Goal: Task Accomplishment & Management: Manage account settings

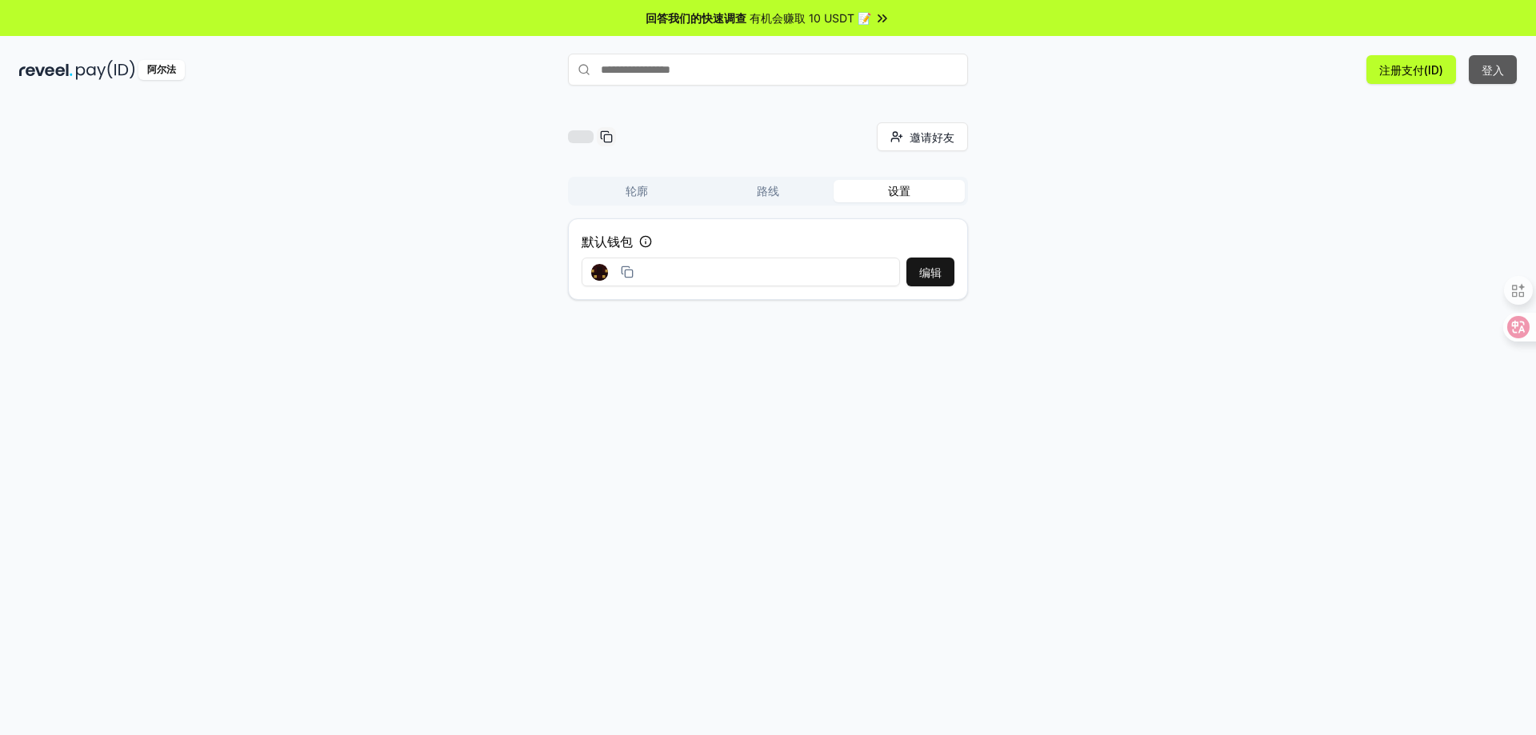
click at [1488, 73] on font "登入" at bounding box center [1493, 70] width 22 height 14
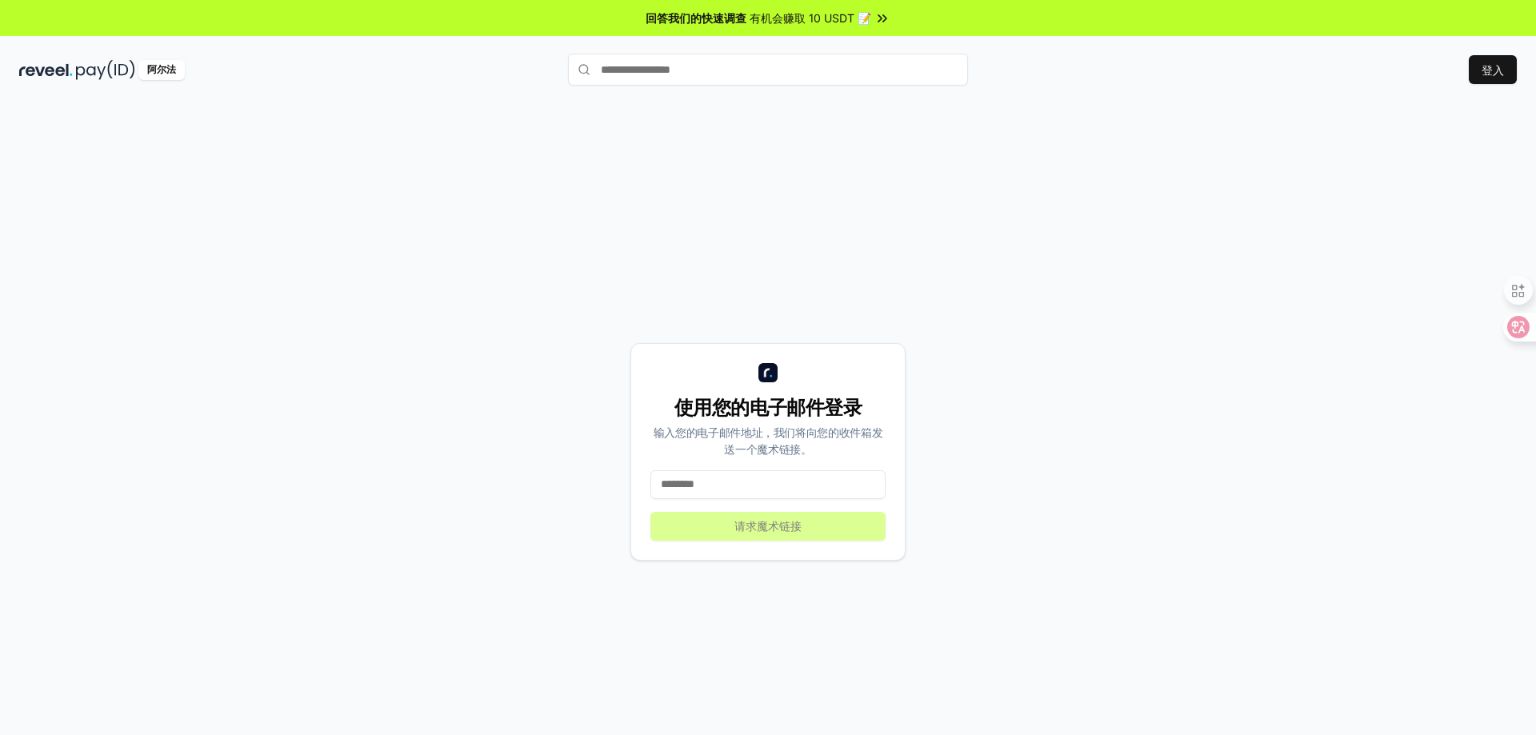
click at [710, 478] on input at bounding box center [768, 485] width 235 height 29
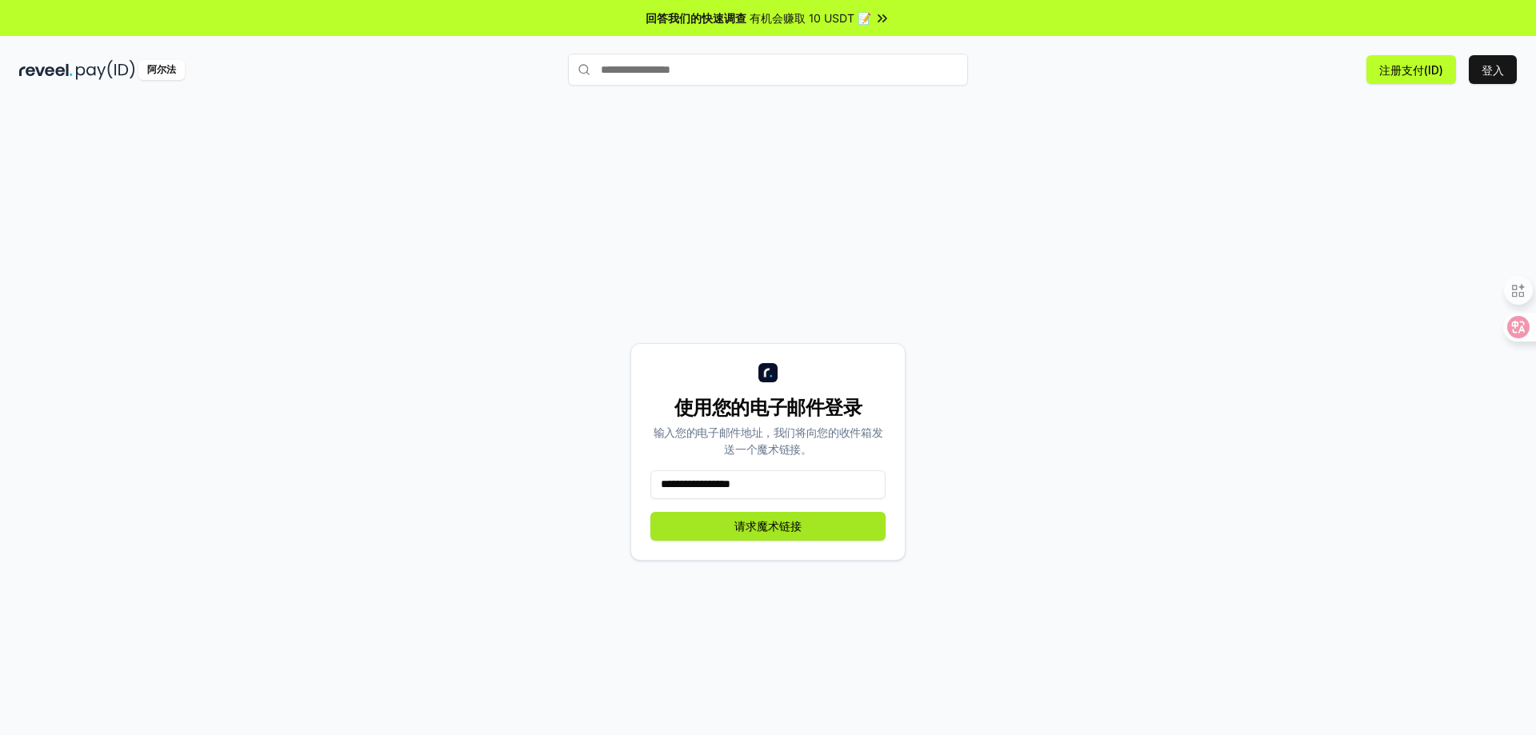
type input "**********"
click at [730, 529] on button "请求魔术链接" at bounding box center [768, 526] width 235 height 29
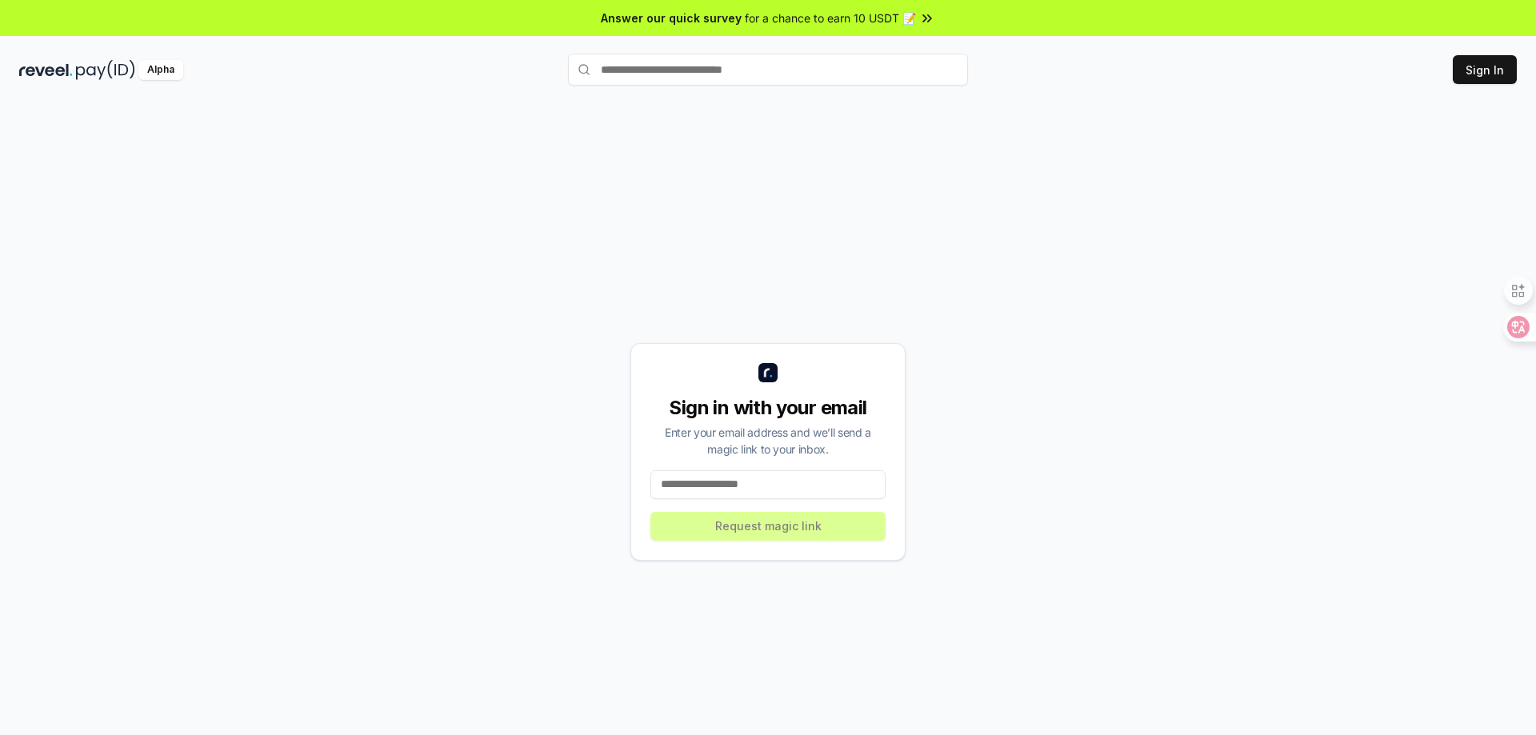
click at [705, 502] on div "Sign in with your email Enter your email address and we’ll send a magic link to…" at bounding box center [768, 452] width 275 height 218
click at [707, 487] on input at bounding box center [768, 485] width 235 height 29
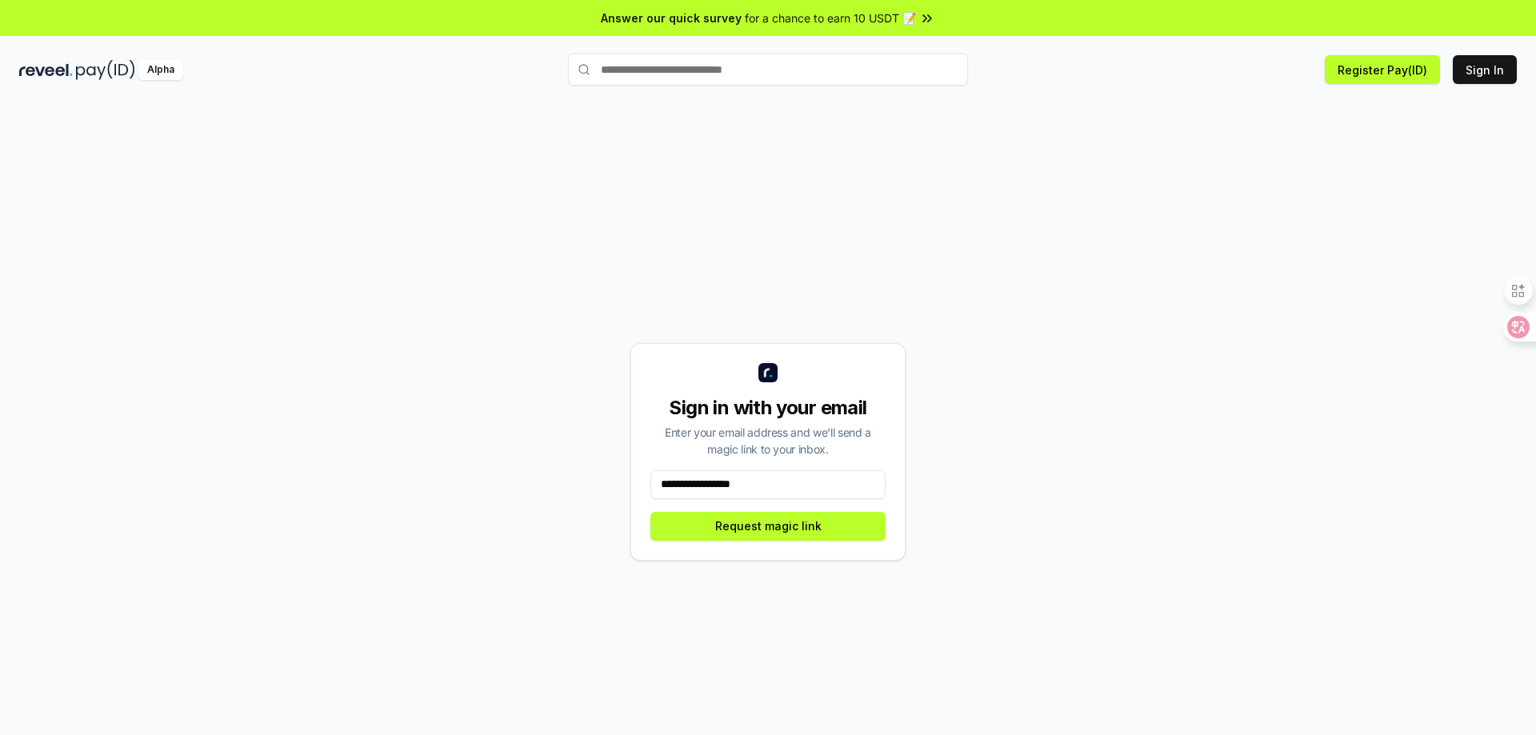
type input "**********"
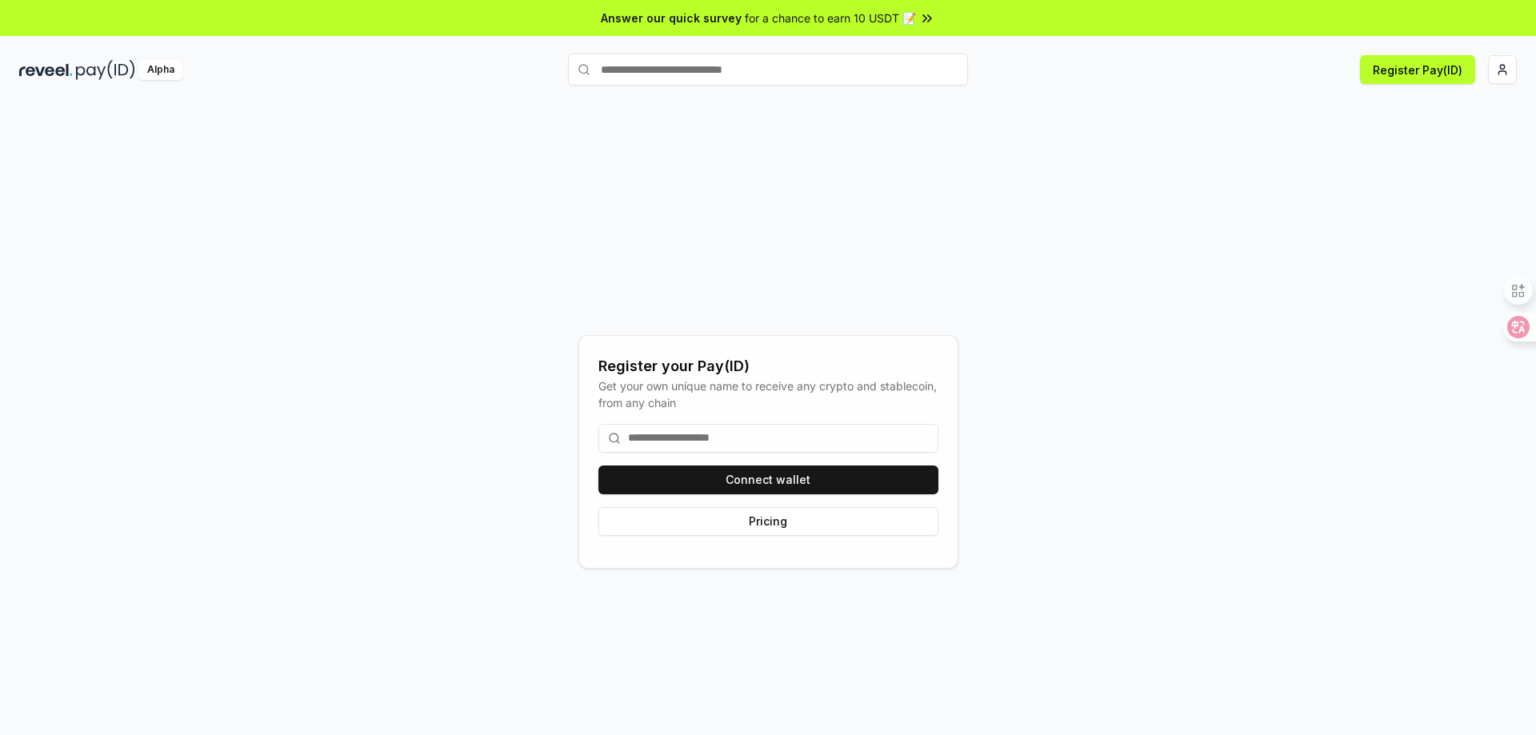
click at [719, 428] on input at bounding box center [769, 438] width 340 height 29
click at [668, 423] on div "Connect wallet Pricing" at bounding box center [769, 480] width 340 height 138
click at [675, 434] on input at bounding box center [769, 438] width 340 height 29
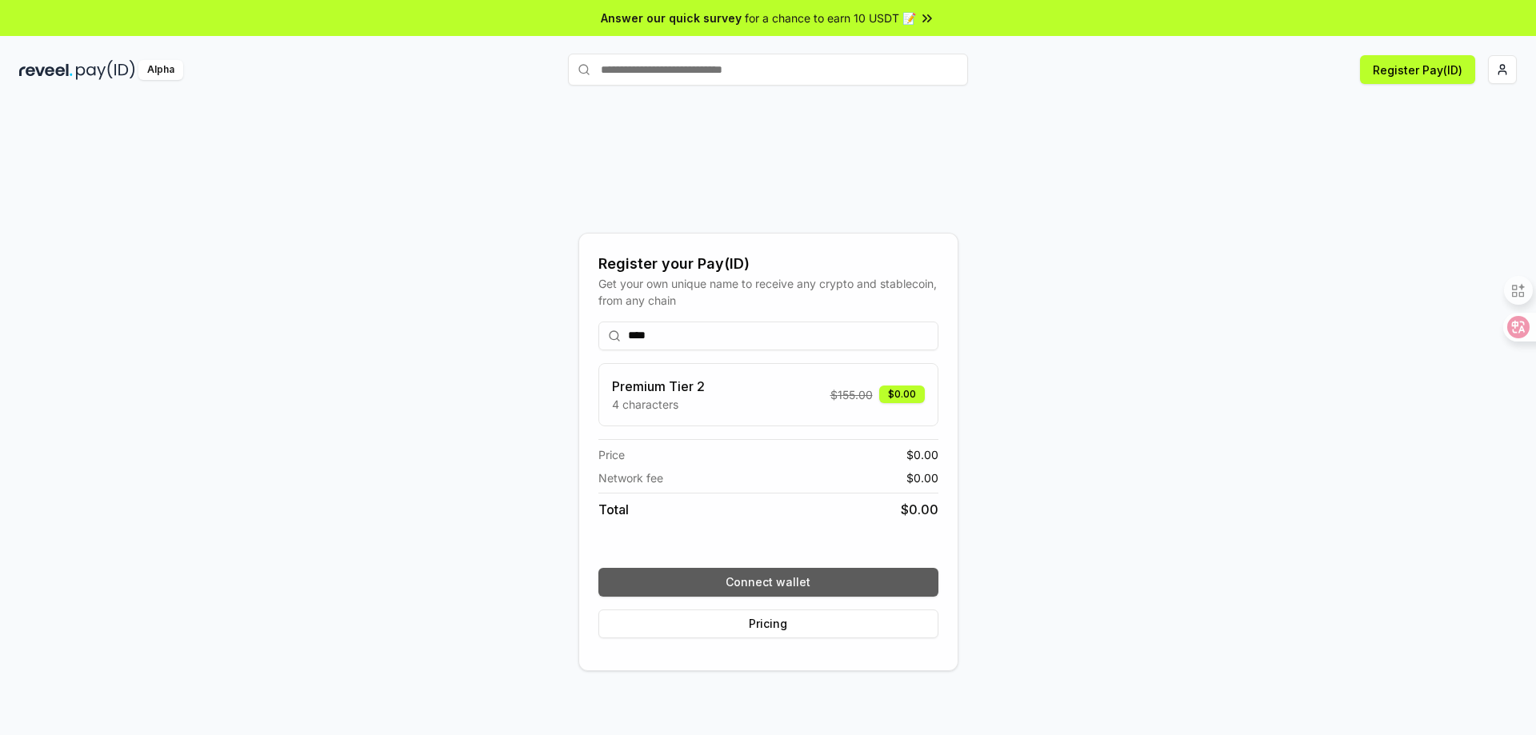
type input "****"
click at [752, 573] on button "Connect wallet" at bounding box center [769, 582] width 340 height 29
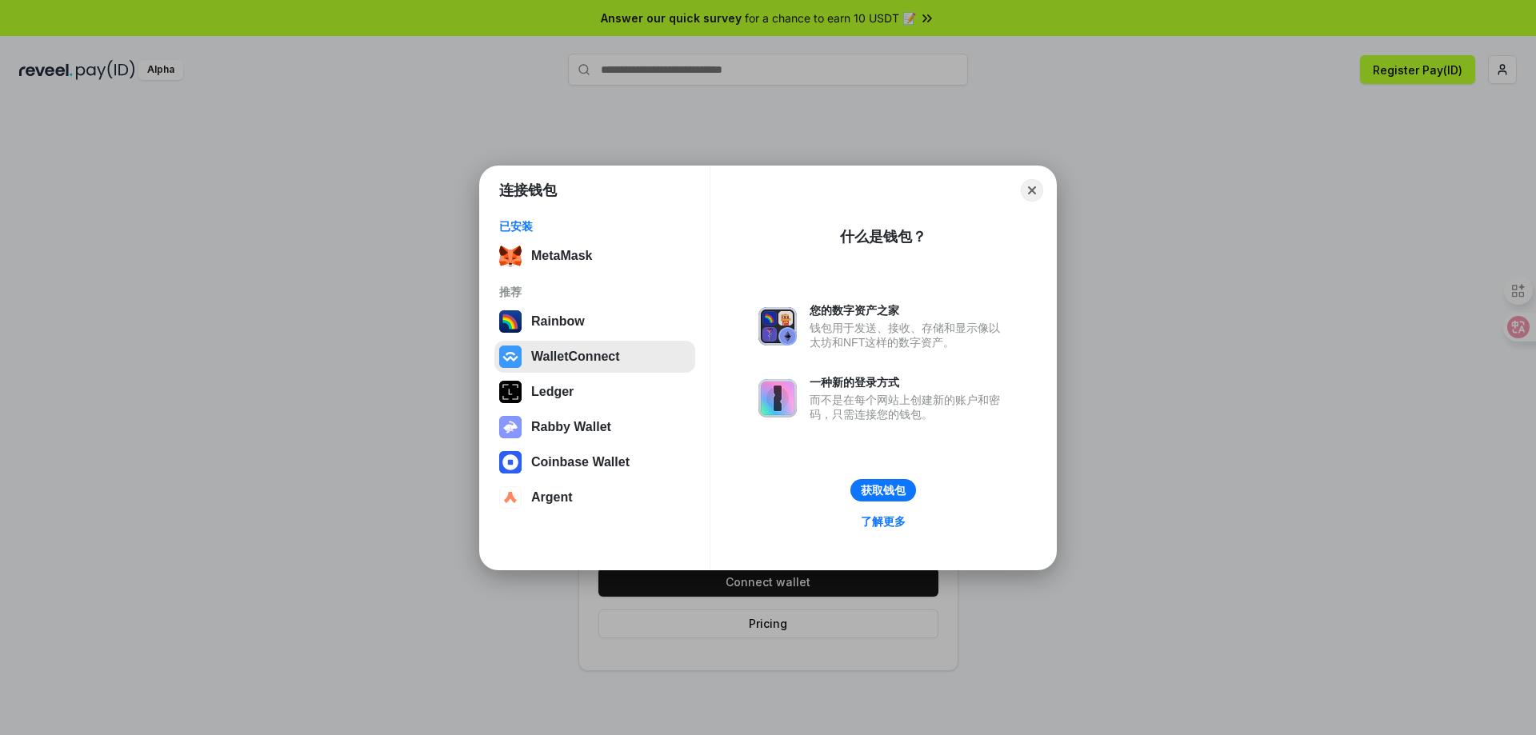
click at [595, 358] on button "WalletConnect" at bounding box center [595, 357] width 201 height 32
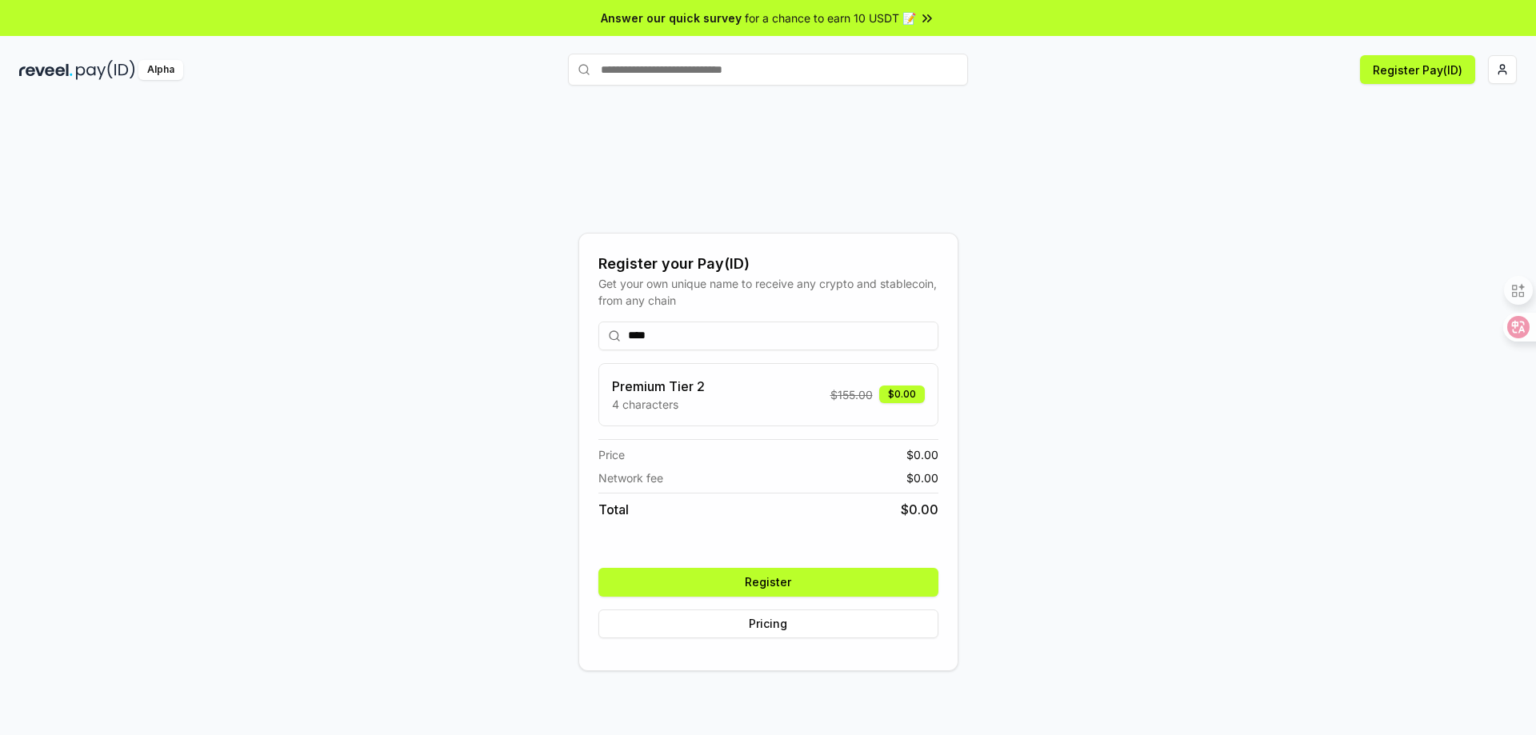
click at [803, 574] on button "Register" at bounding box center [769, 582] width 340 height 29
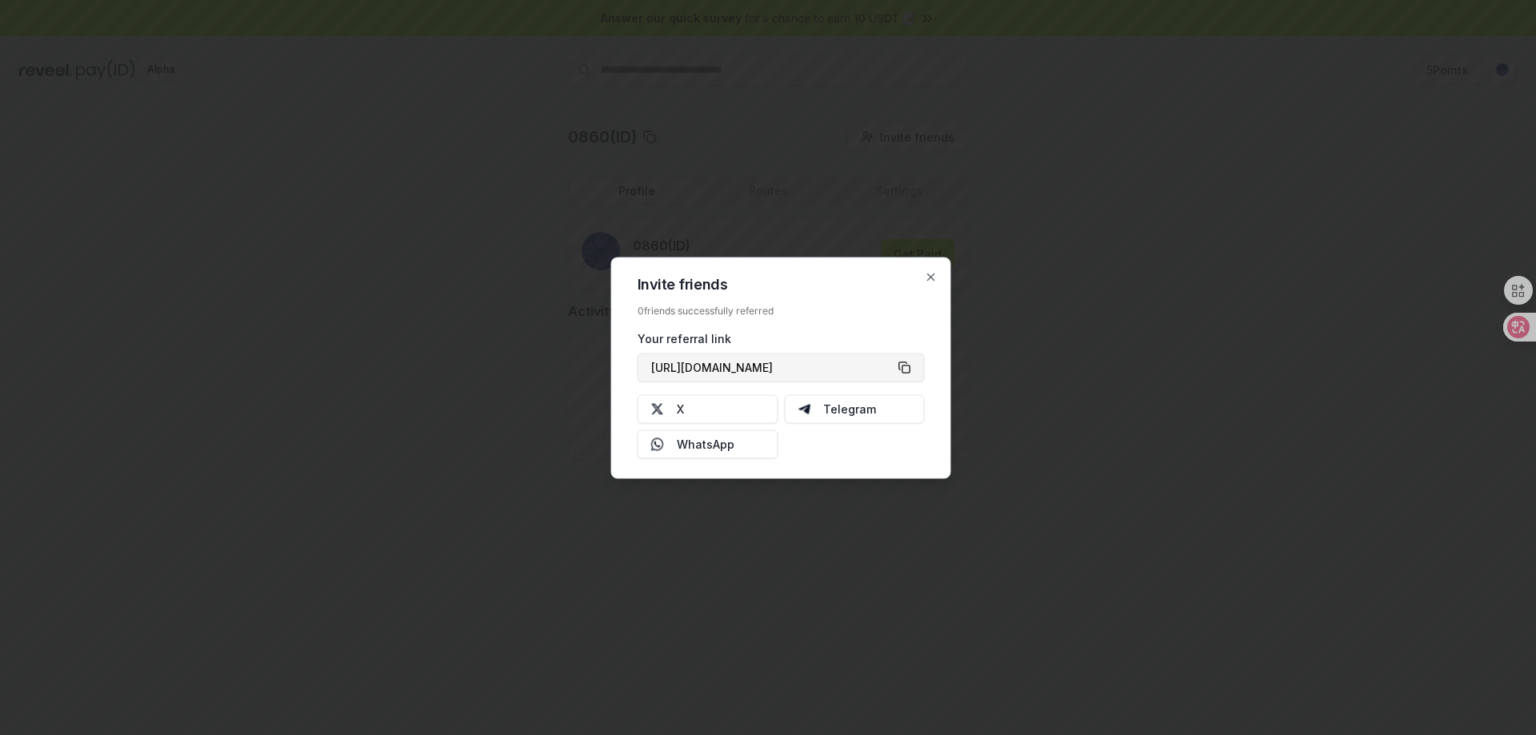
click at [904, 368] on button "[URL][DOMAIN_NAME]" at bounding box center [781, 367] width 287 height 29
click at [934, 278] on icon "button" at bounding box center [931, 276] width 13 height 13
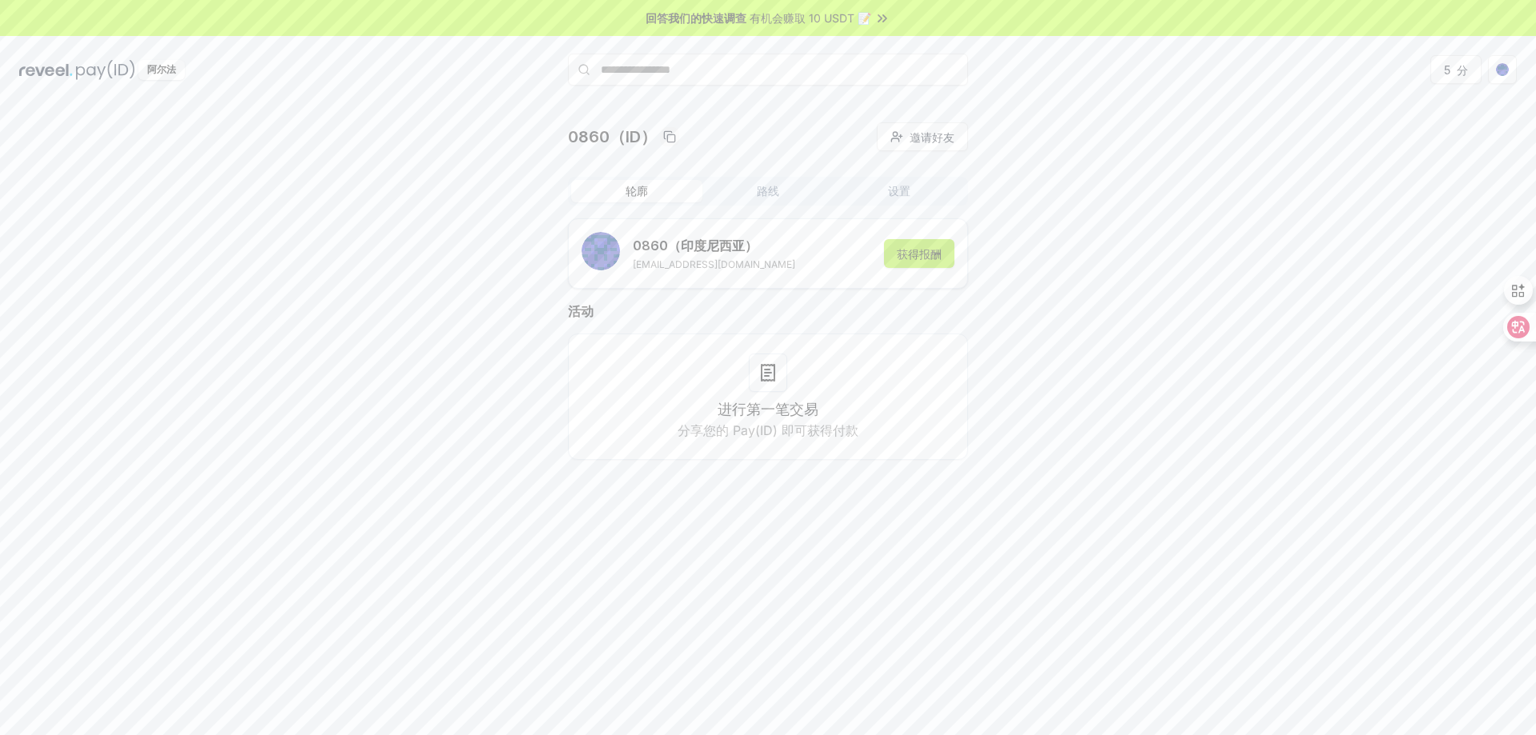
click at [918, 250] on font "获得报酬" at bounding box center [919, 254] width 45 height 14
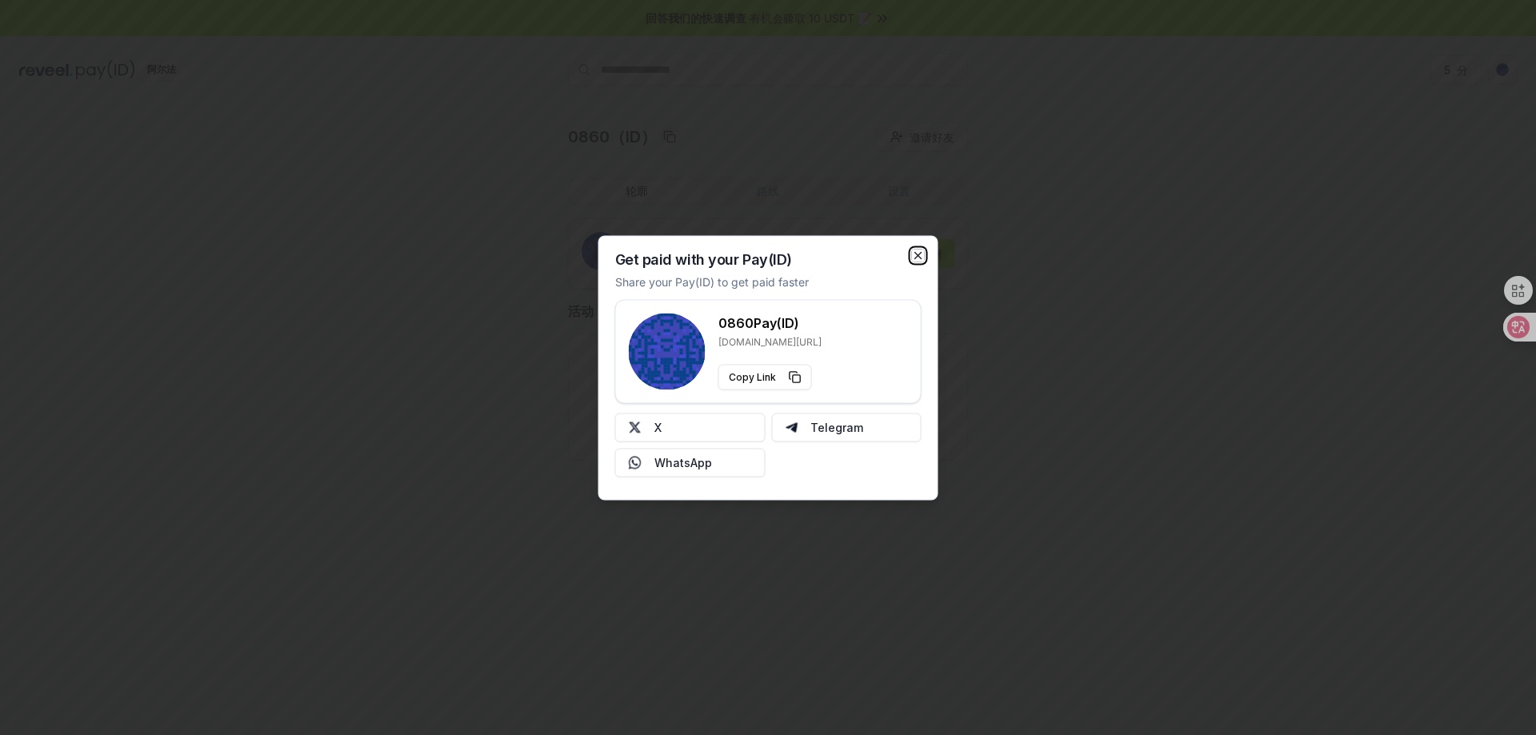
click at [922, 251] on icon "button" at bounding box center [918, 255] width 13 height 13
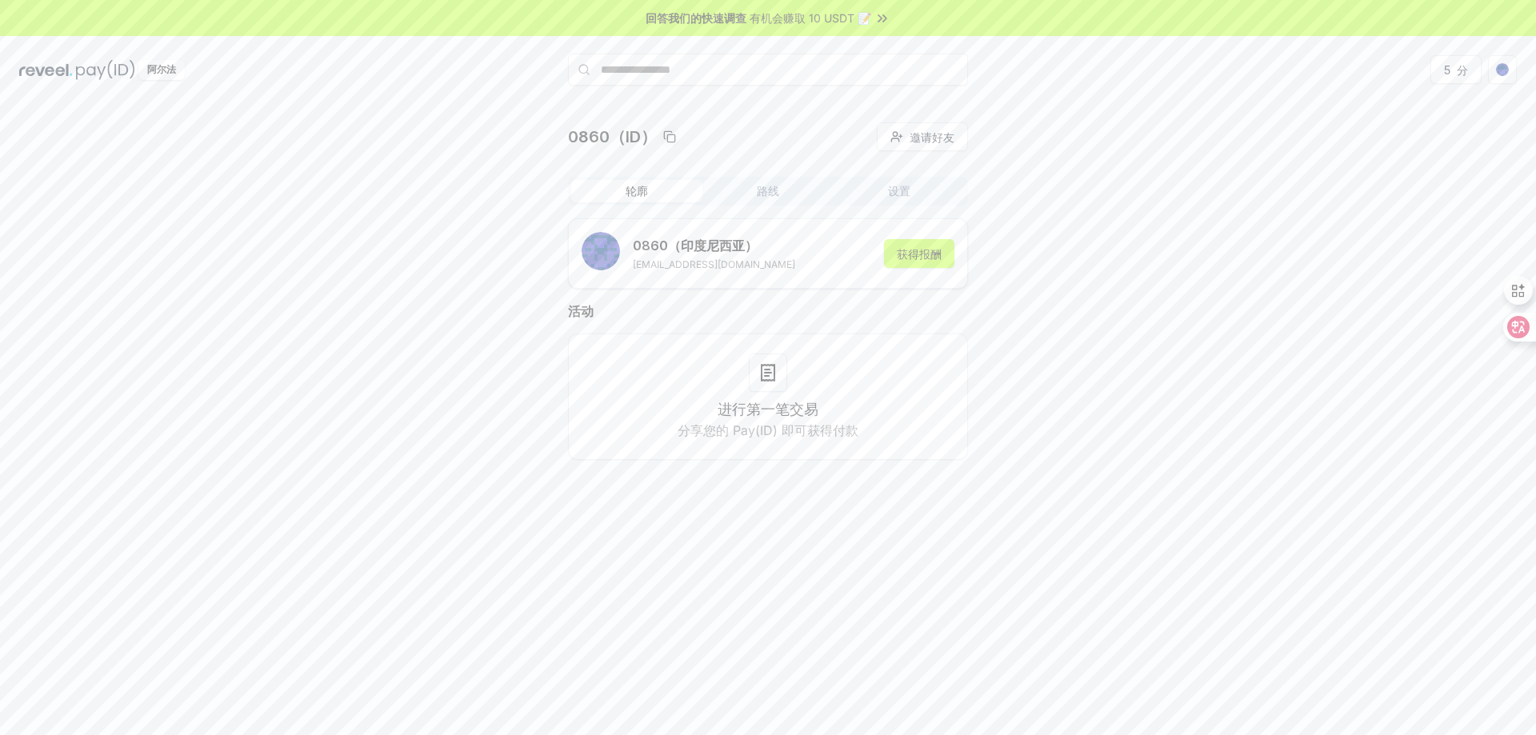
click at [722, 262] on font "[EMAIL_ADDRESS][DOMAIN_NAME]" at bounding box center [714, 264] width 162 height 12
click at [779, 395] on div "进行第一笔交易 分享您的 Pay(ID) 即可获得付款" at bounding box center [768, 397] width 360 height 86
click at [887, 189] on button "设置" at bounding box center [899, 191] width 131 height 22
click at [787, 190] on button "路线" at bounding box center [768, 191] width 131 height 22
click at [642, 193] on font "轮廓" at bounding box center [637, 191] width 22 height 14
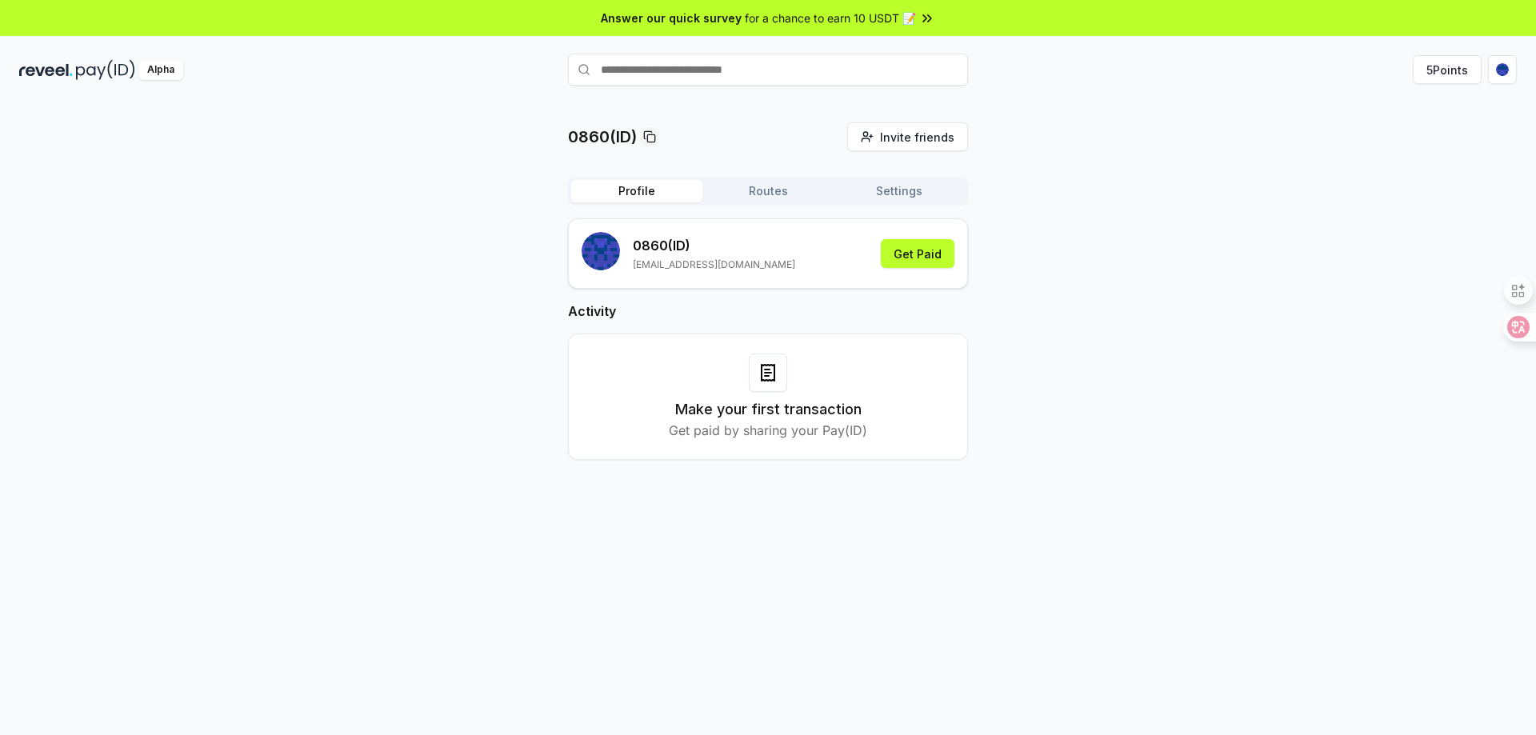
click at [621, 182] on button "Profile" at bounding box center [636, 191] width 131 height 22
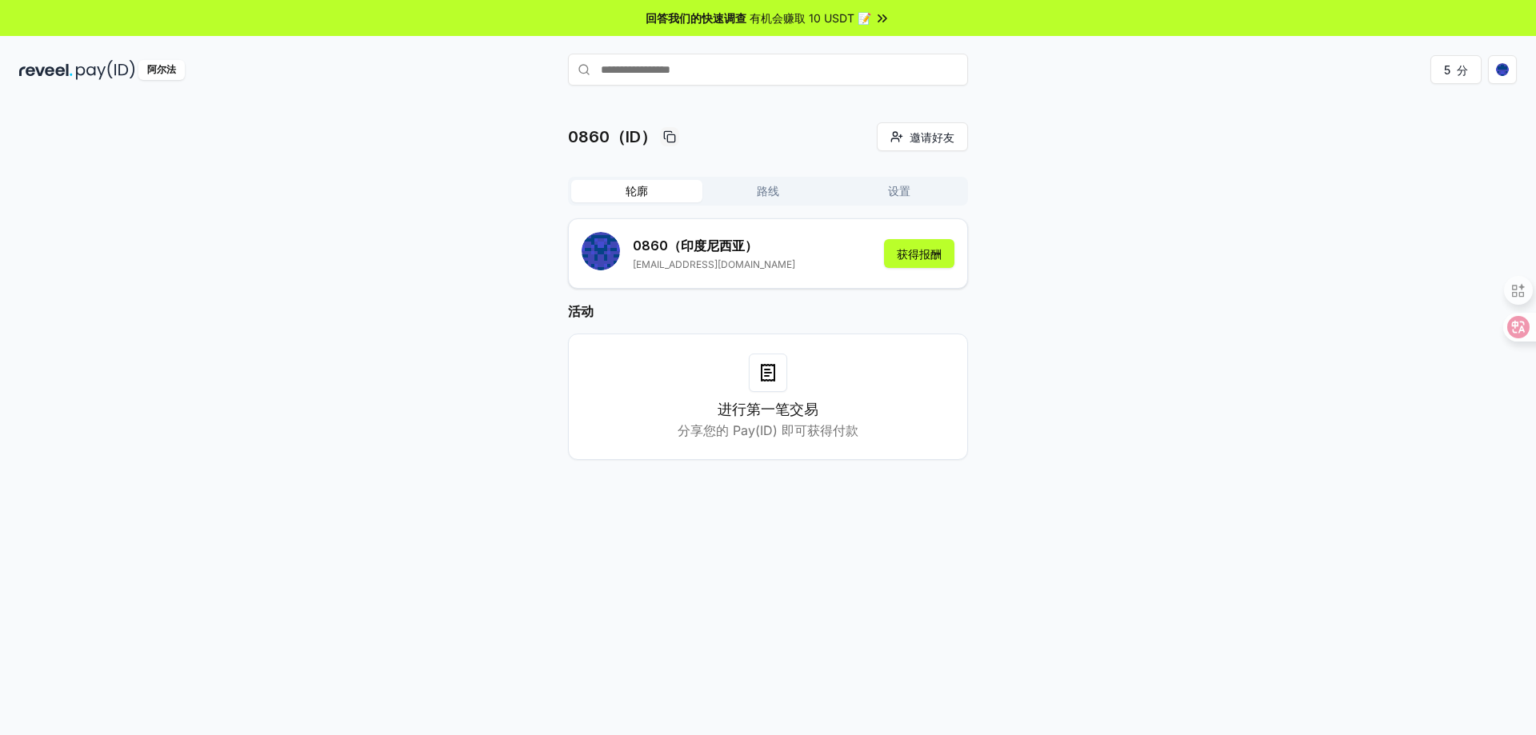
click at [739, 260] on p "[EMAIL_ADDRESS][DOMAIN_NAME]" at bounding box center [714, 264] width 162 height 13
click at [728, 258] on font "[EMAIL_ADDRESS][DOMAIN_NAME]" at bounding box center [714, 264] width 162 height 12
click at [711, 254] on p "0860 （印度尼西亚）" at bounding box center [714, 245] width 162 height 19
click at [709, 247] on font "（印度尼西亚）" at bounding box center [713, 246] width 90 height 16
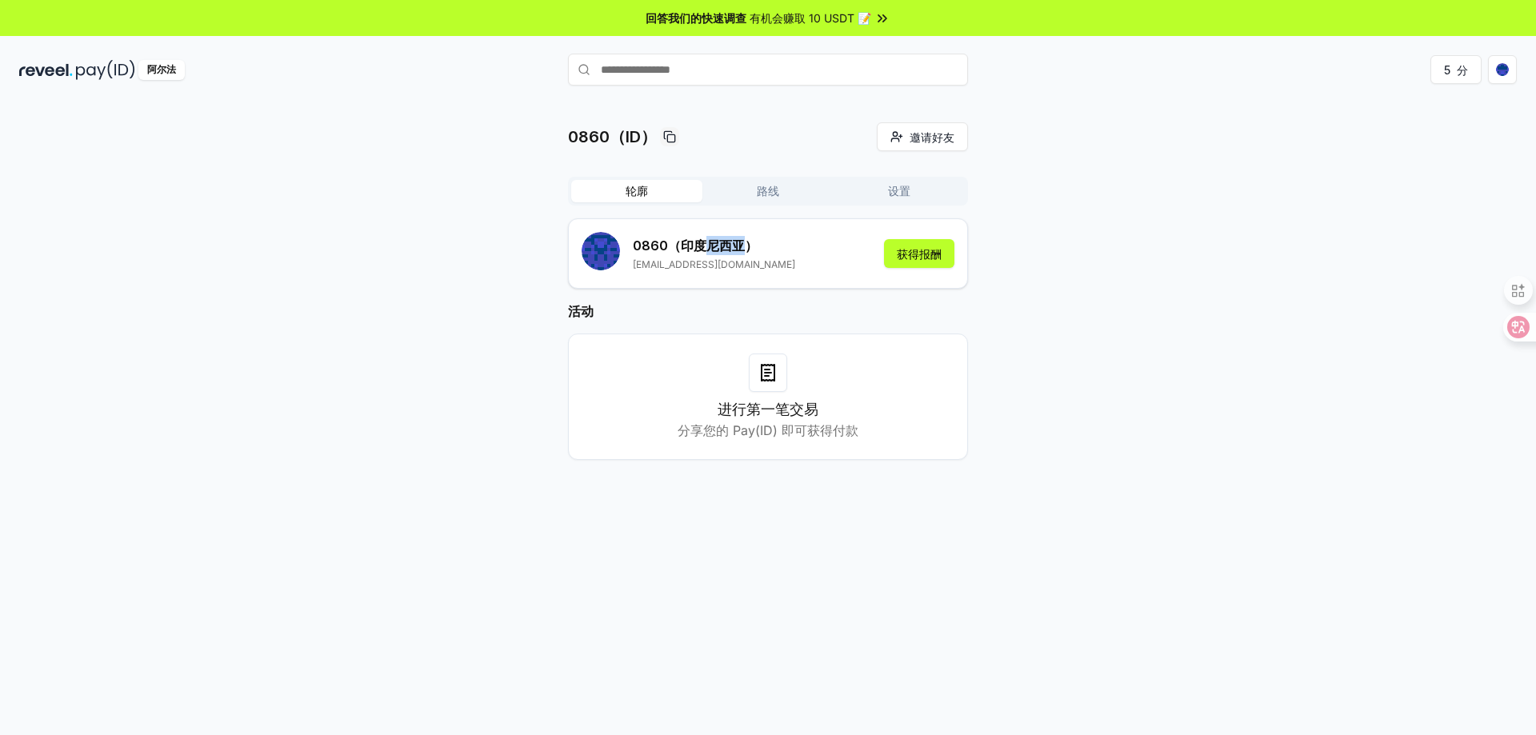
click at [708, 246] on font "（印度尼西亚）" at bounding box center [713, 246] width 90 height 16
click at [761, 186] on font "路线" at bounding box center [768, 191] width 22 height 14
click at [647, 186] on font "轮廓" at bounding box center [637, 191] width 22 height 14
click at [891, 194] on font "设置" at bounding box center [899, 191] width 22 height 14
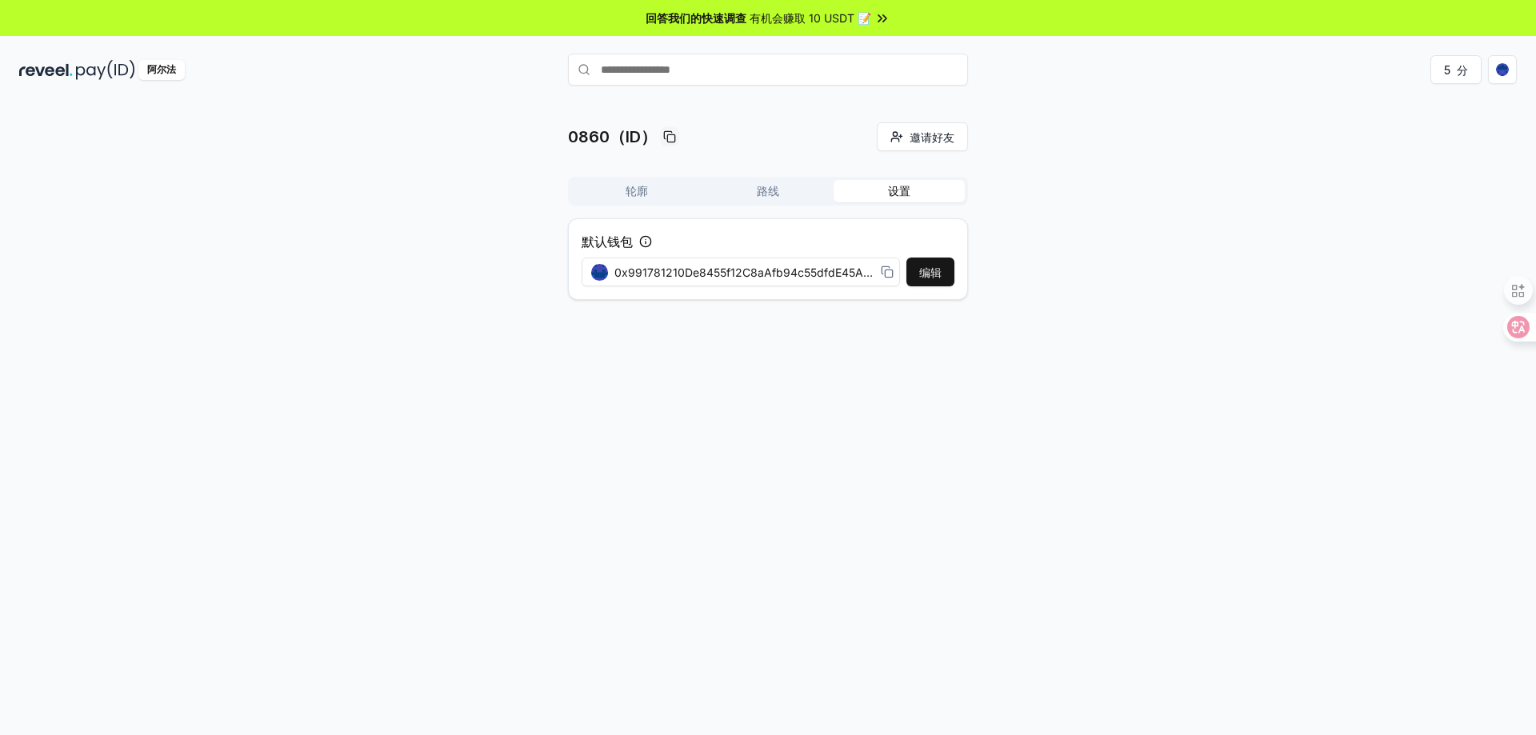
drag, startPoint x: 1270, startPoint y: 197, endPoint x: 1383, endPoint y: 161, distance: 118.4
click at [1280, 194] on div "0860（ID） 邀请好友 邀请 轮廓 路线 设置 默认钱包 编辑 0x991781210De8455f12C8aAfb94c55dfdE45A33ec" at bounding box center [768, 217] width 1498 height 190
click at [1505, 65] on html "回答我们的快速调查 有机会赚取 10 USDT 📝 阿尔法 5 分 0860（ID） 邀请好友 邀请 轮廓 路线 设置 默认钱包 编辑 0x991781210…" at bounding box center [768, 367] width 1536 height 735
click at [1405, 169] on font "查看个人资料" at bounding box center [1397, 173] width 67 height 14
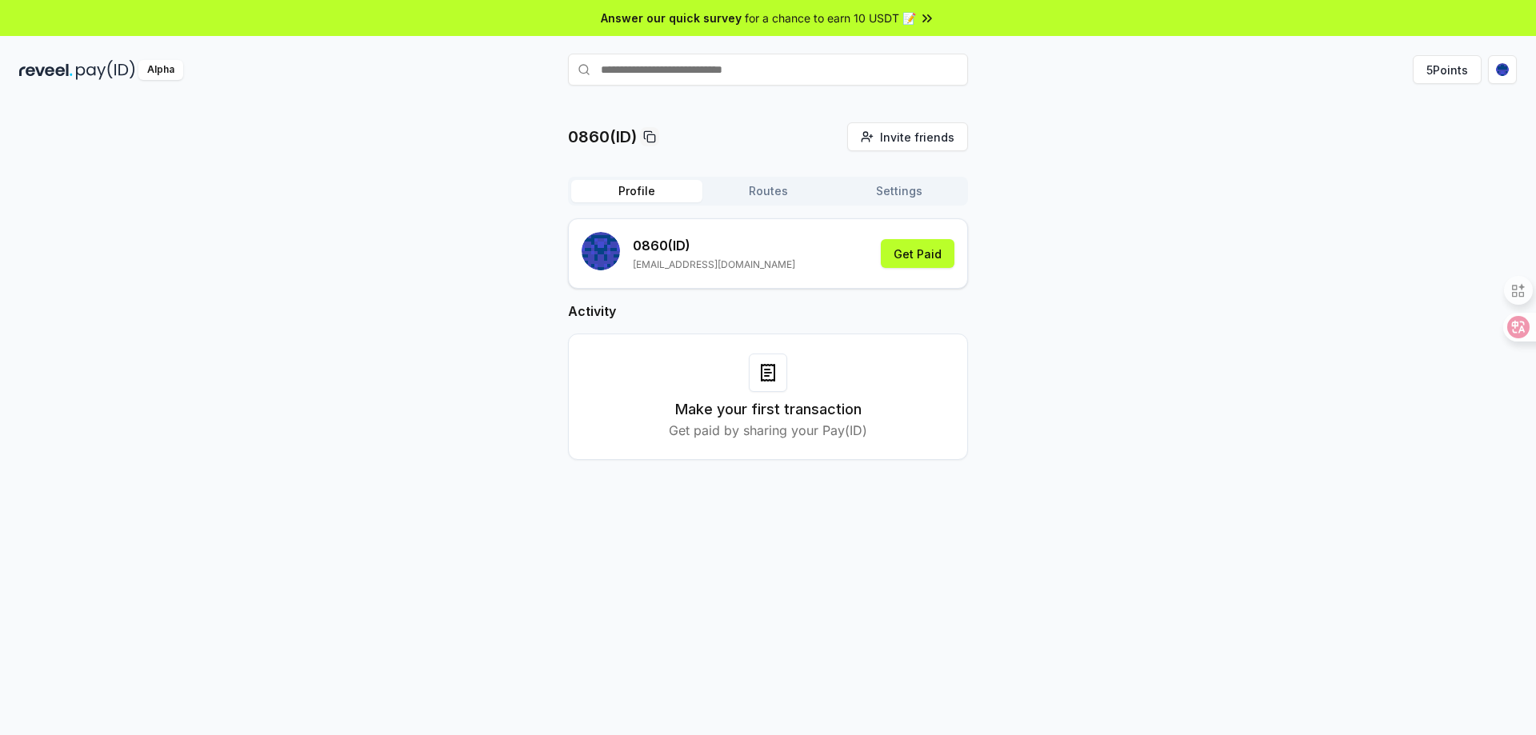
click at [768, 185] on button "Routes" at bounding box center [768, 191] width 131 height 22
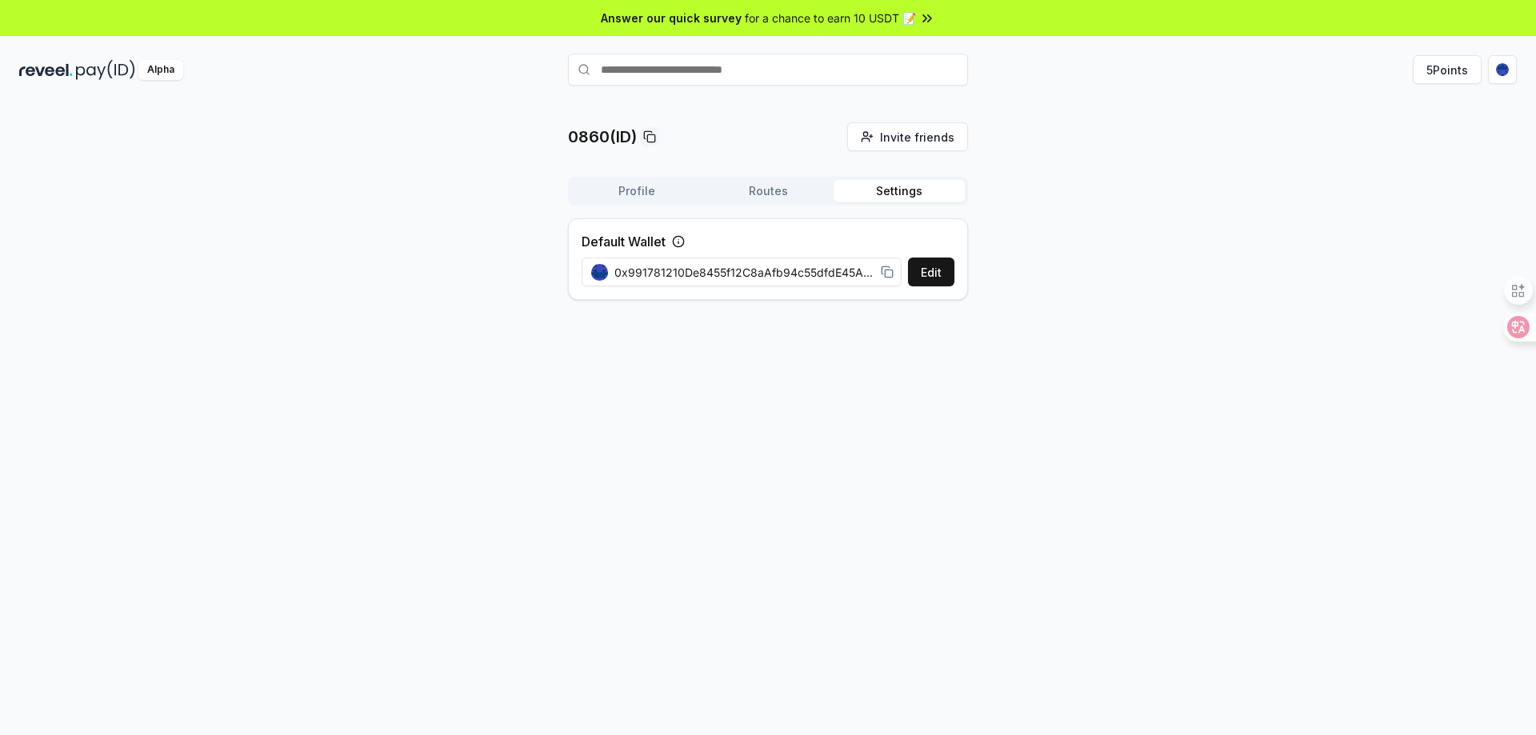
click at [878, 186] on button "Settings" at bounding box center [899, 191] width 131 height 22
click at [620, 186] on button "Profile" at bounding box center [636, 191] width 131 height 22
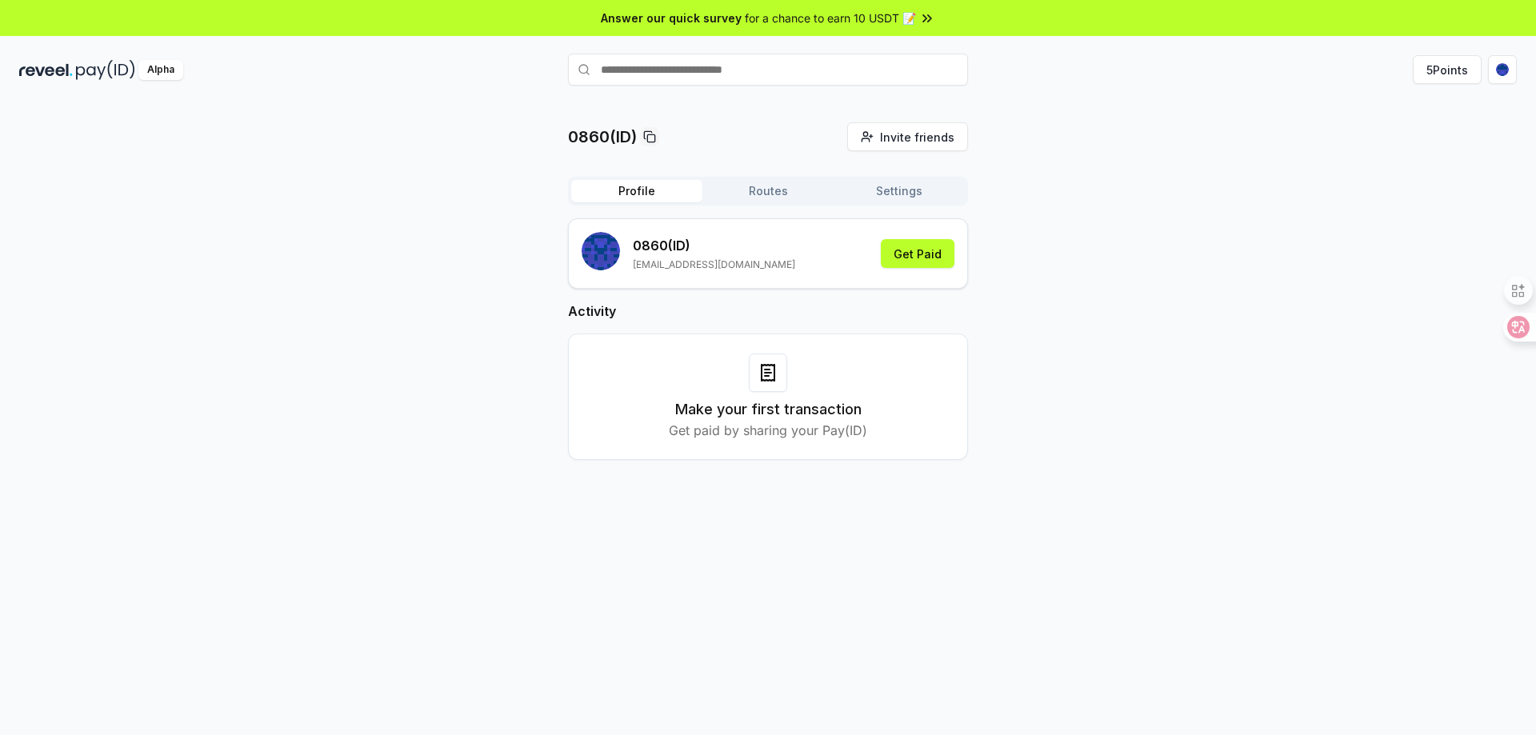
click at [171, 73] on div "Alpha" at bounding box center [160, 70] width 45 height 20
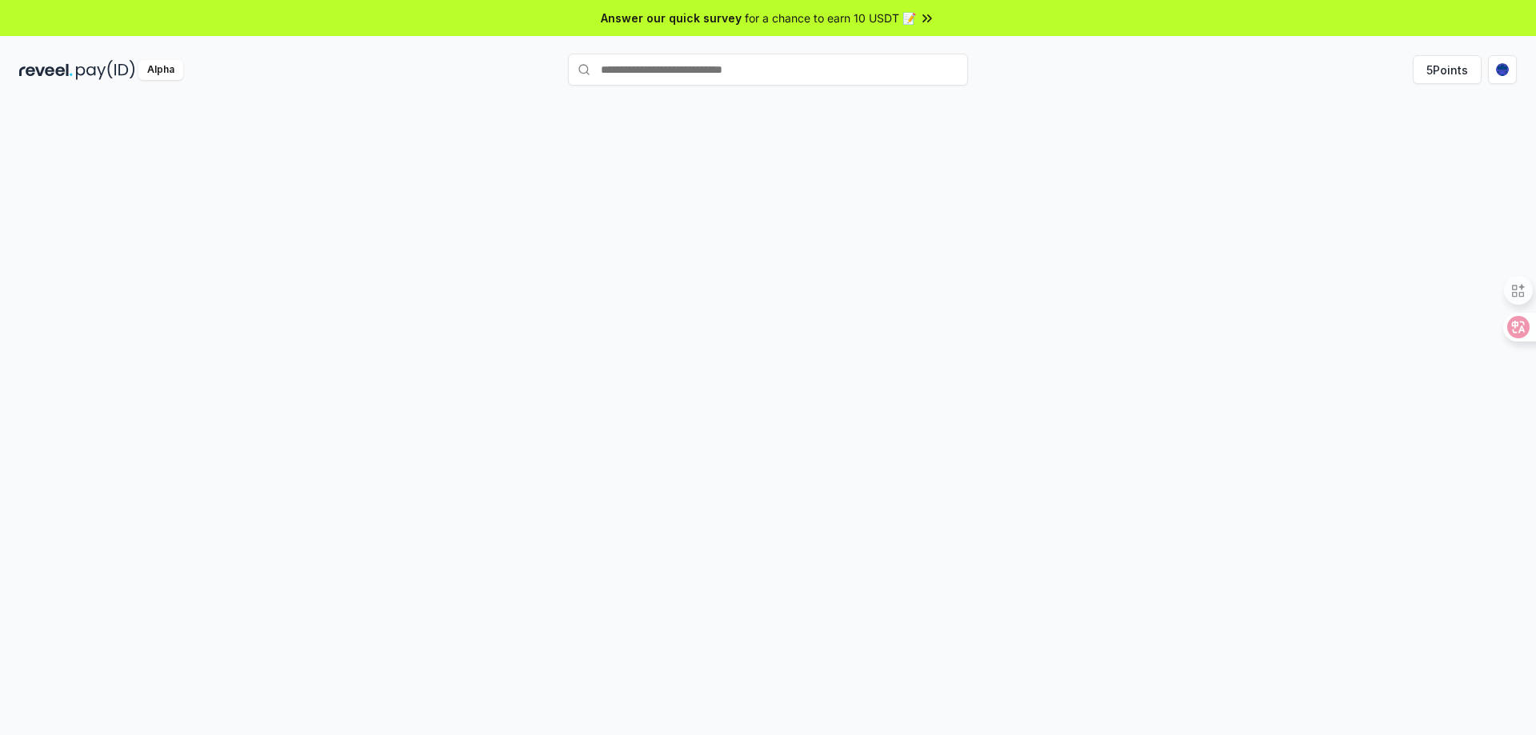
click at [122, 73] on img at bounding box center [105, 70] width 59 height 20
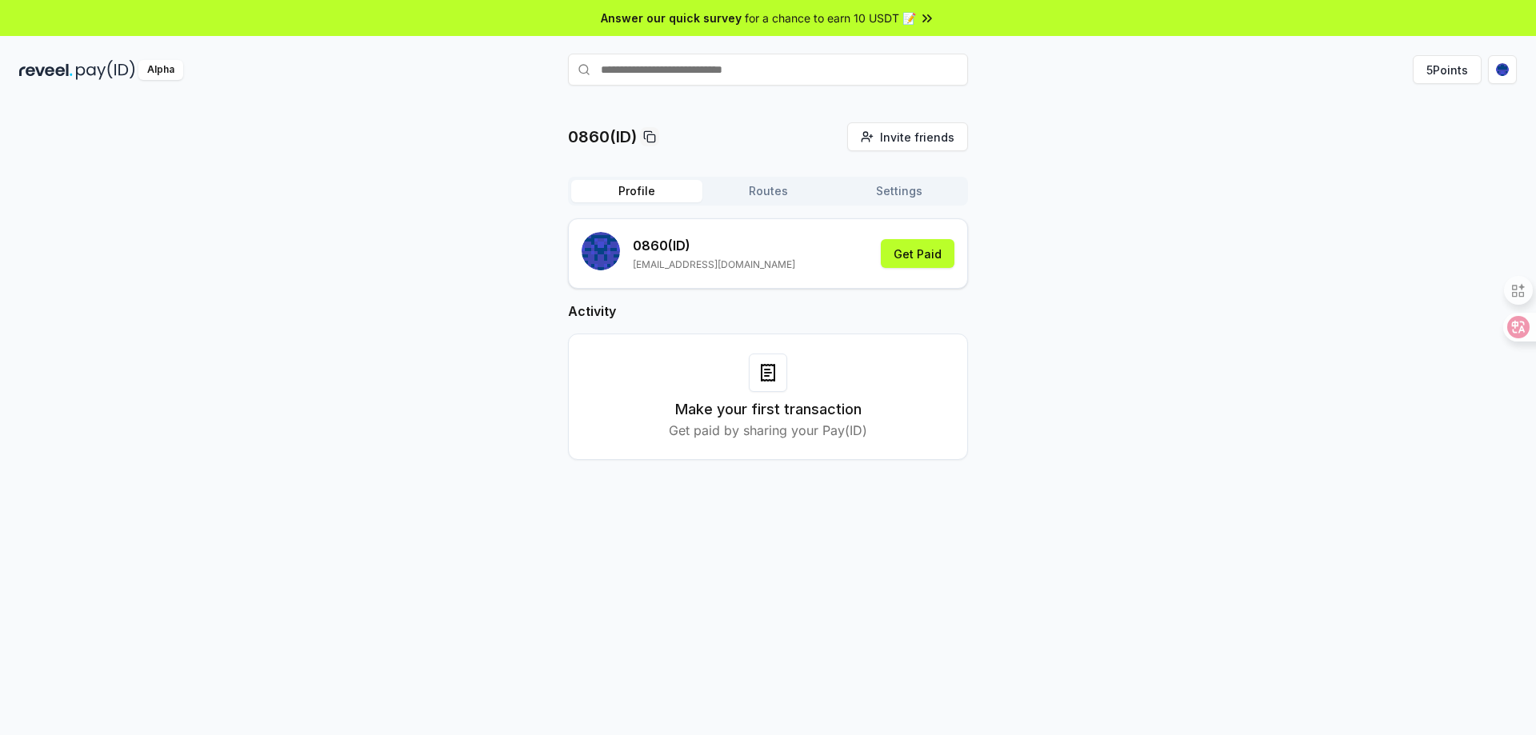
scroll to position [46, 0]
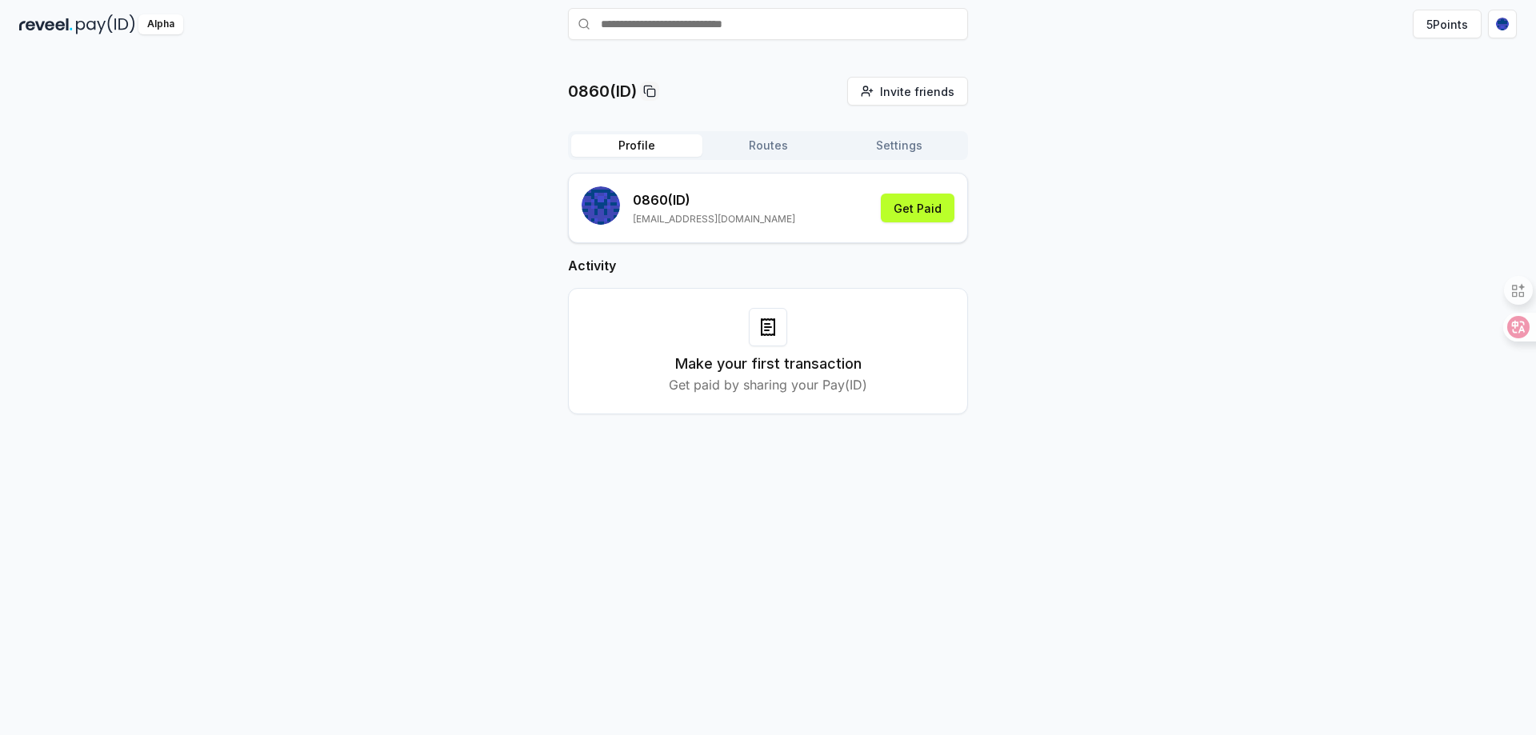
click at [801, 324] on div "Make your first transaction Get paid by sharing your Pay(ID)" at bounding box center [768, 351] width 360 height 86
click at [784, 335] on div at bounding box center [768, 327] width 38 height 38
click at [781, 338] on div at bounding box center [768, 327] width 38 height 38
click at [775, 368] on h3 "Make your first transaction" at bounding box center [768, 364] width 186 height 22
click at [775, 369] on h3 "Make your first transaction" at bounding box center [768, 364] width 186 height 22
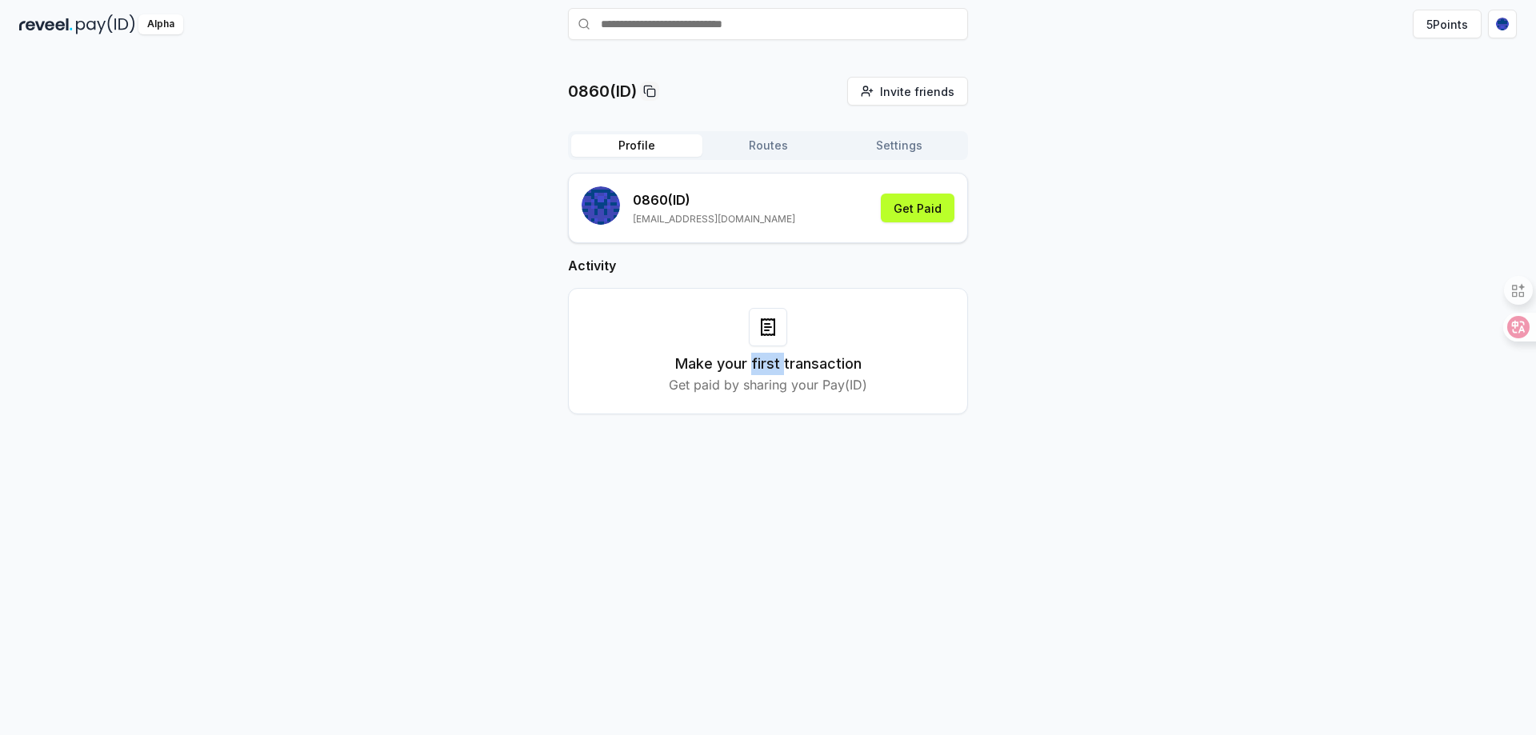
scroll to position [0, 0]
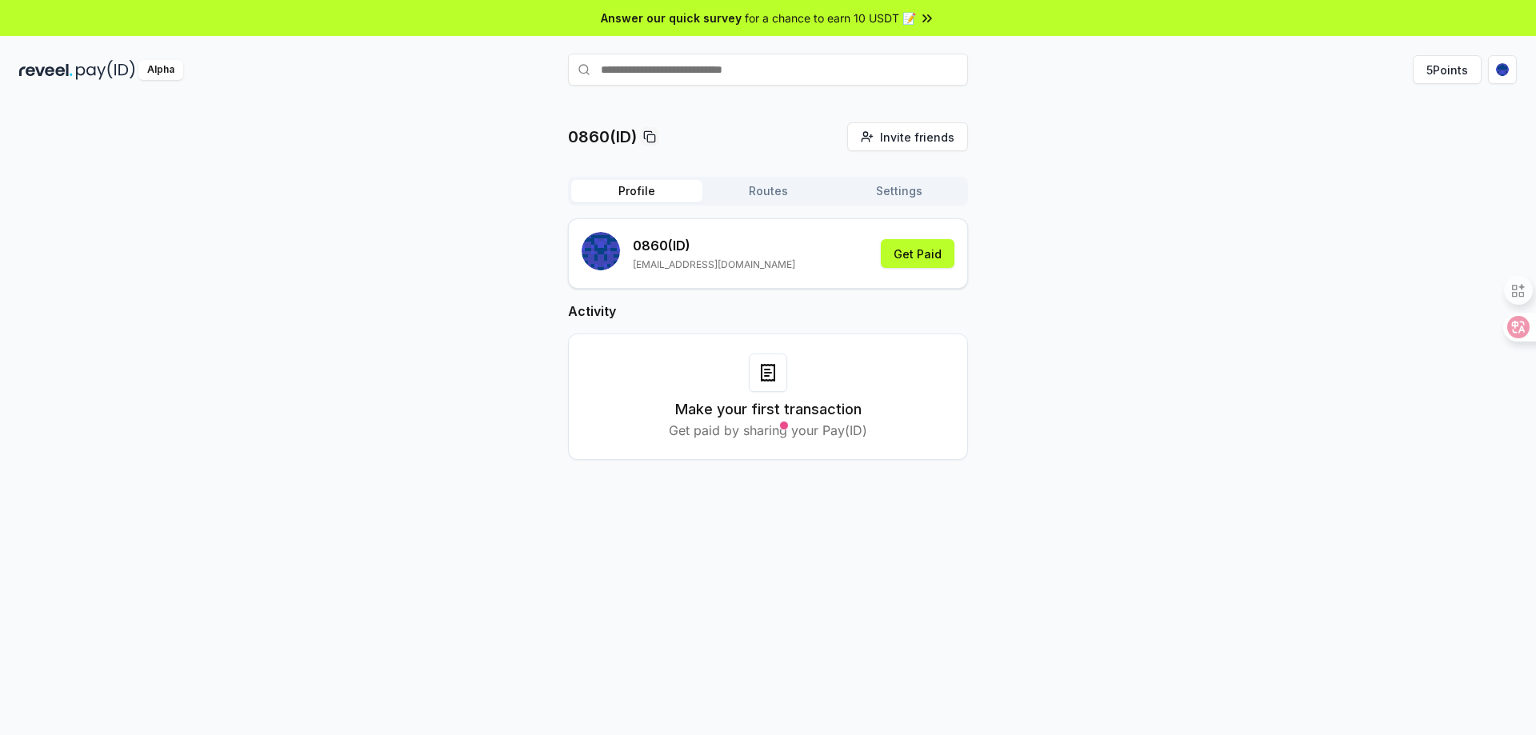
click at [1262, 91] on div "0860(ID) Invite friends Invite Profile Routes Settings 0860 (ID) 1078441463@qq.…" at bounding box center [768, 435] width 1536 height 691
click at [1507, 65] on html "Answer our quick survey for a chance to earn 10 USDT 📝 Alpha 5 Points 0860(ID) …" at bounding box center [768, 367] width 1536 height 735
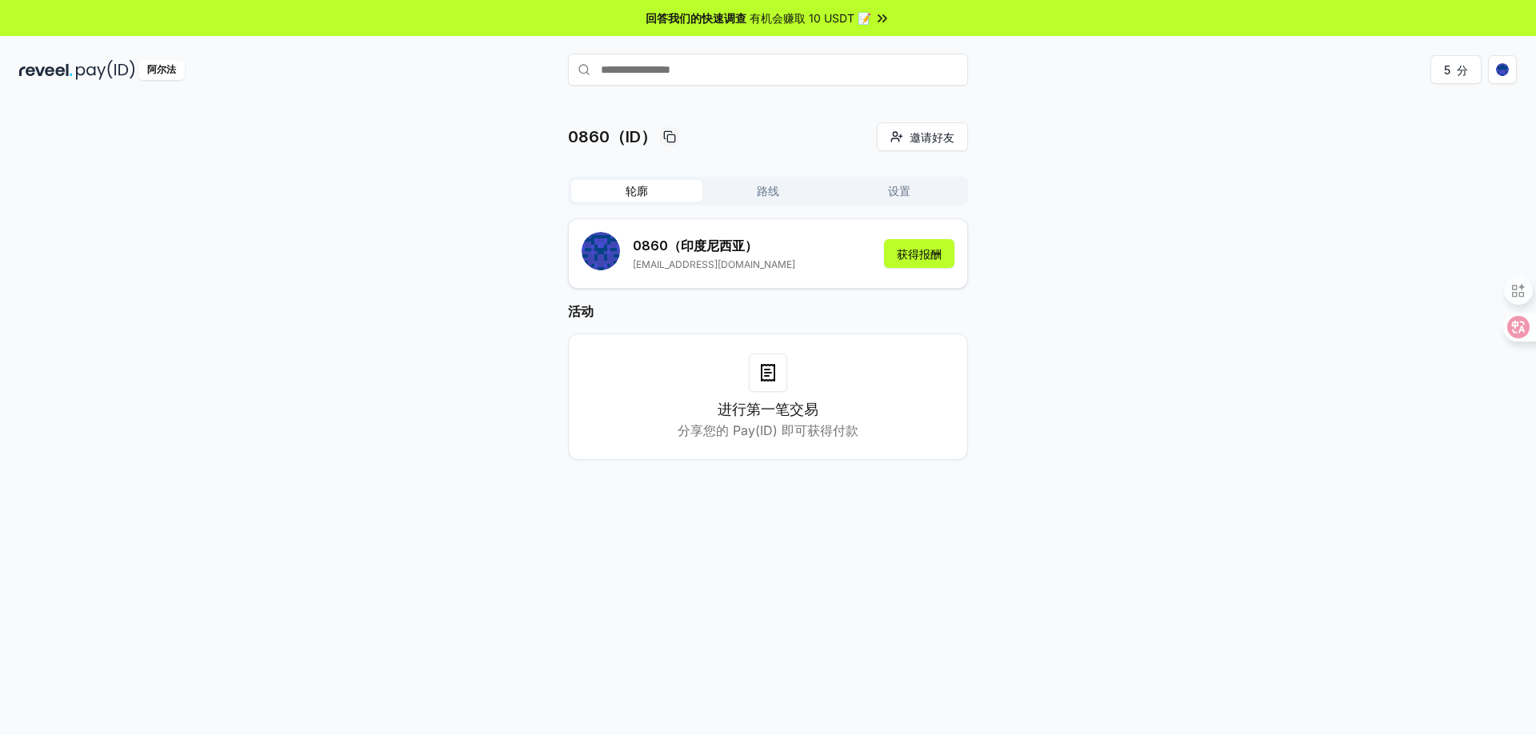
click at [782, 179] on div "轮廓 路线 设置" at bounding box center [768, 191] width 400 height 29
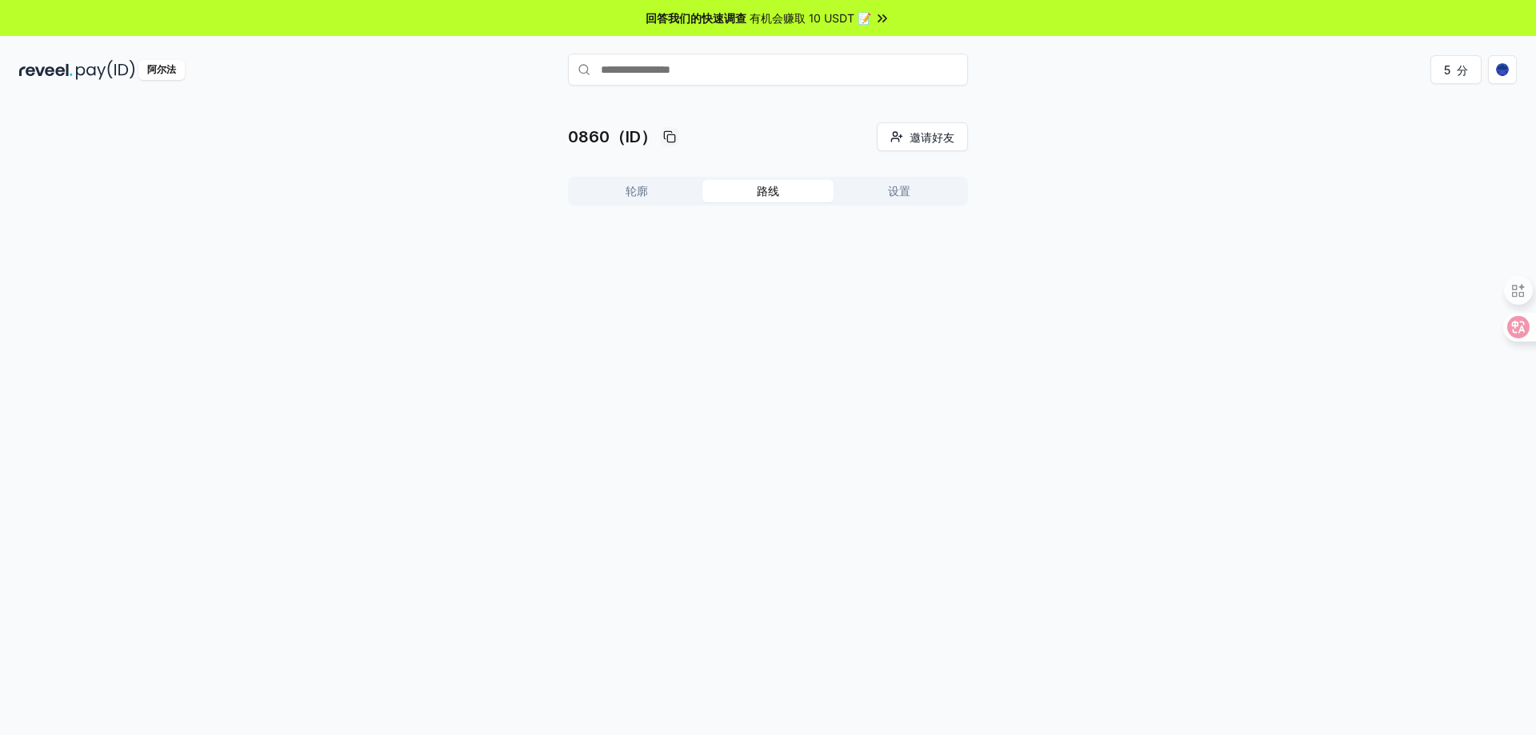
click at [789, 188] on button "路线" at bounding box center [768, 191] width 131 height 22
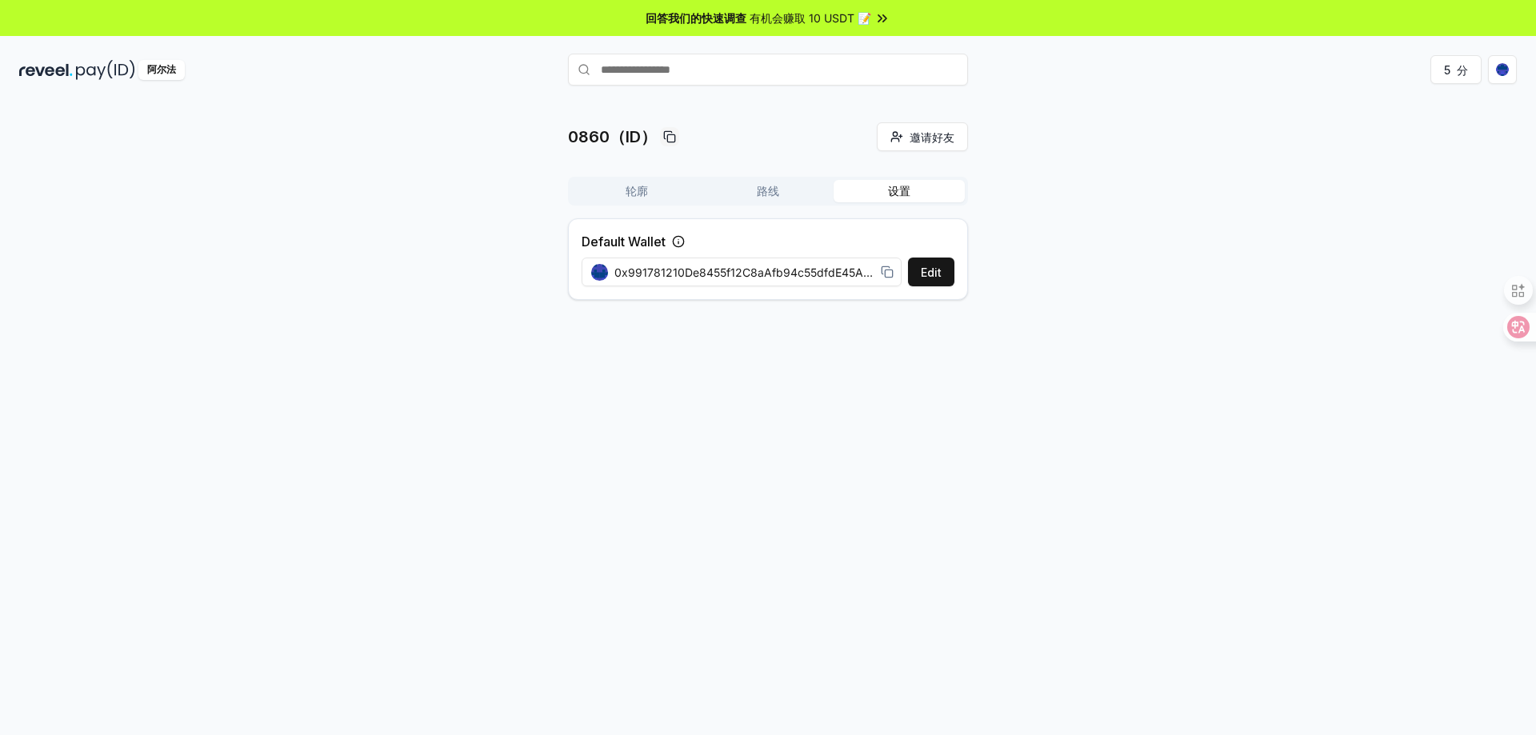
click at [892, 196] on font "设置" at bounding box center [899, 191] width 22 height 14
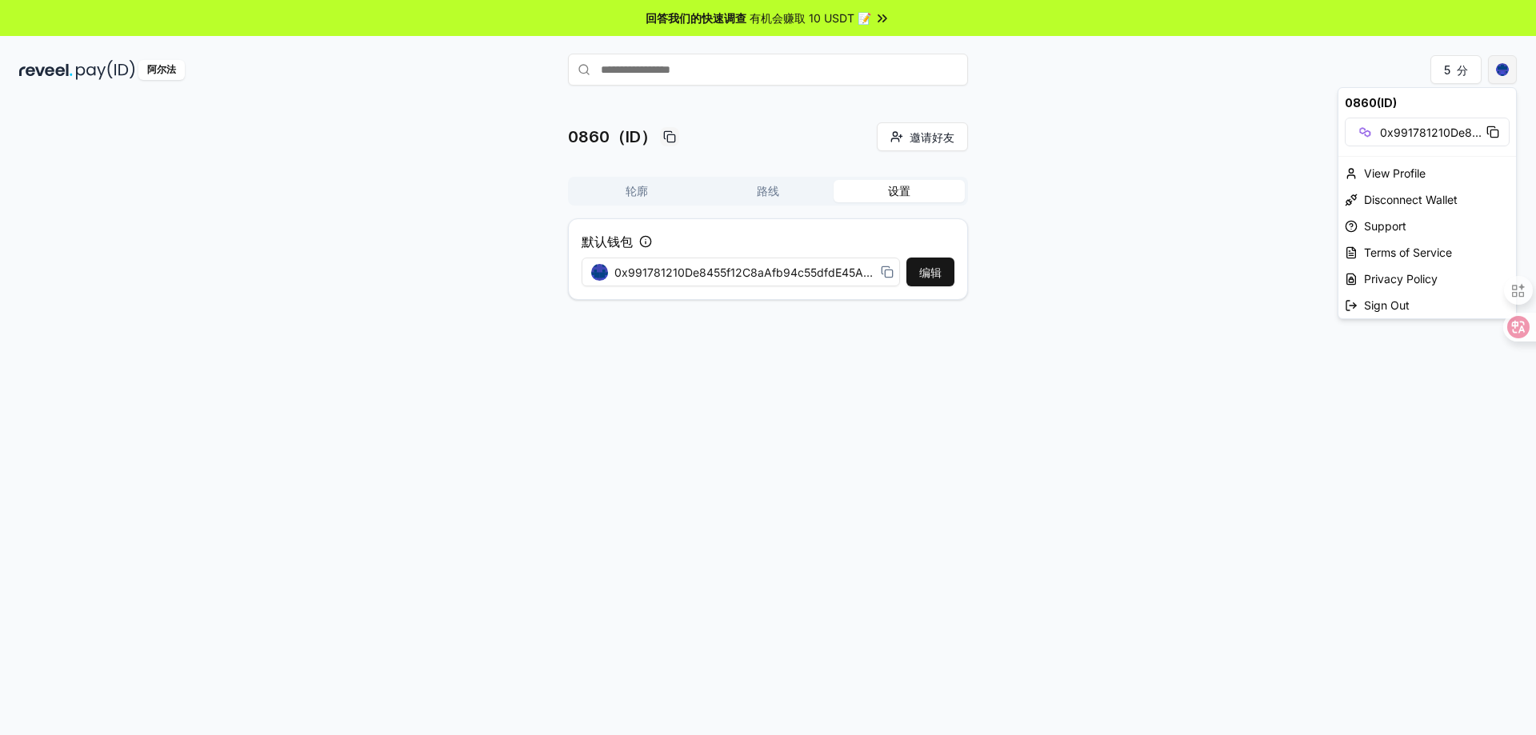
click at [1512, 67] on html "回答我们的快速调查 有机会赚取 10 USDT 📝 阿尔法 5 分 0860（ID） 邀请好友 邀请 轮廓 路线 设置 默认钱包 编辑 0x991781210…" at bounding box center [768, 367] width 1536 height 735
click at [1392, 204] on font "断开钱包" at bounding box center [1386, 200] width 45 height 14
click at [1504, 65] on html "回答我们的快速调查 有机会赚取 10 USDT 📝 阿尔法 5 分 0860（ID） 邀请好友 邀请 轮廓 路线 设置 默认钱包 编辑 0x991781210…" at bounding box center [768, 367] width 1536 height 735
click at [1402, 194] on font "断开钱包" at bounding box center [1386, 200] width 45 height 14
click at [1512, 69] on html "回答我们的快速调查 有机会赚取 10 USDT 📝 阿尔法 5 分 0860（ID） 邀请好友 邀请 轮廓 路线 设置 默认钱包 编辑 0x991781210…" at bounding box center [768, 367] width 1536 height 735
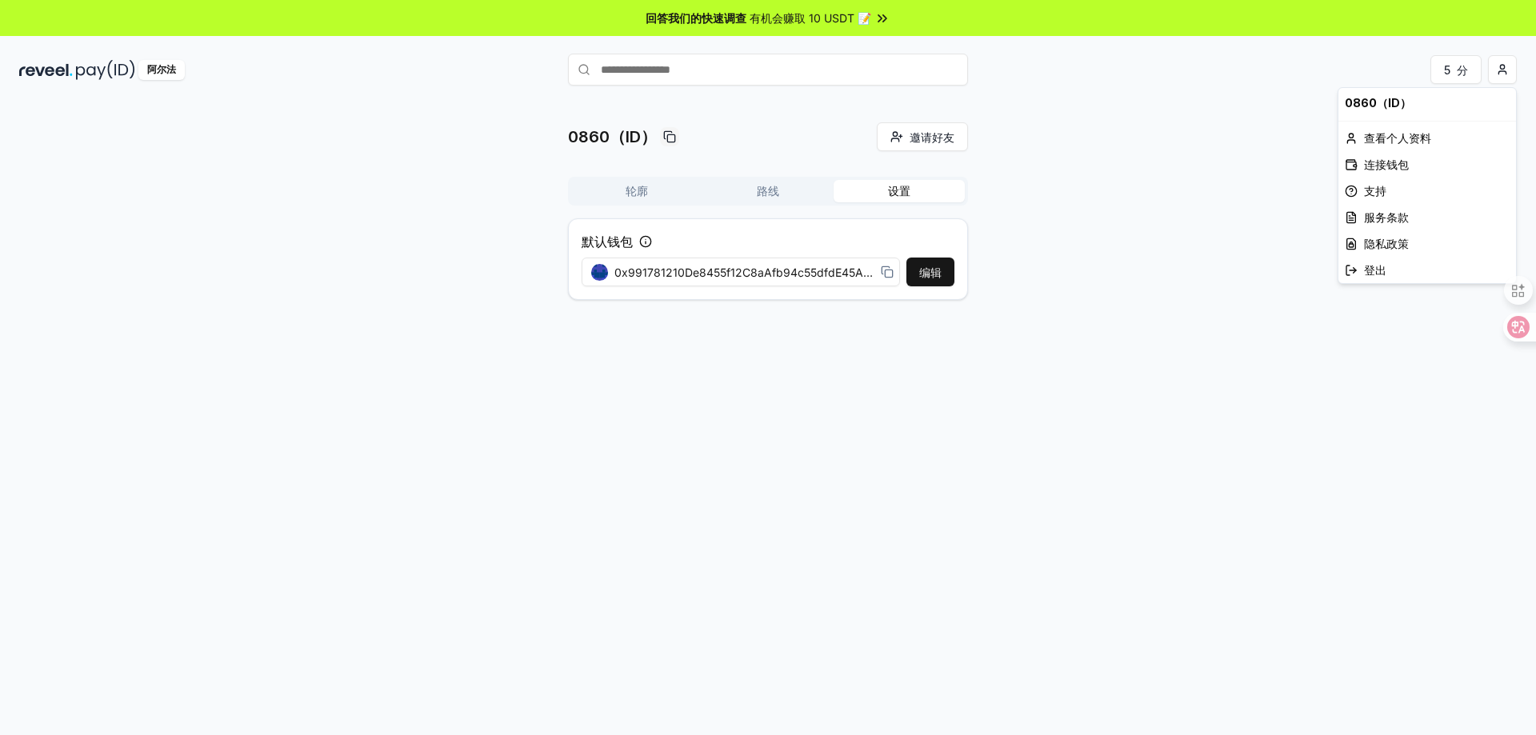
click at [1361, 102] on font "0860（ID）" at bounding box center [1378, 103] width 66 height 14
click at [1228, 169] on html "回答我们的快速调查 有机会赚取 10 USDT 📝 阿尔法 5 分 0860（ID） 邀请好友 邀请 轮廓 路线 设置 默认钱包 编辑 0x991781210…" at bounding box center [768, 367] width 1536 height 735
click at [1512, 61] on html "回答我们的快速调查 有机会赚取 10 USDT 📝 阿尔法 5 分 0860（ID） 邀请好友 邀请 轮廓 路线 设置 默认钱包 编辑 0x991781210…" at bounding box center [768, 367] width 1536 height 735
click at [1404, 134] on font "查看个人资料" at bounding box center [1397, 138] width 67 height 14
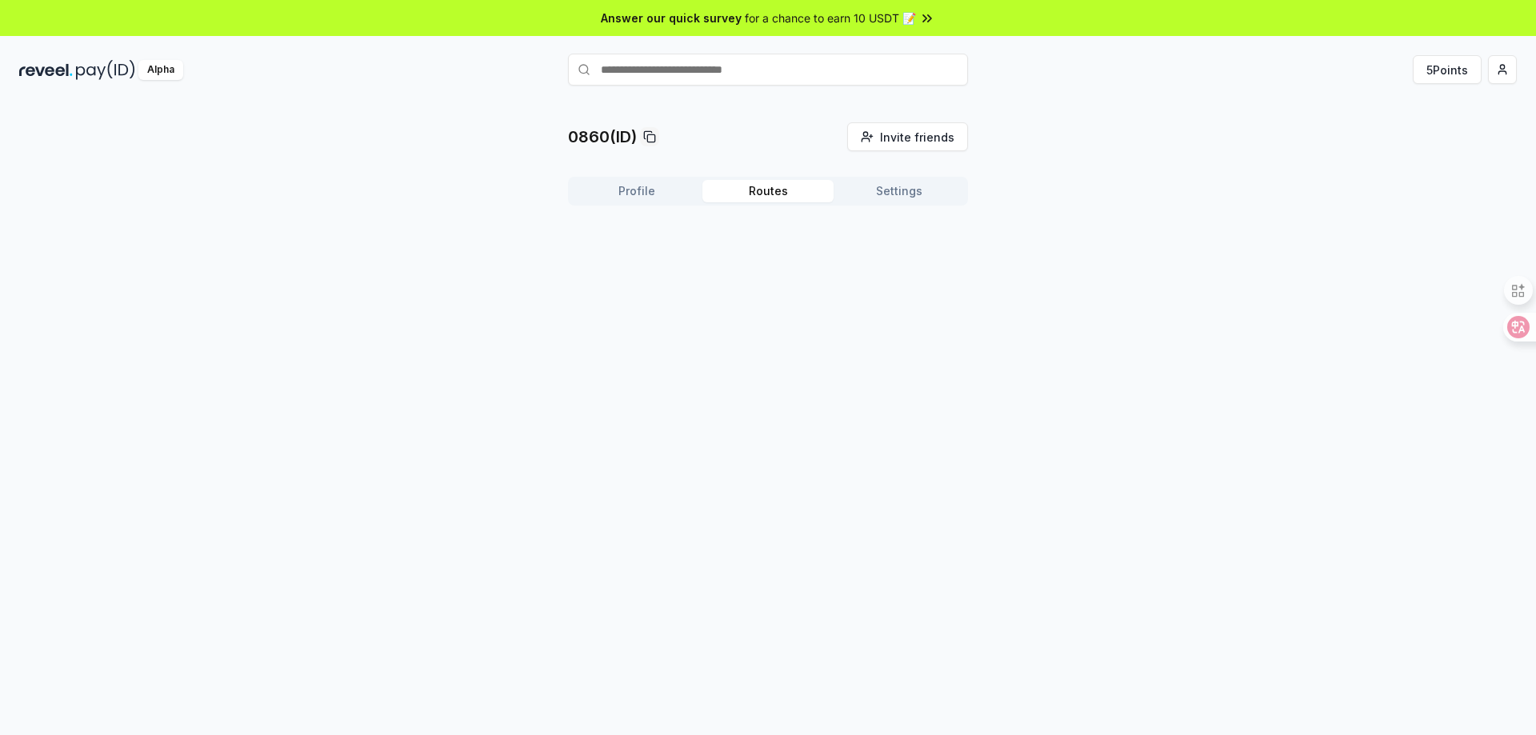
click at [747, 193] on button "Routes" at bounding box center [768, 191] width 131 height 22
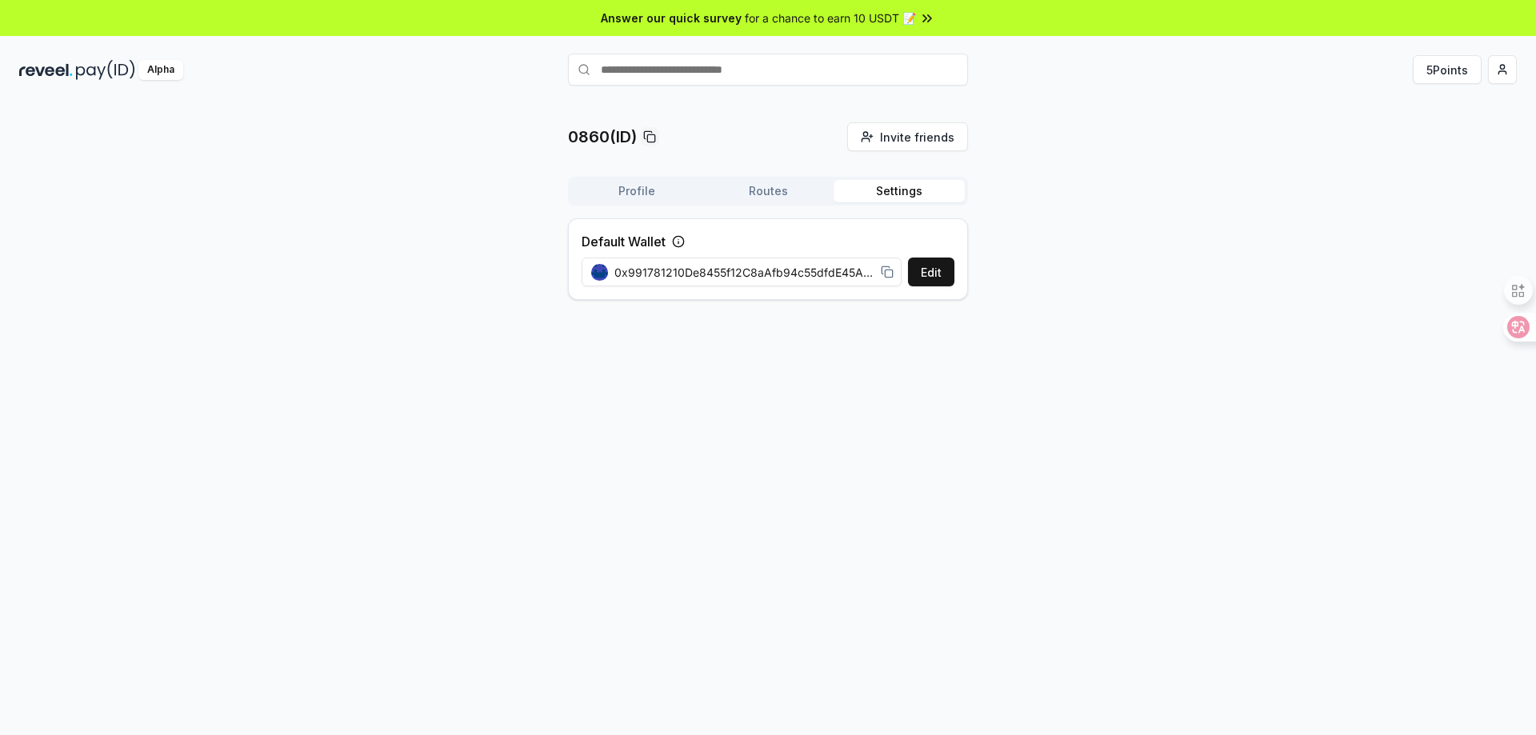
click at [870, 197] on button "Settings" at bounding box center [899, 191] width 131 height 22
click at [842, 267] on span "0x991781210De8455f12C8aAfb94c55dfdE45A33ec" at bounding box center [745, 272] width 260 height 17
click at [843, 274] on span "0x991781210De8455f12C8aAfb94c55dfdE45A33ec" at bounding box center [745, 272] width 260 height 17
click at [859, 276] on span "0x991781210De8455f12C8aAfb94c55dfdE45A33ec" at bounding box center [745, 272] width 260 height 17
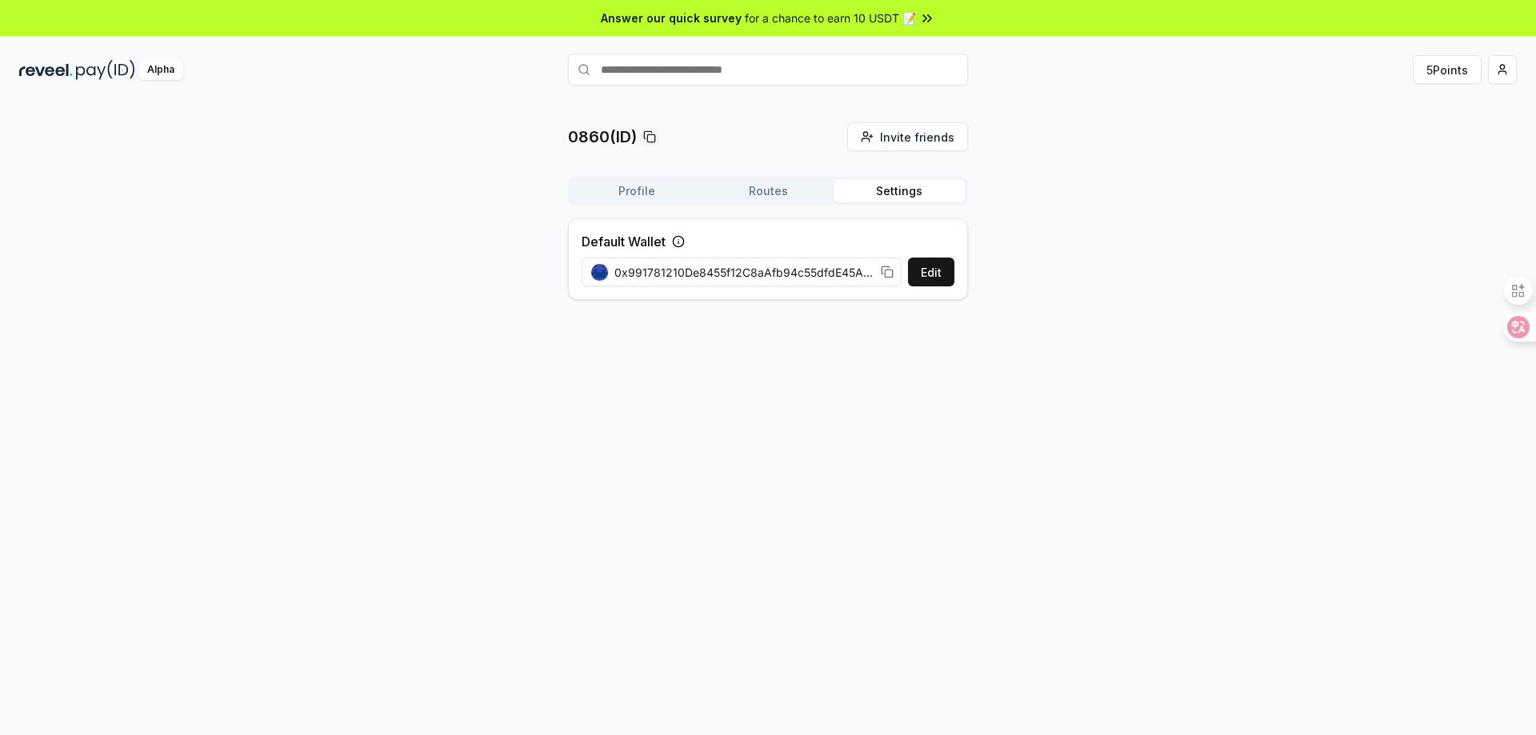
click at [864, 275] on span "0x991781210De8455f12C8aAfb94c55dfdE45A33ec" at bounding box center [745, 272] width 260 height 17
click at [887, 274] on icon at bounding box center [887, 272] width 13 height 13
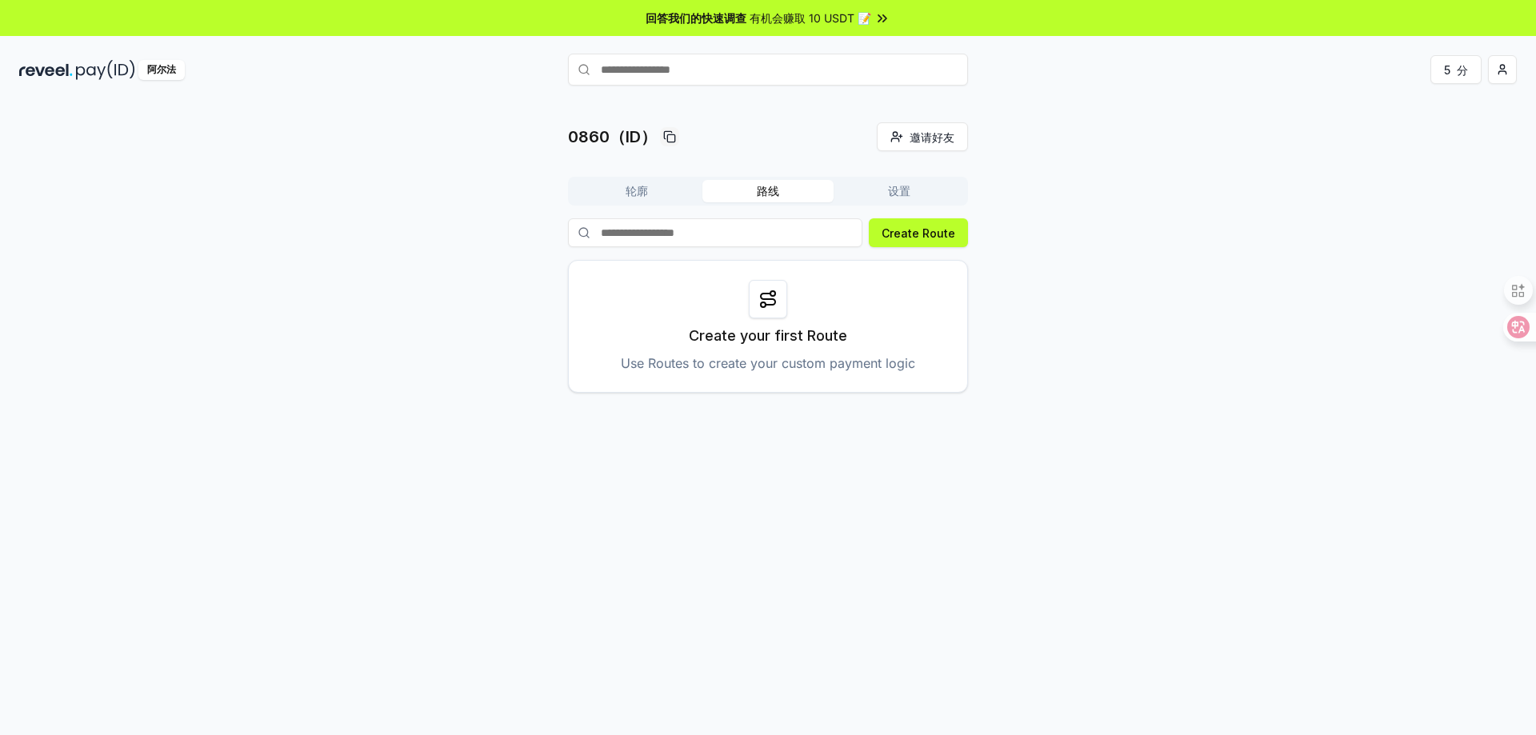
click at [774, 184] on font "路线" at bounding box center [768, 191] width 22 height 14
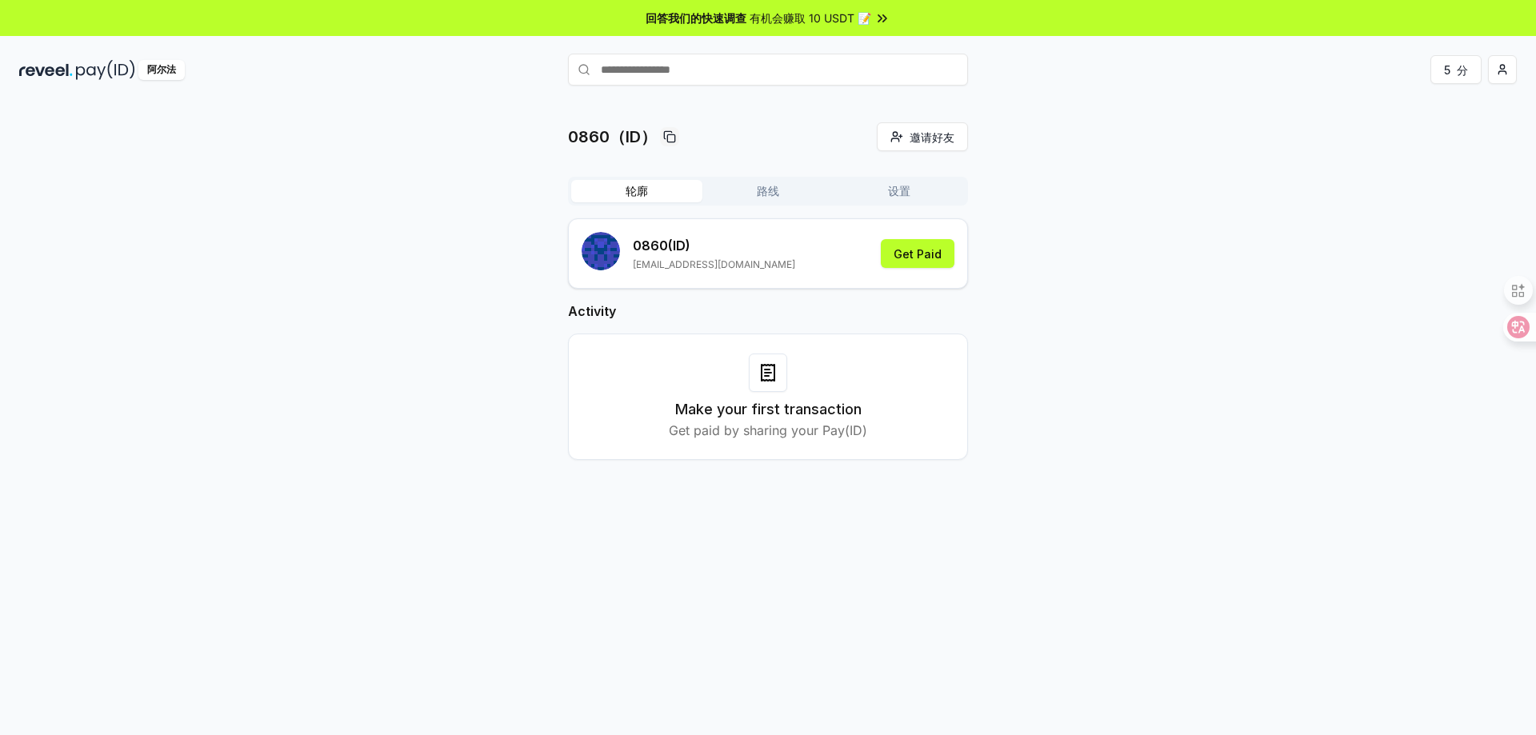
click at [640, 187] on font "轮廓" at bounding box center [637, 191] width 22 height 14
click at [771, 403] on font "进行第一笔交易" at bounding box center [768, 409] width 101 height 17
click at [755, 399] on h3 "进行第一笔交易" at bounding box center [768, 410] width 101 height 22
click at [742, 414] on font "进行第一笔交易" at bounding box center [768, 409] width 101 height 17
click at [750, 449] on div "进行第一笔交易 分享您的 Pay(ID) 即可获得付款" at bounding box center [768, 397] width 400 height 126
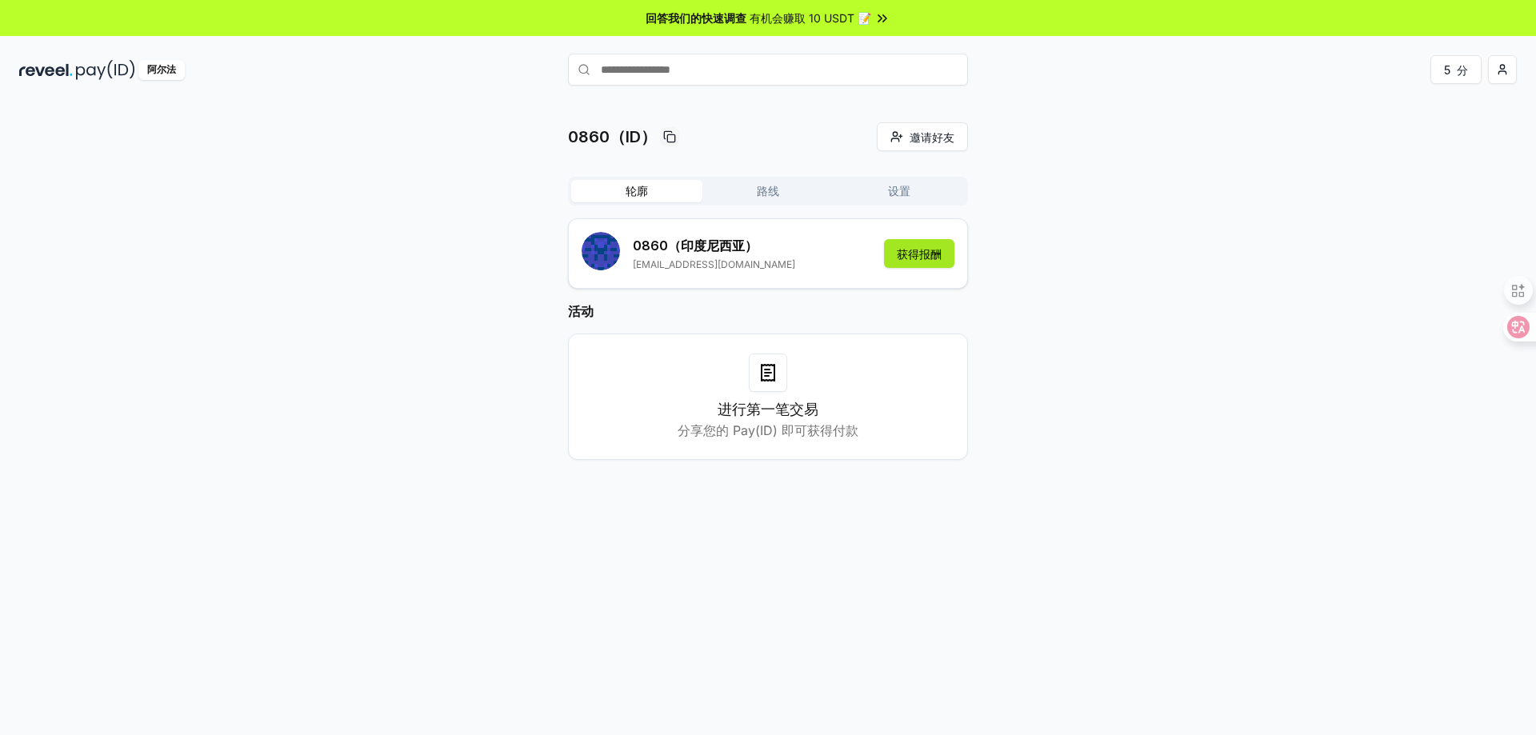
click at [905, 254] on font "获得报酬" at bounding box center [919, 254] width 45 height 14
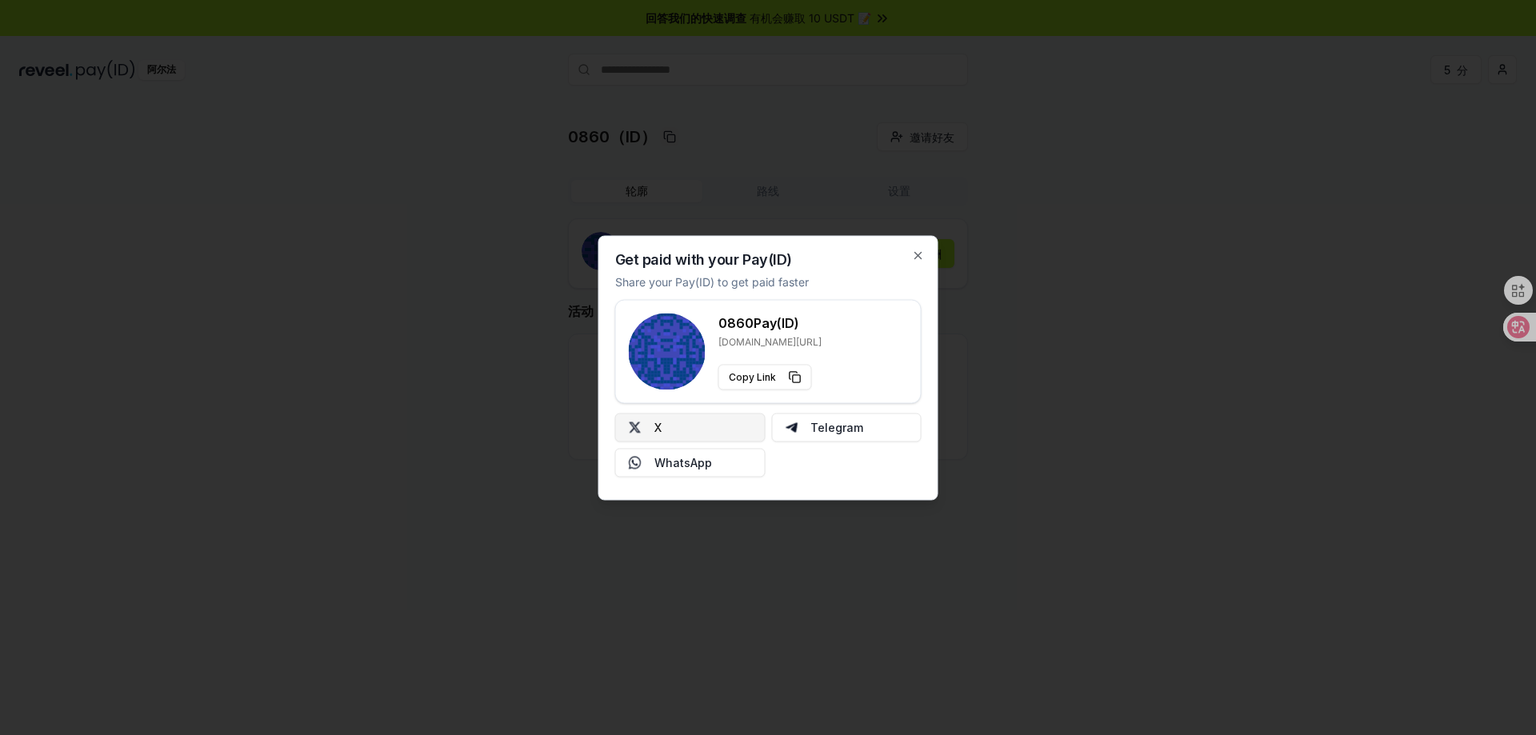
click at [732, 424] on button "X" at bounding box center [690, 427] width 150 height 29
click at [919, 252] on icon "button" at bounding box center [918, 255] width 13 height 13
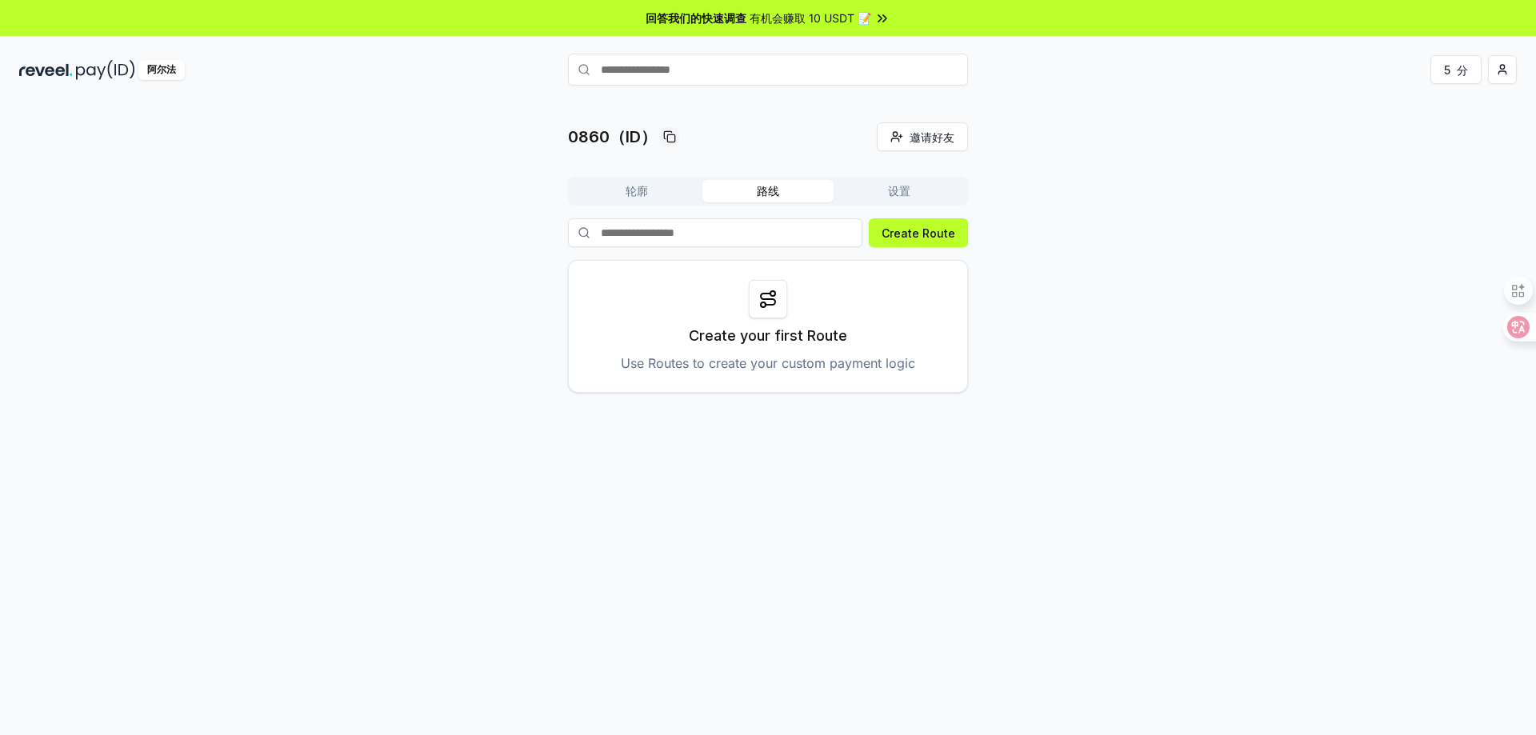
click at [771, 187] on font "路线" at bounding box center [768, 191] width 22 height 14
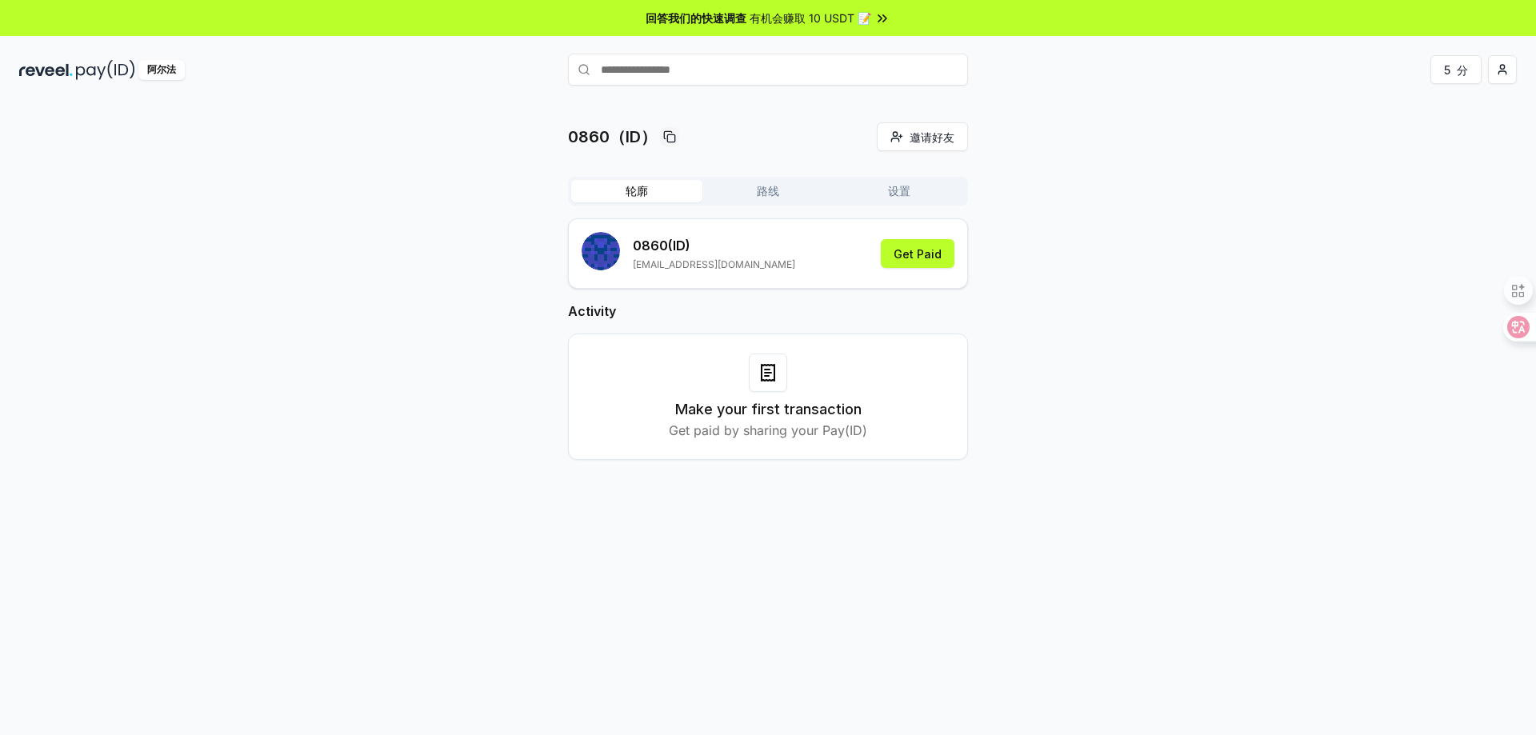
click at [638, 190] on font "轮廓" at bounding box center [637, 191] width 22 height 14
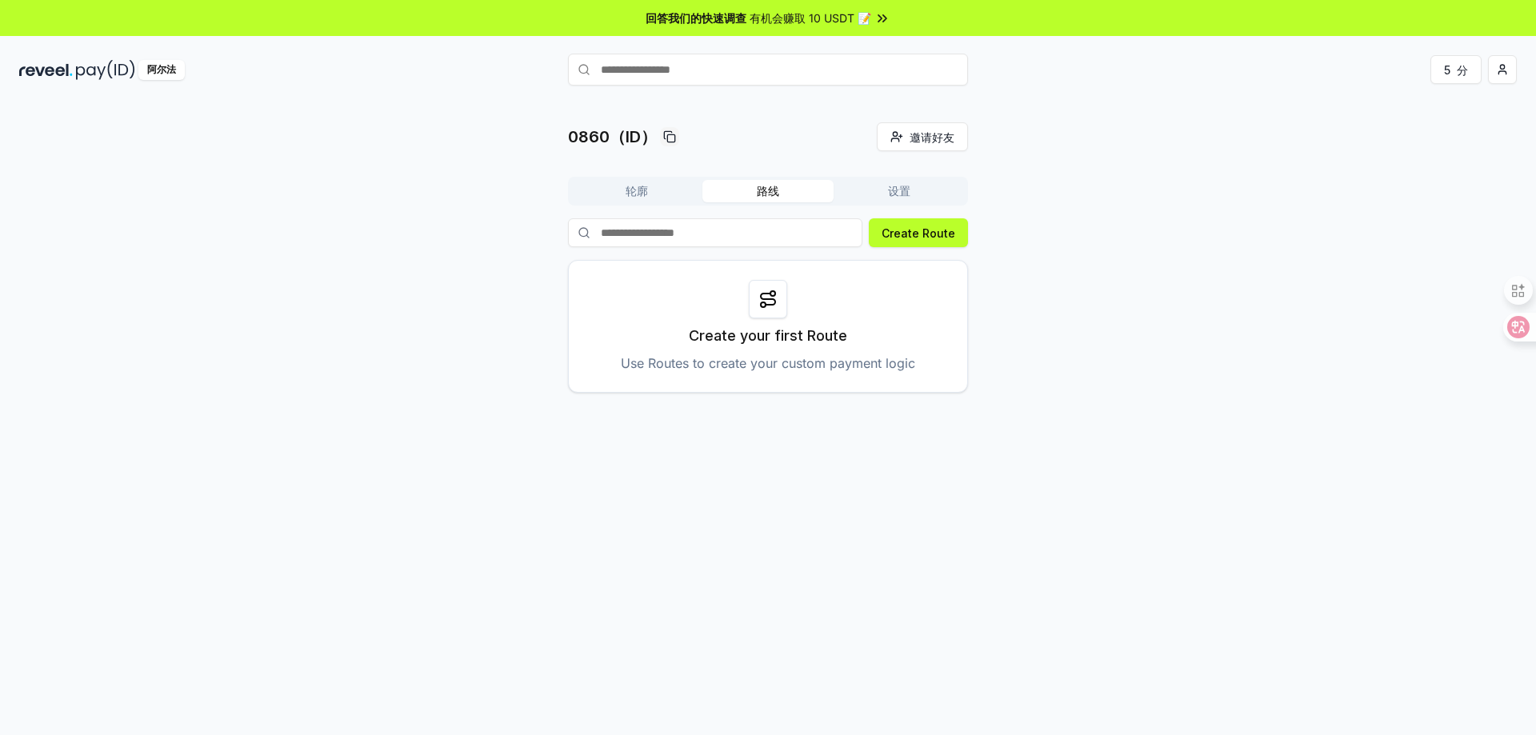
click at [741, 194] on button "路线" at bounding box center [768, 191] width 131 height 22
click at [925, 230] on font "创建路线" at bounding box center [933, 233] width 45 height 14
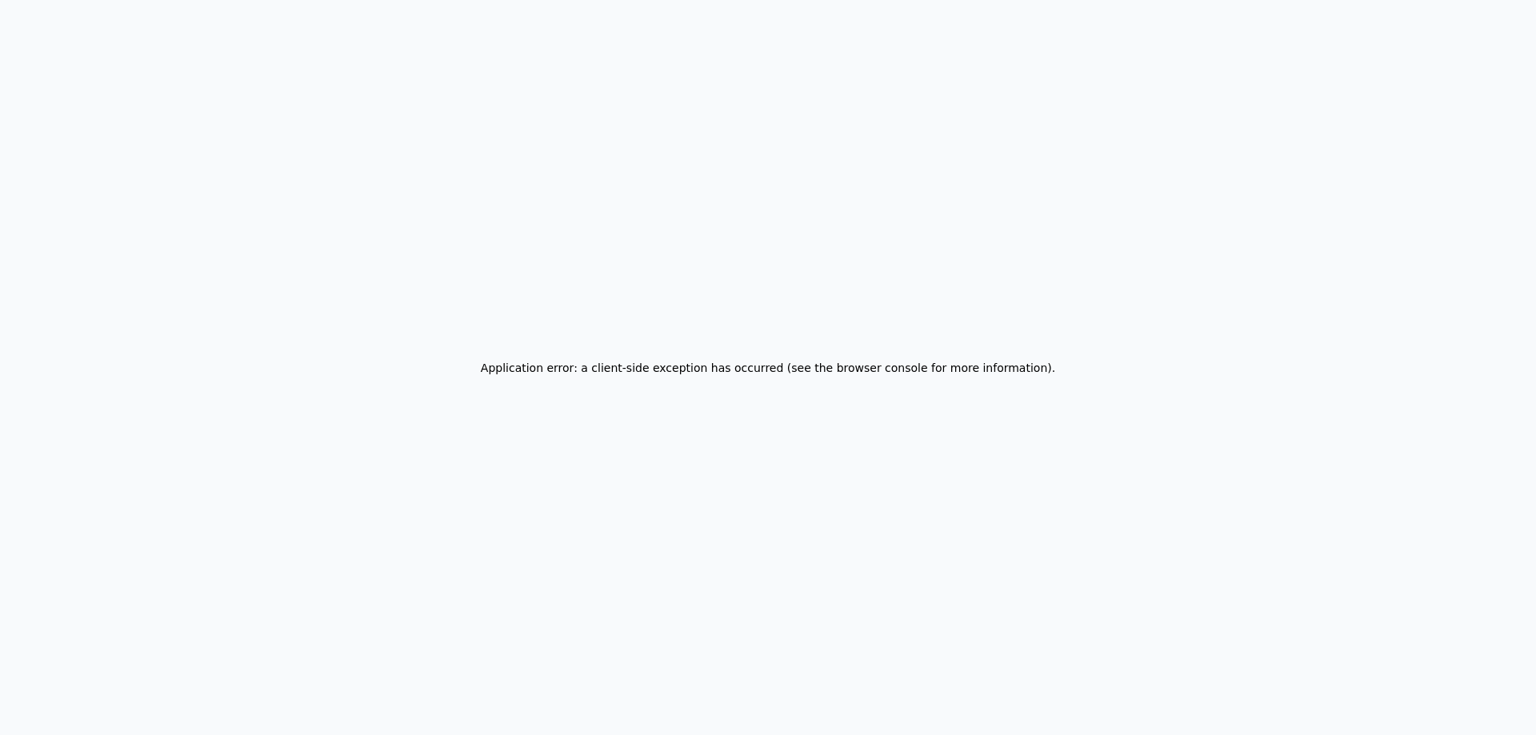
click at [887, 156] on div "Application error: a client-side exception has occurred (see the browser consol…" at bounding box center [768, 367] width 1536 height 735
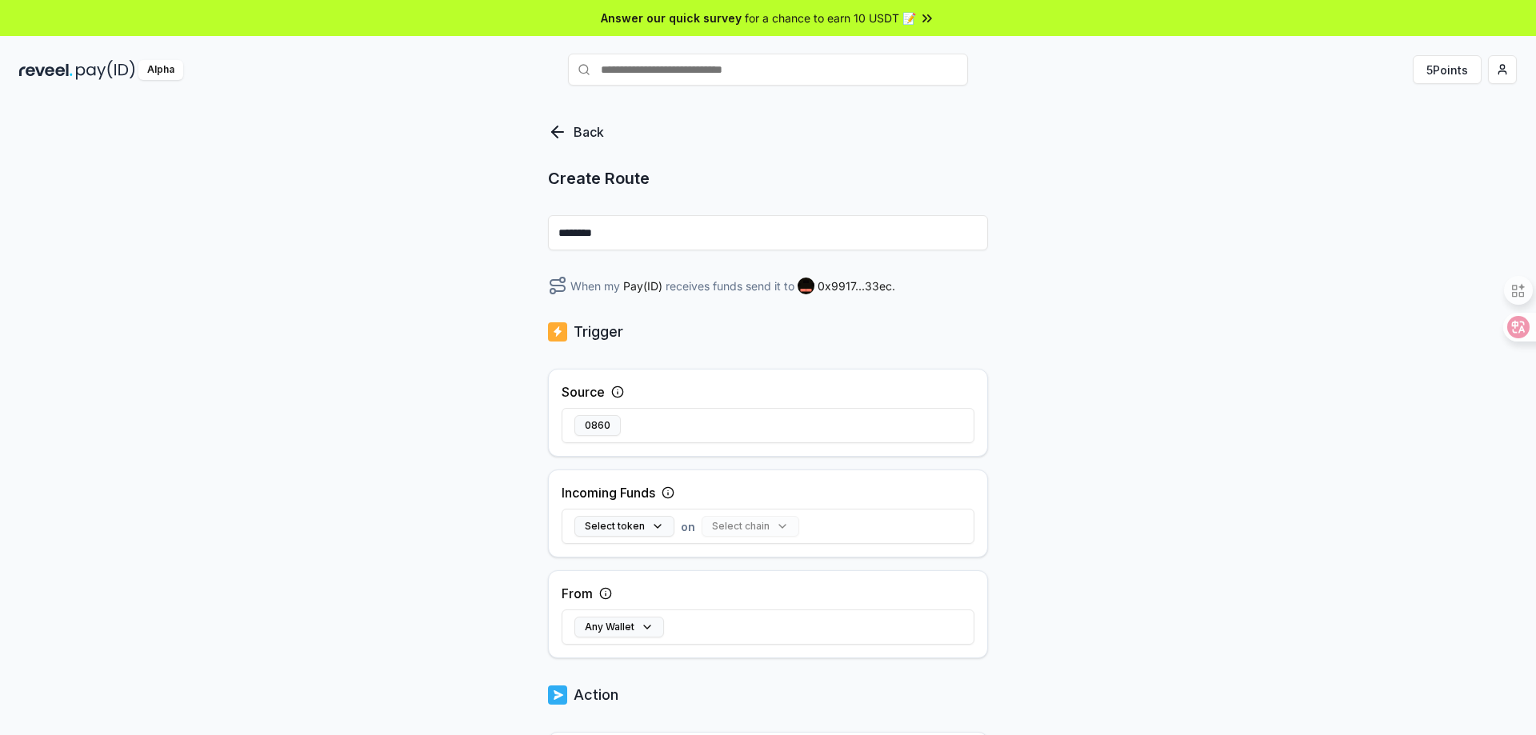
click at [559, 134] on icon at bounding box center [557, 131] width 19 height 19
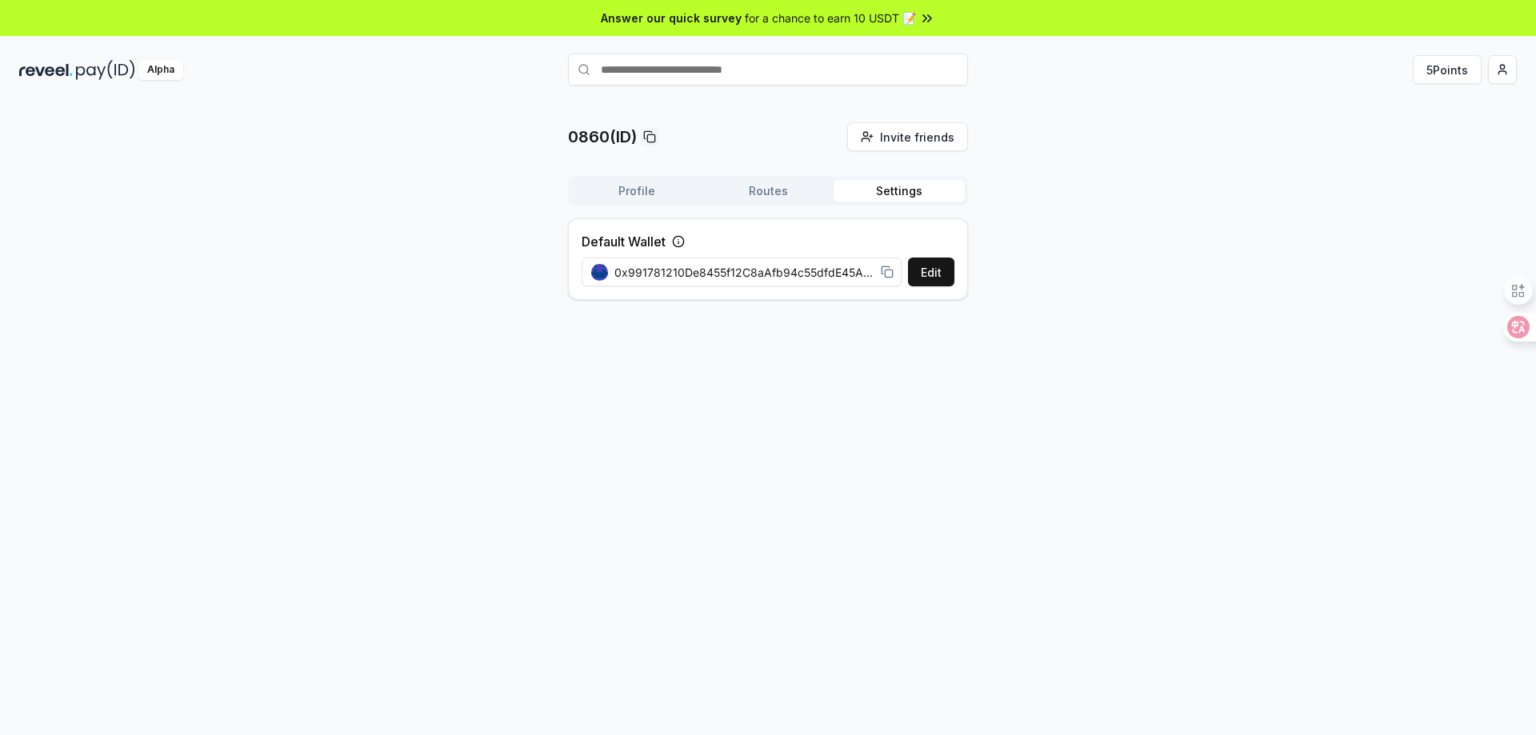
click at [895, 193] on button "Settings" at bounding box center [899, 191] width 131 height 22
click at [927, 275] on button "Edit" at bounding box center [931, 272] width 46 height 29
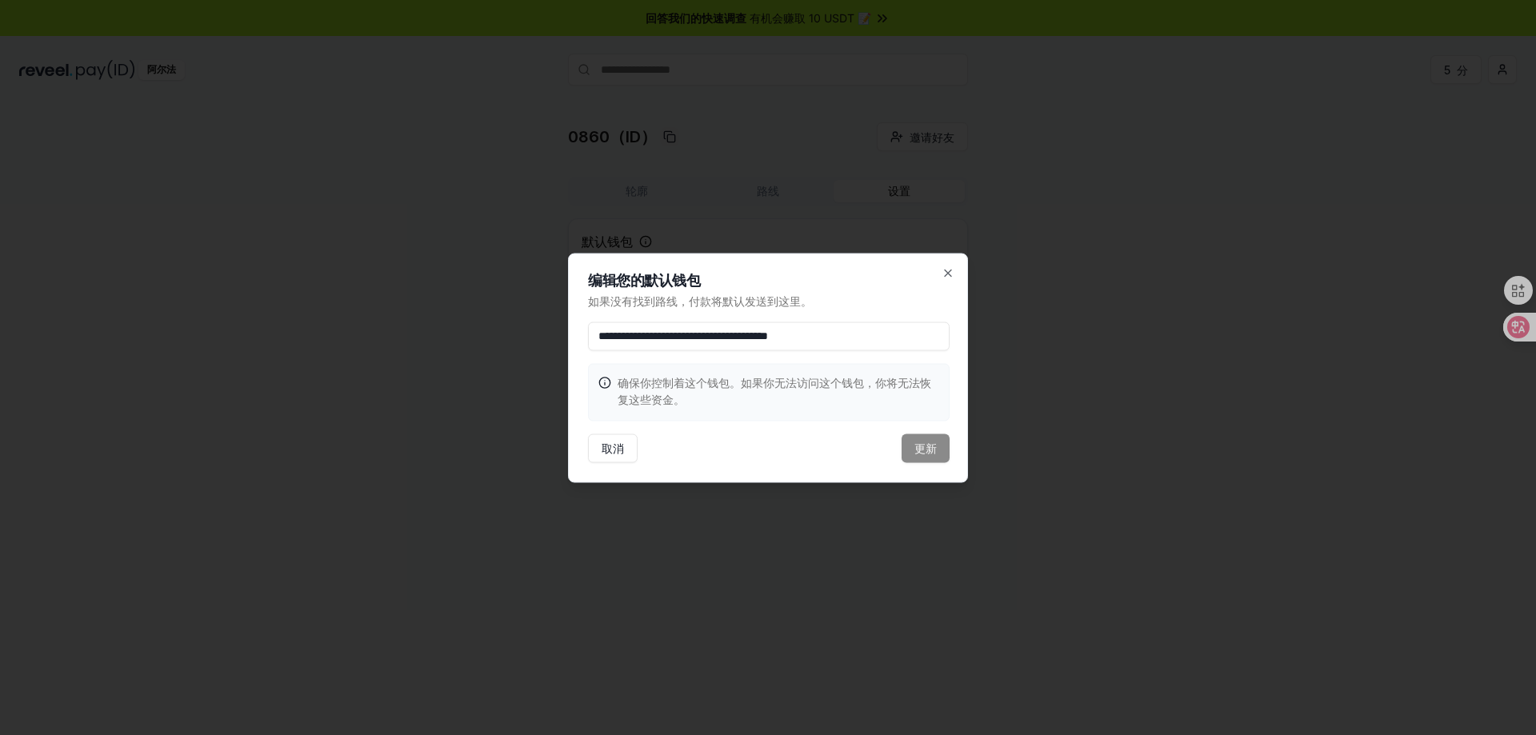
click at [881, 322] on input "**********" at bounding box center [769, 336] width 362 height 29
click at [901, 327] on input "**********" at bounding box center [769, 336] width 362 height 29
click at [922, 443] on div "取消 更新" at bounding box center [769, 448] width 362 height 29
click at [891, 337] on input "**********" at bounding box center [769, 336] width 362 height 29
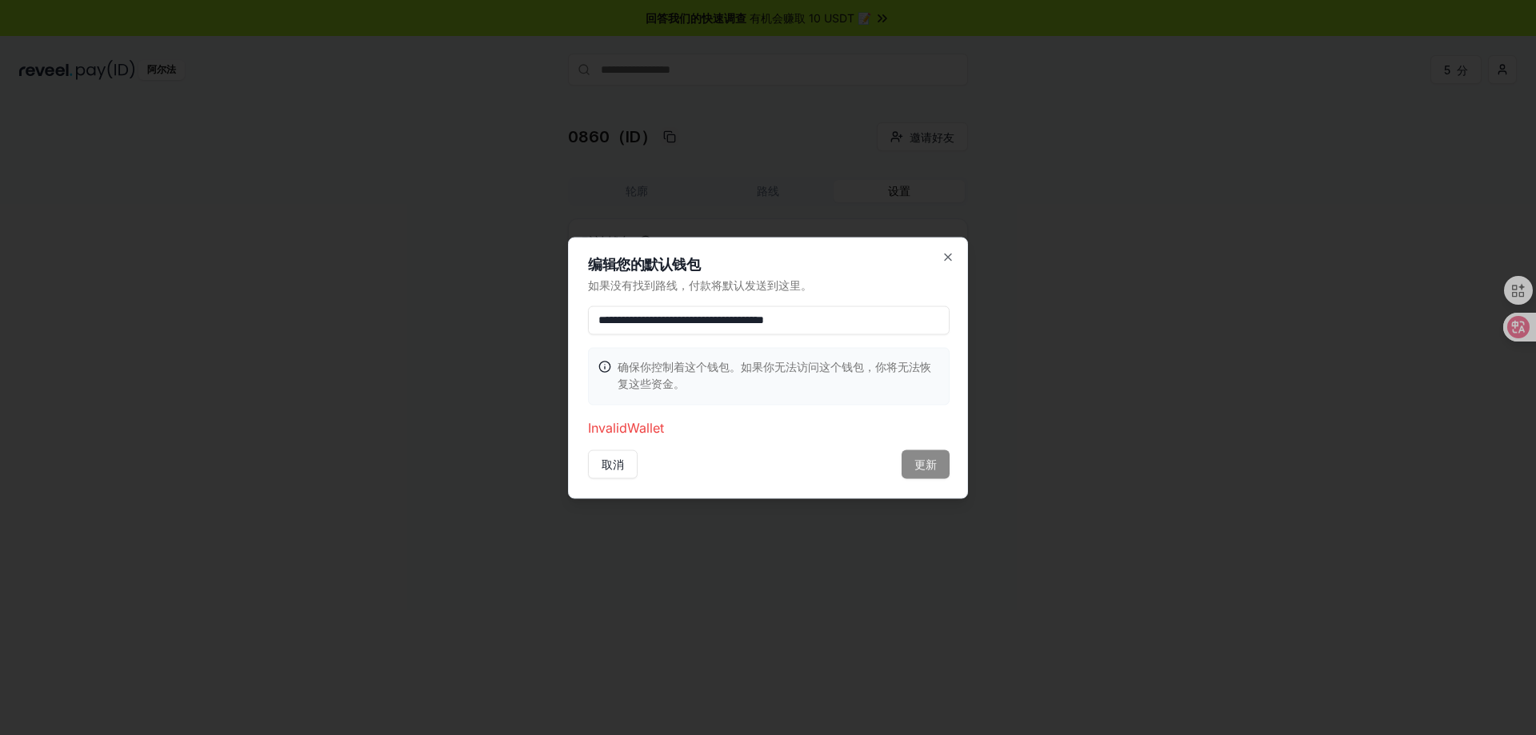
type input "**********"
click at [662, 425] on p "Invalid Wallet" at bounding box center [769, 427] width 362 height 19
click at [906, 475] on div "取消 更新" at bounding box center [769, 464] width 362 height 29
click at [923, 466] on div "取消 更新" at bounding box center [769, 464] width 362 height 29
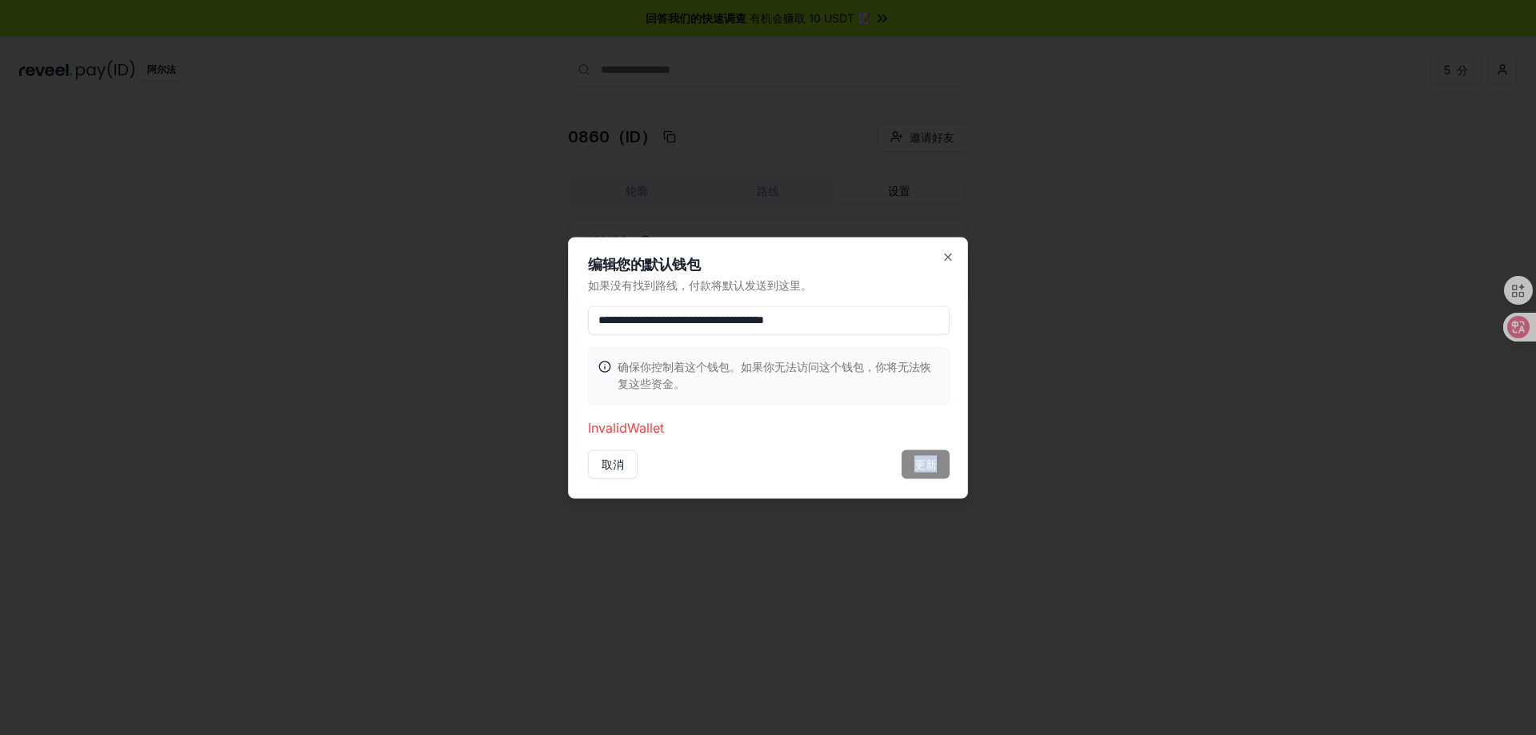
click at [923, 466] on div "取消 更新" at bounding box center [769, 464] width 362 height 29
click at [903, 335] on div "**********" at bounding box center [768, 368] width 400 height 262
click at [901, 328] on input "**********" at bounding box center [769, 320] width 362 height 29
click at [629, 426] on p "Invalid Wallet" at bounding box center [769, 427] width 362 height 19
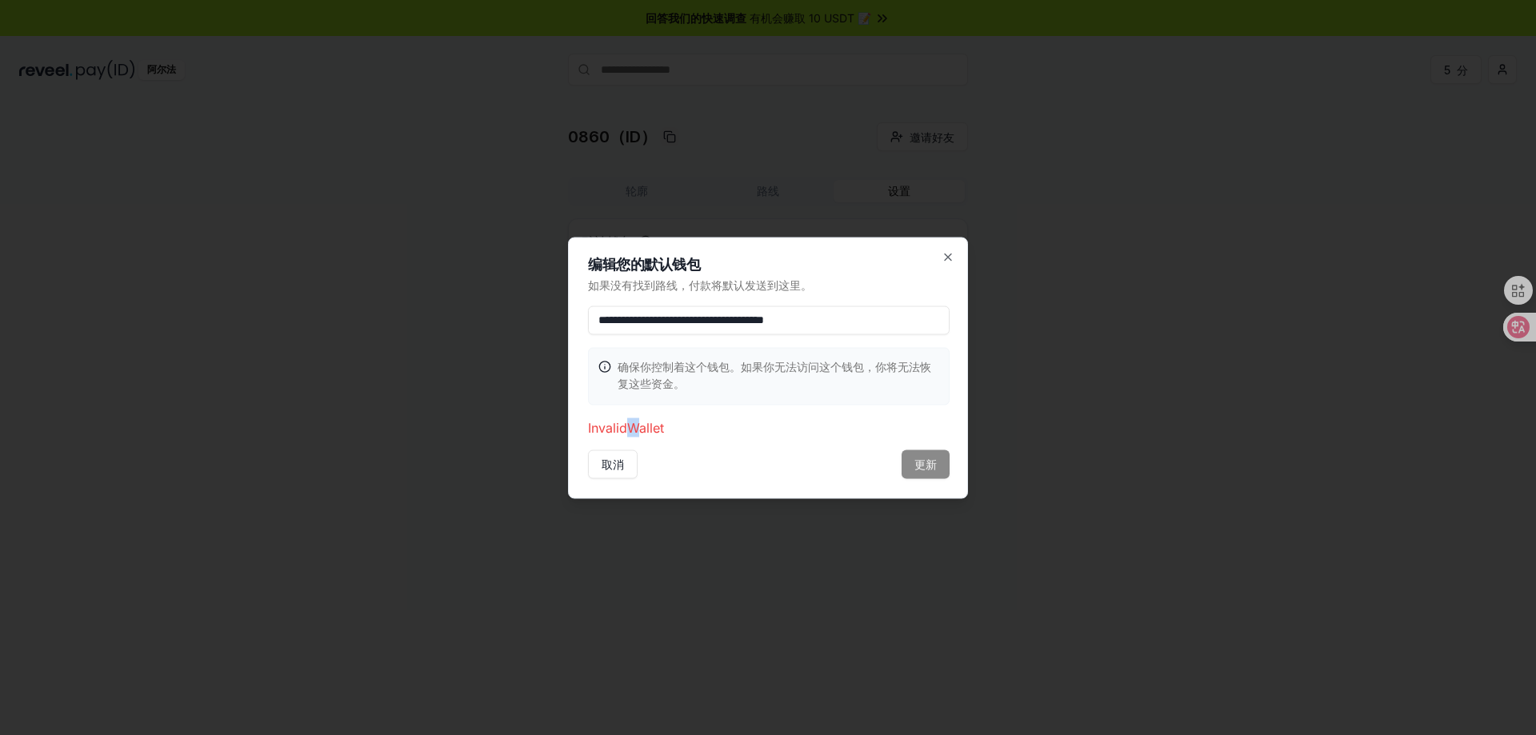
click at [629, 426] on p "Invalid Wallet" at bounding box center [769, 427] width 362 height 19
click at [635, 439] on div "**********" at bounding box center [768, 368] width 400 height 262
click at [619, 467] on font "取消" at bounding box center [613, 465] width 22 height 14
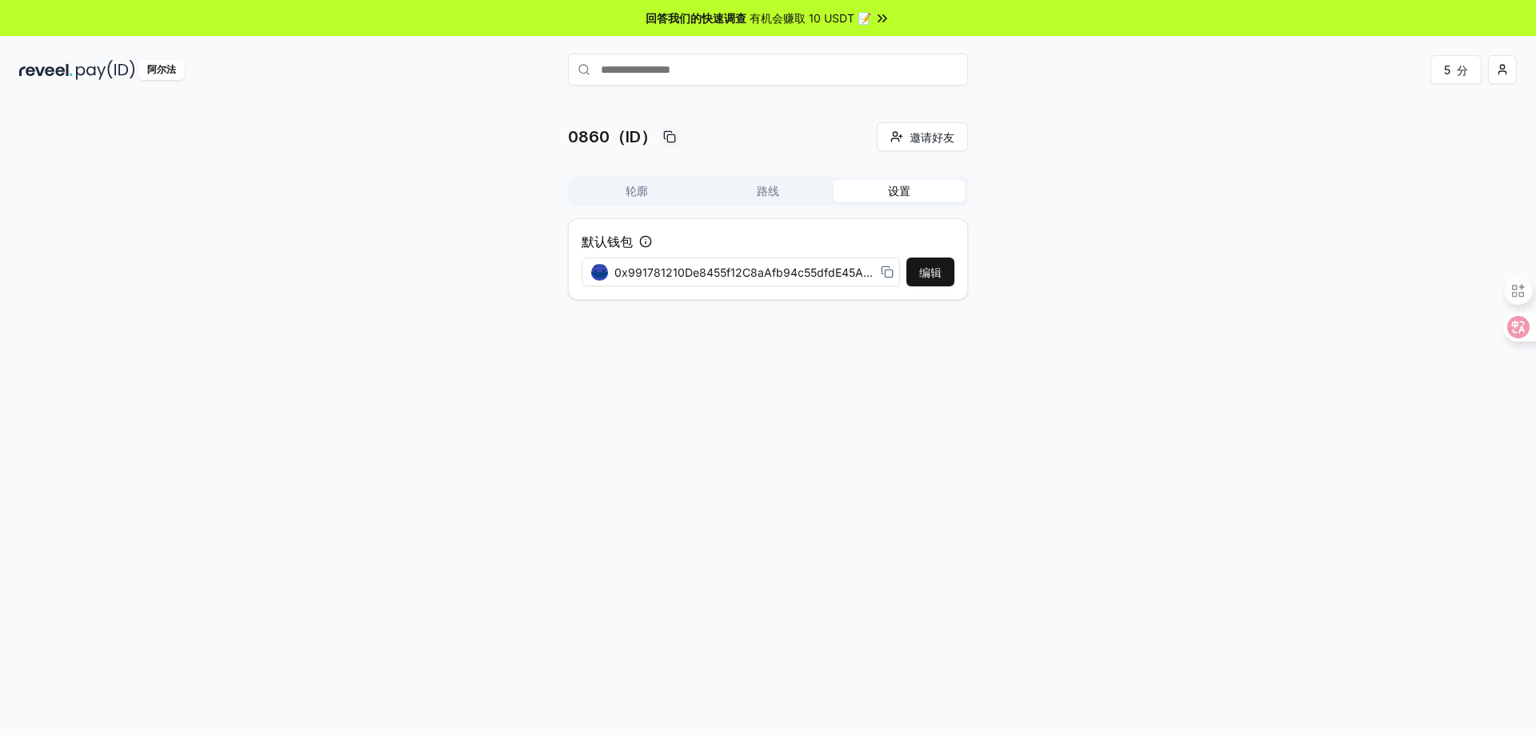
click at [648, 242] on icon at bounding box center [645, 241] width 13 height 13
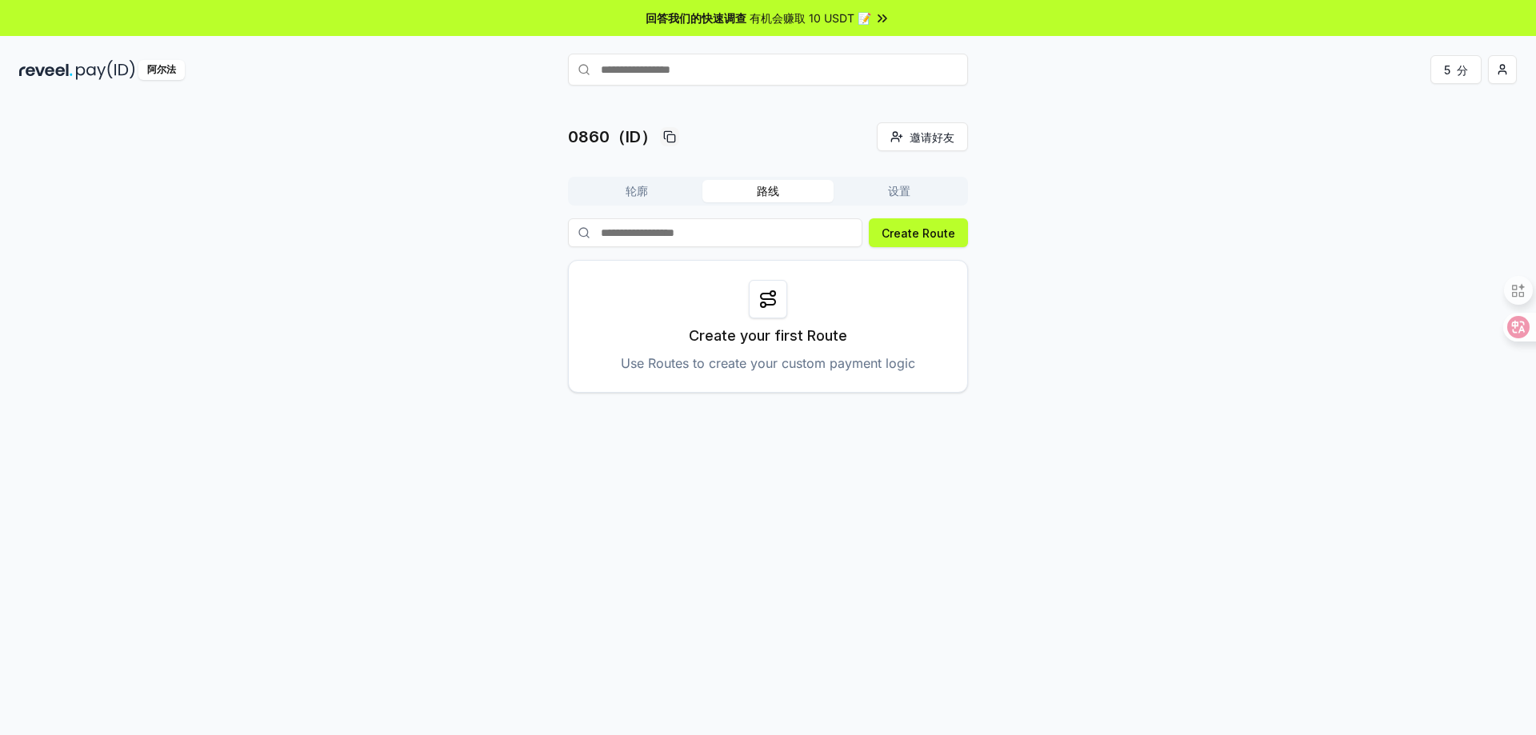
click at [761, 195] on font "路线" at bounding box center [768, 191] width 22 height 14
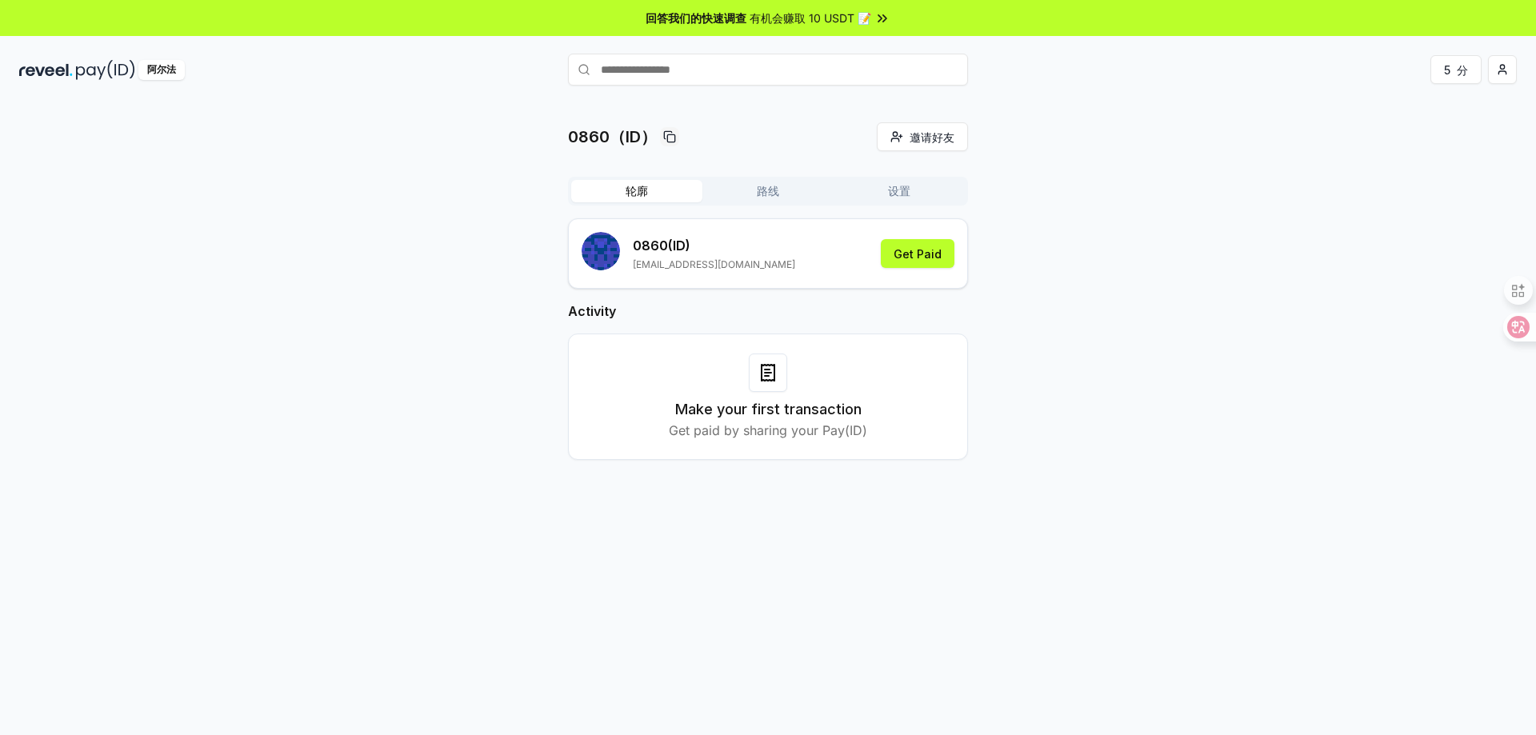
click at [679, 195] on button "轮廓" at bounding box center [636, 191] width 131 height 22
click at [904, 265] on button "获得报酬" at bounding box center [919, 253] width 70 height 29
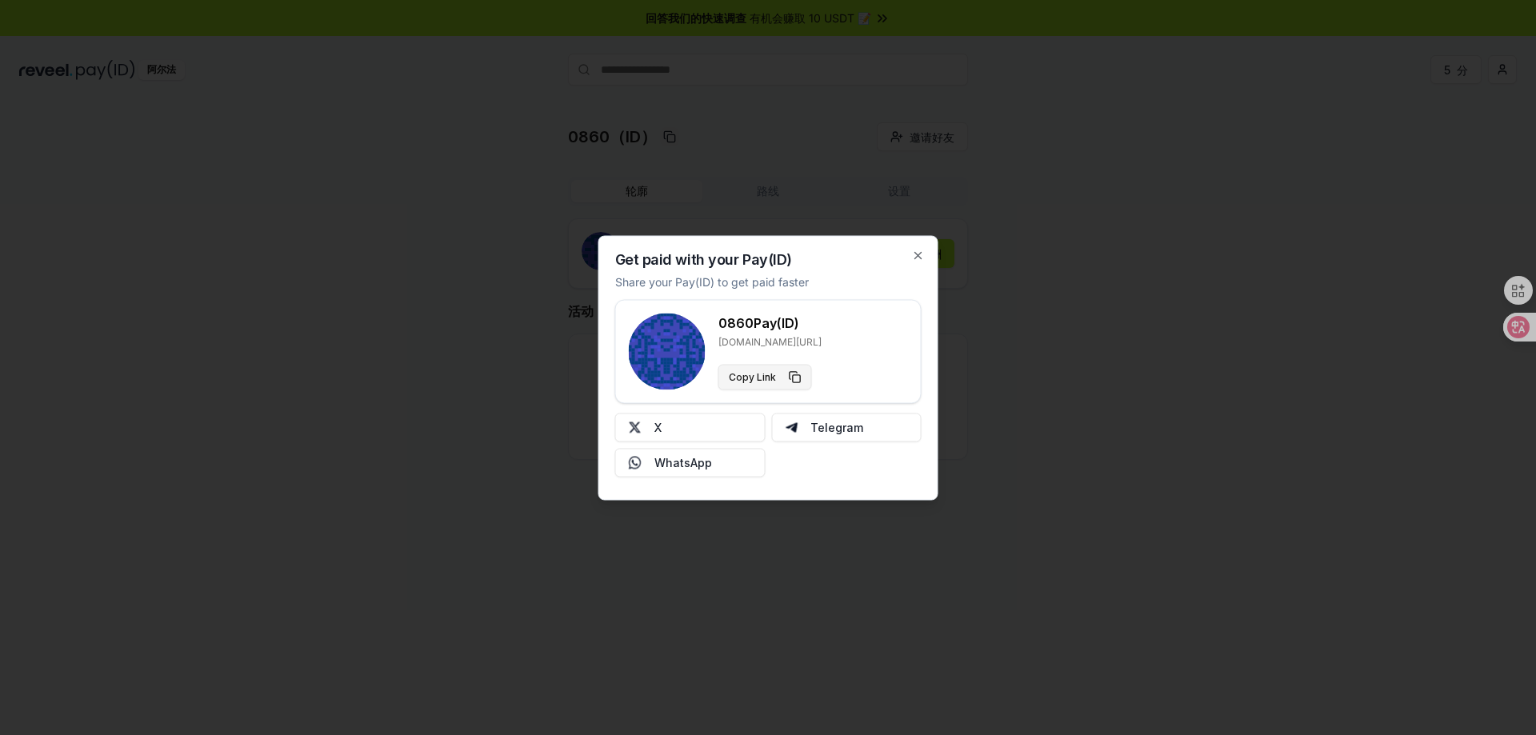
click at [791, 378] on button "Copy Link" at bounding box center [766, 377] width 94 height 26
click at [919, 251] on icon "button" at bounding box center [918, 255] width 13 height 13
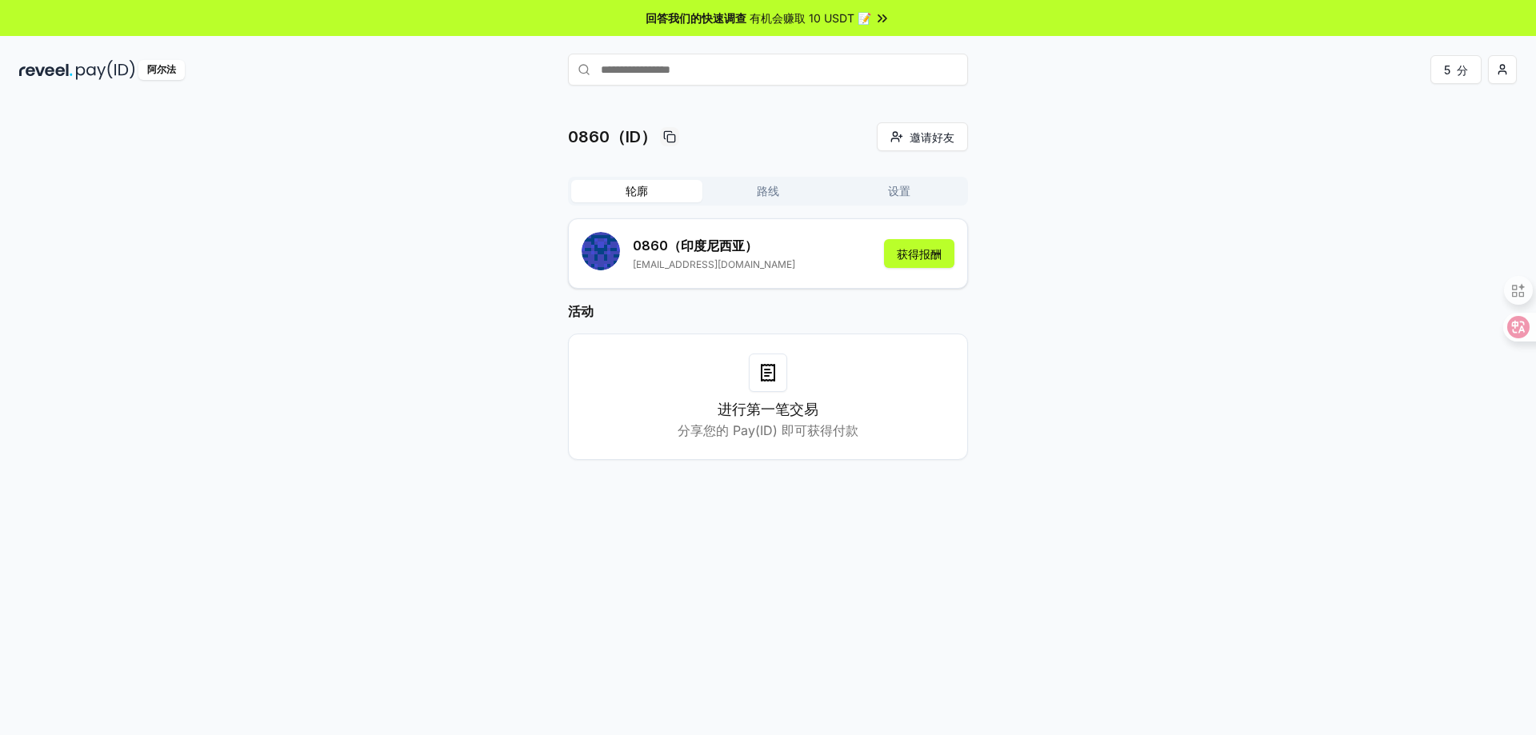
click at [1099, 273] on div "0860（ID） 邀请好友 邀请 轮廓 路线 设置 0860 （印度尼西亚） [EMAIL_ADDRESS][DOMAIN_NAME] 获得报酬 活动 进行第…" at bounding box center [768, 303] width 1498 height 363
click at [64, 74] on img at bounding box center [46, 70] width 54 height 20
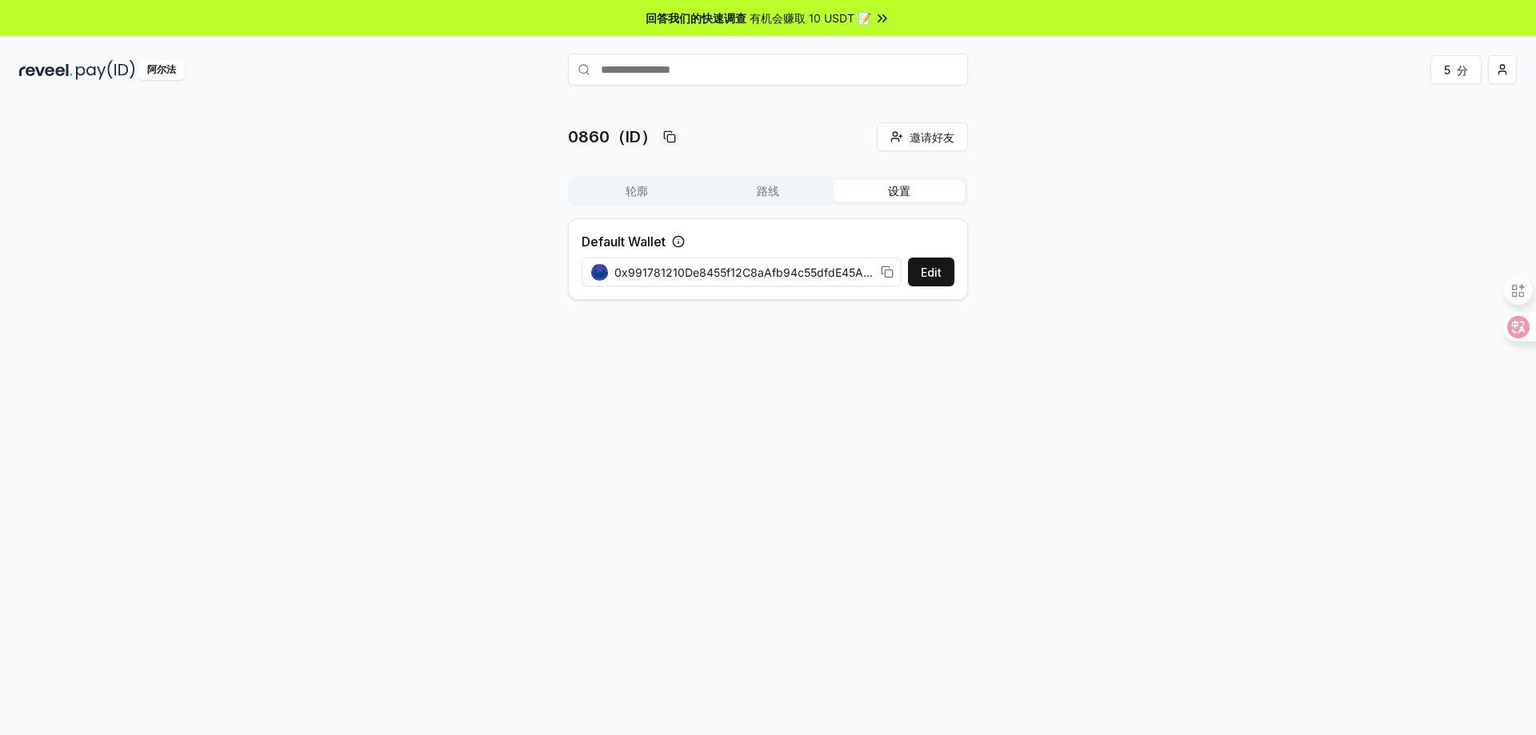
click at [935, 190] on button "设置" at bounding box center [899, 191] width 131 height 22
click at [923, 266] on font "编辑" at bounding box center [930, 273] width 22 height 14
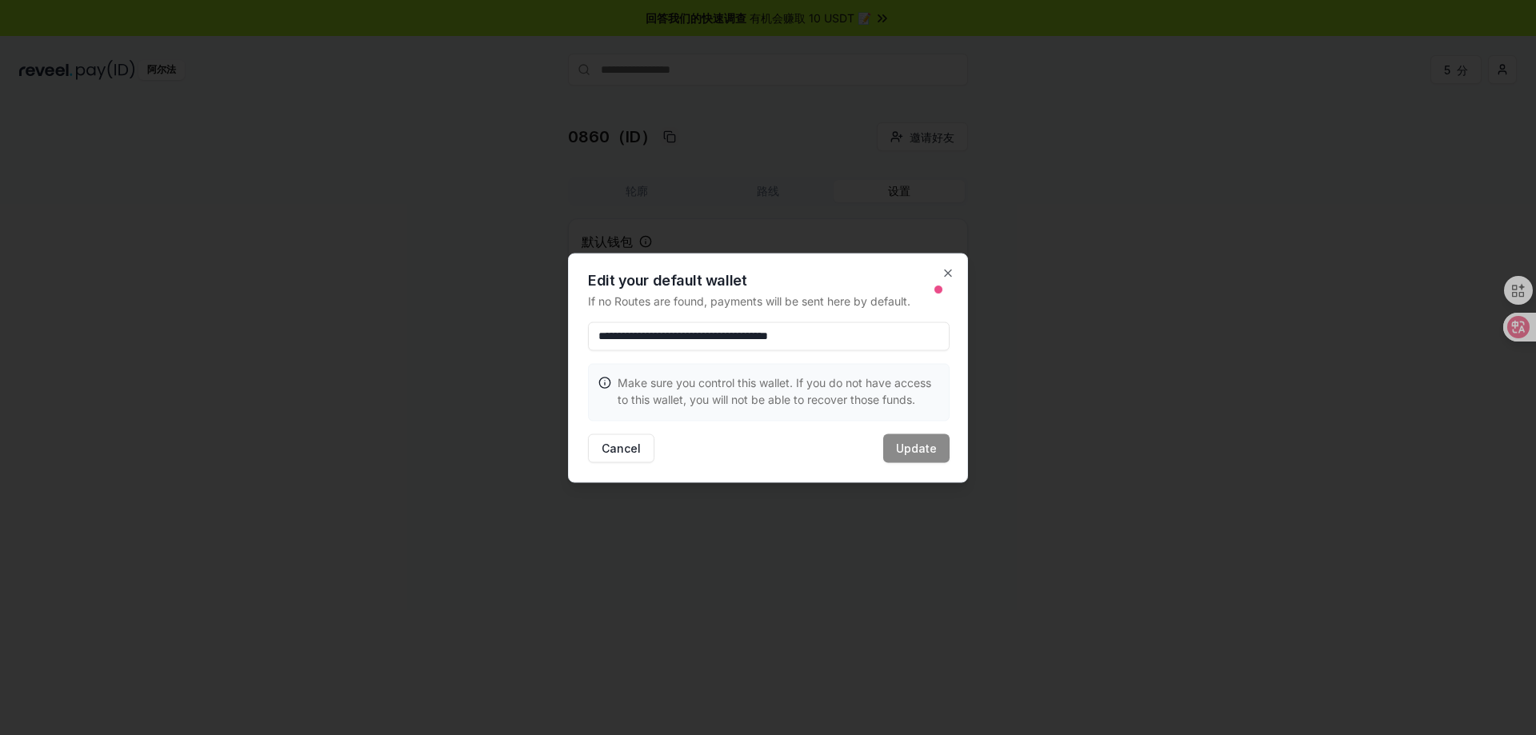
click at [883, 348] on input "**********" at bounding box center [769, 336] width 362 height 29
click at [607, 384] on icon at bounding box center [605, 382] width 13 height 13
click at [606, 384] on icon at bounding box center [605, 382] width 13 height 13
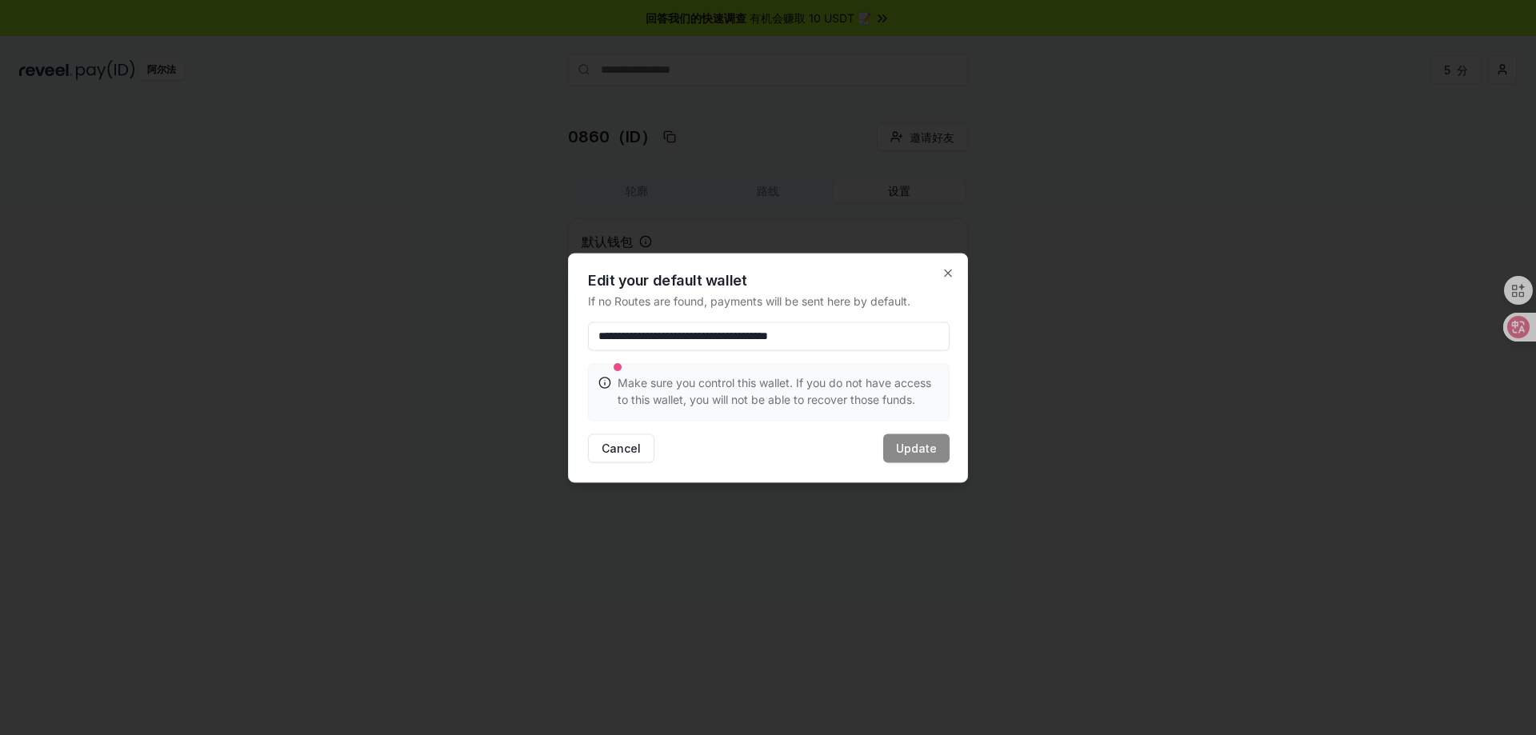
click at [883, 435] on div "Cancel Update" at bounding box center [769, 448] width 362 height 29
click at [669, 453] on div "Cancel Update" at bounding box center [769, 448] width 362 height 29
click at [630, 455] on button "Cancel" at bounding box center [621, 448] width 66 height 29
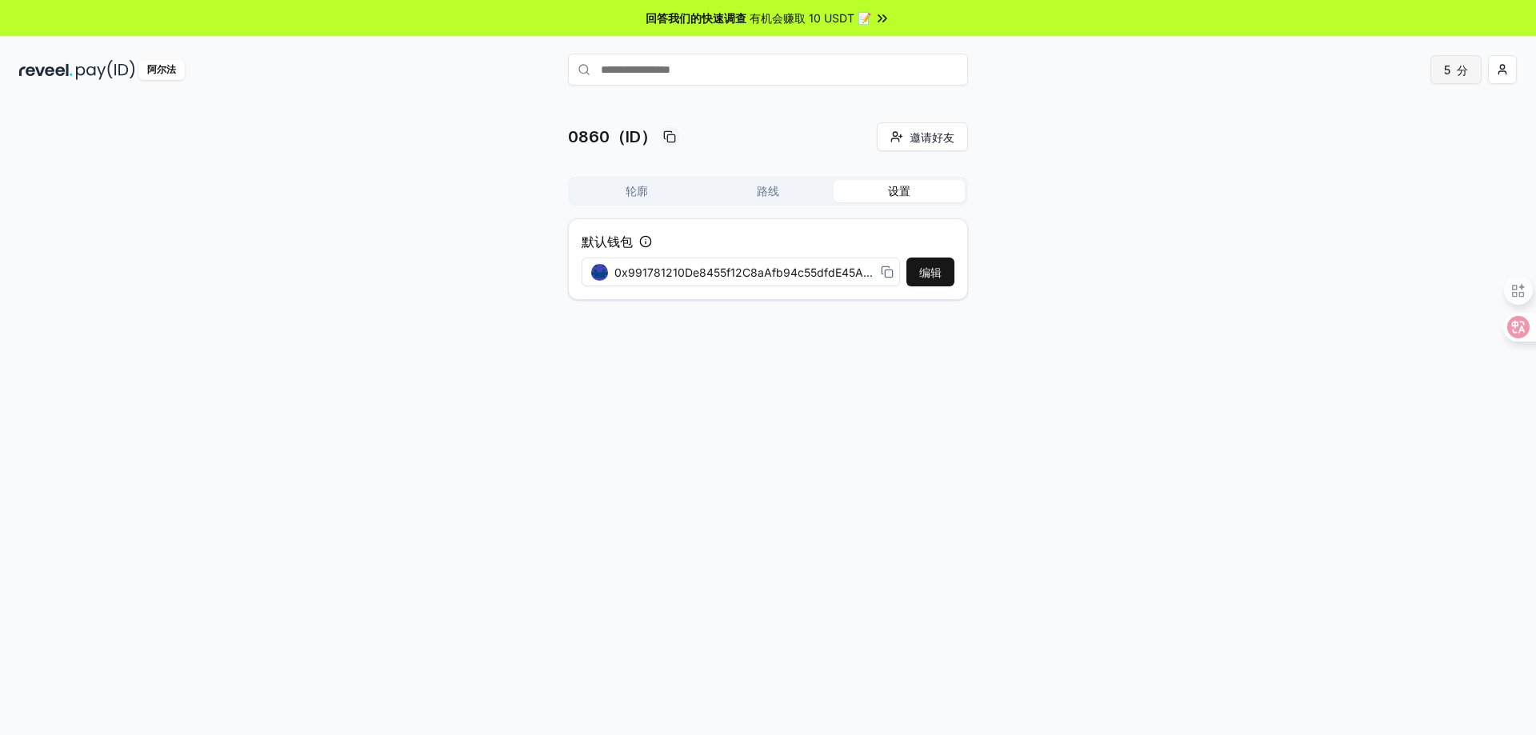
click at [1469, 70] on button "5 分" at bounding box center [1456, 69] width 51 height 29
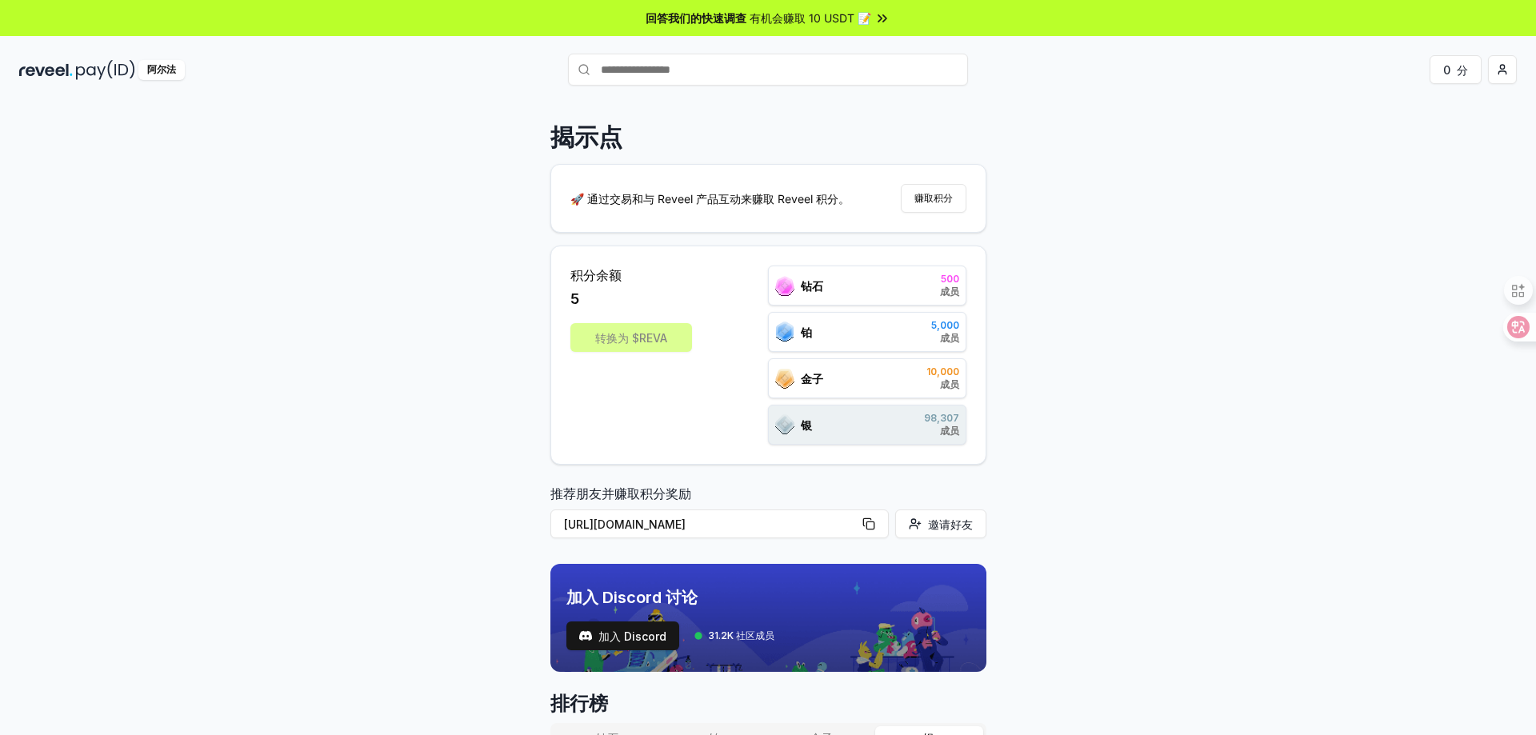
click at [1520, 70] on div "阿尔法 0 分" at bounding box center [768, 70] width 1536 height 42
click at [1511, 68] on html "回答我们的快速调查 有机会赚取 10 USDT 📝 阿尔法 0 分 揭示点 🚀 通过交易和与 Reveel 产品互动来赚取 Reveel 积分。 赚取积分 积…" at bounding box center [768, 367] width 1536 height 735
click at [1397, 169] on font "连接钱包" at bounding box center [1386, 165] width 45 height 14
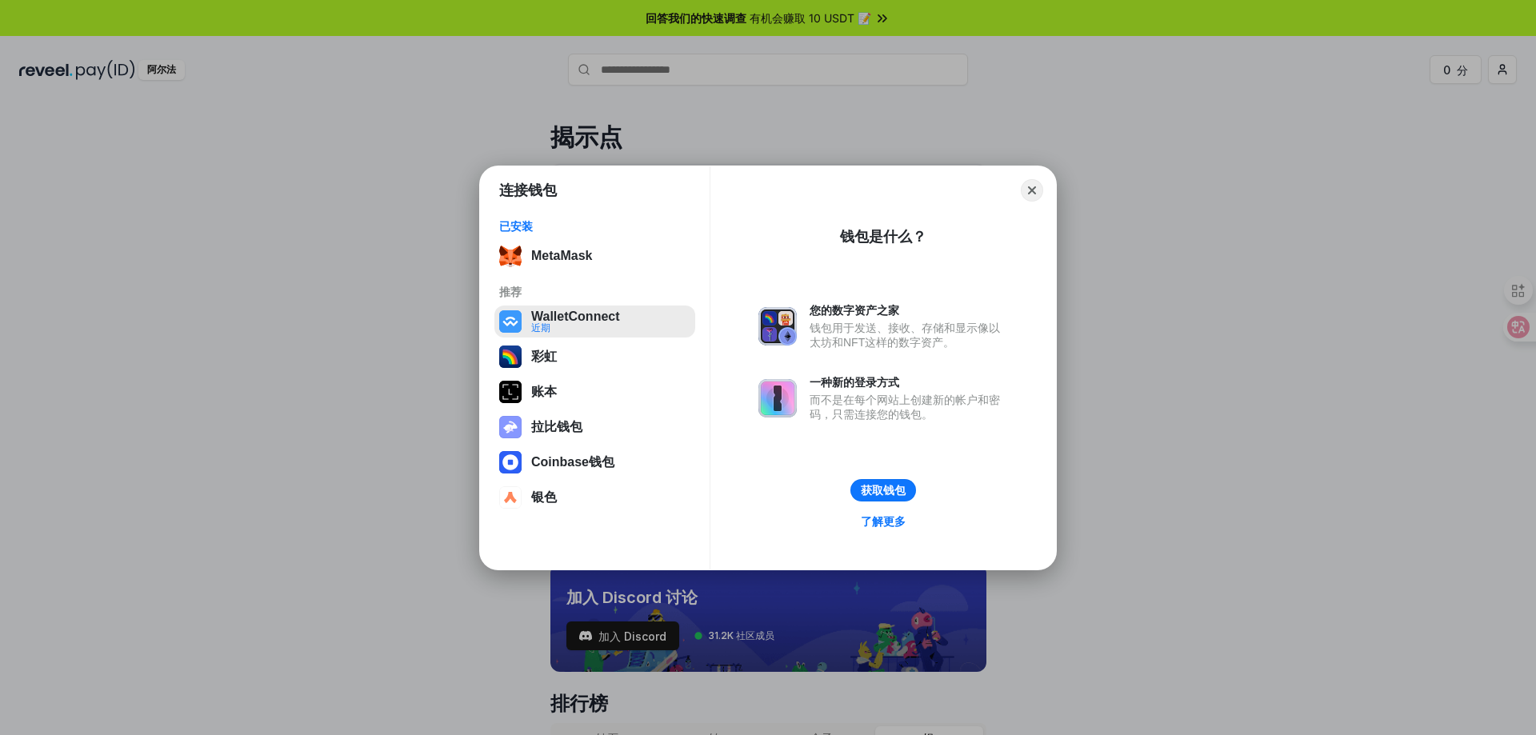
click at [645, 319] on button "WalletConnect 近期" at bounding box center [595, 322] width 201 height 32
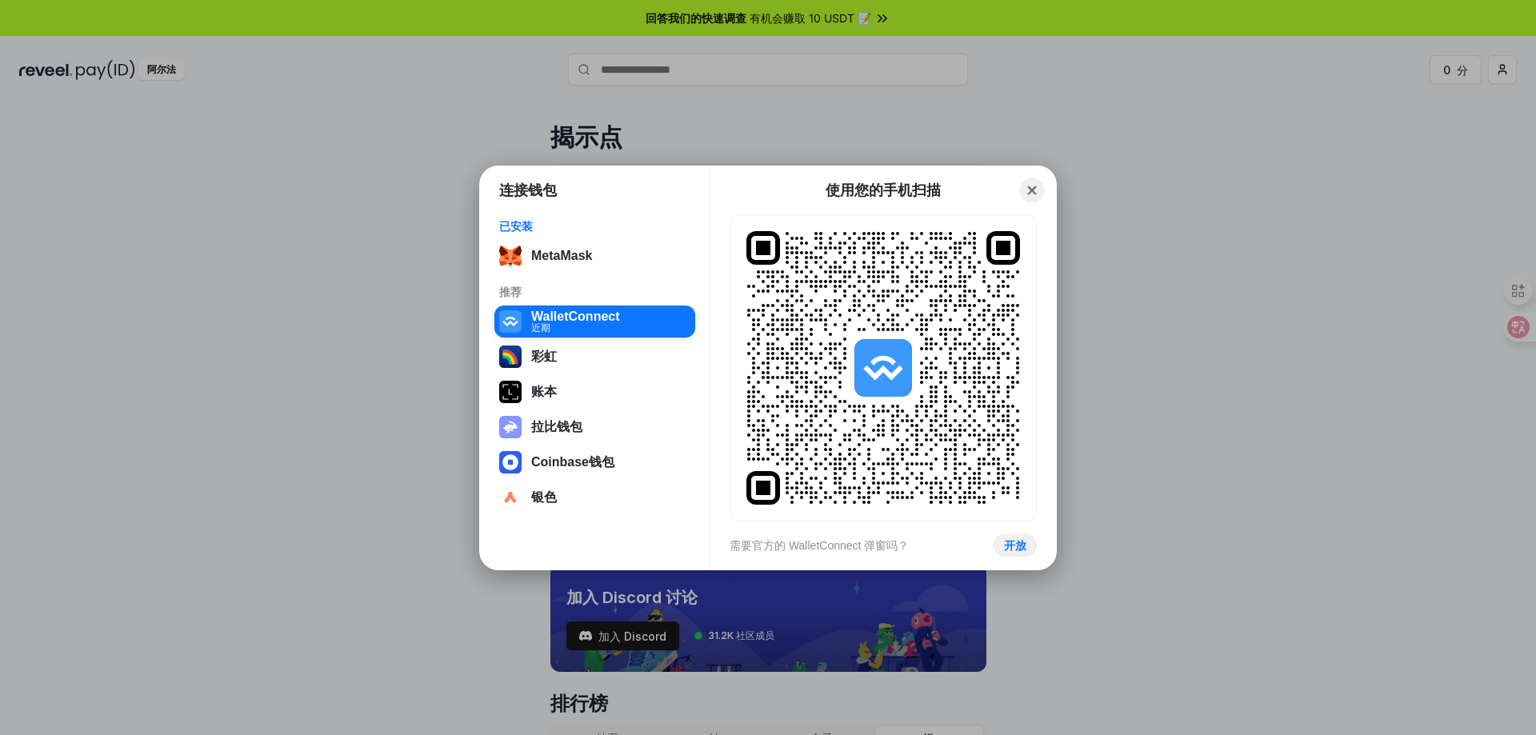
click at [1028, 194] on button "Close" at bounding box center [1032, 190] width 25 height 25
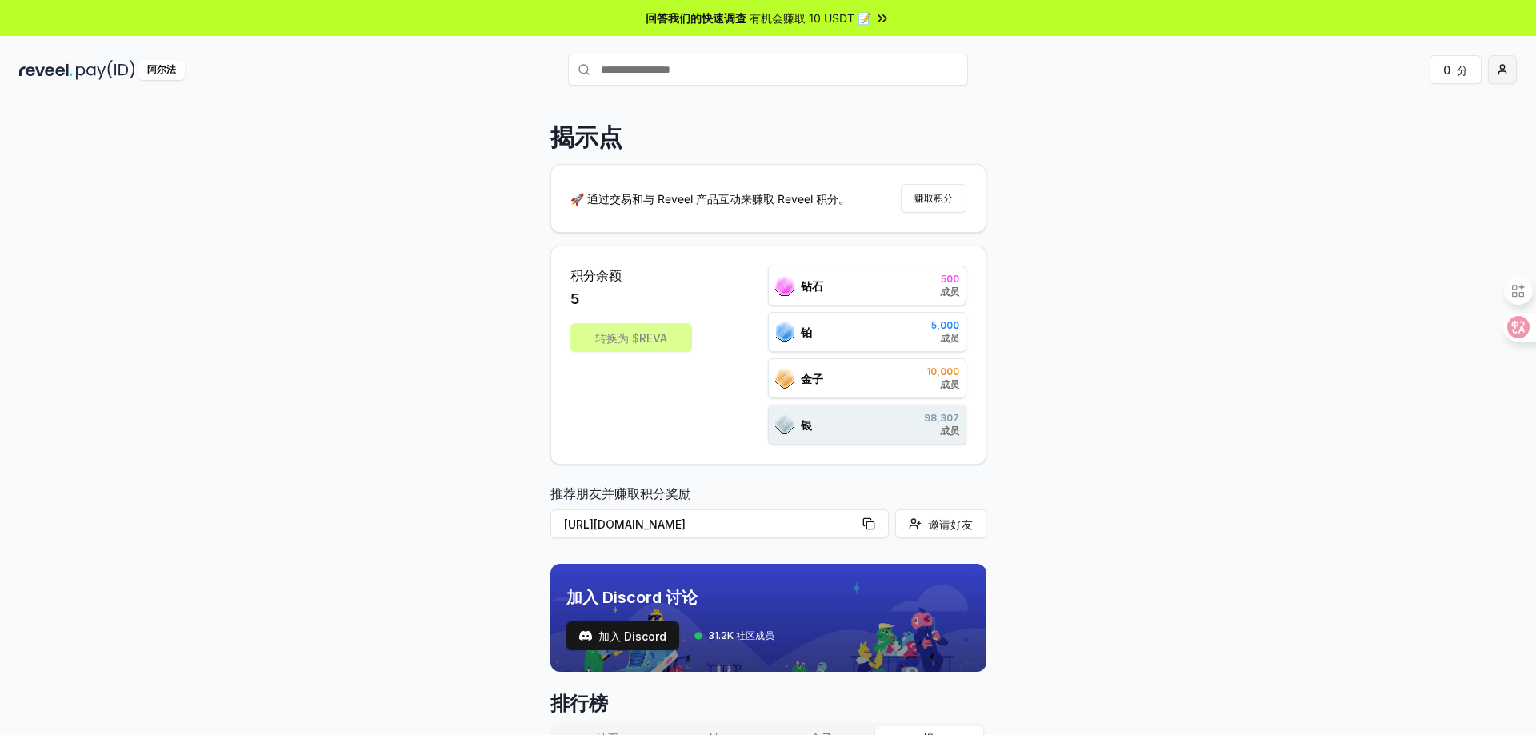
click at [1497, 73] on html "回答我们的快速调查 有机会赚取 10 USDT 📝 阿尔法 0 分 揭示点 🚀 通过交易和与 Reveel 产品互动来赚取 Reveel 积分。 赚取积分 积…" at bounding box center [768, 367] width 1536 height 735
click at [1363, 277] on div "登出" at bounding box center [1428, 270] width 178 height 26
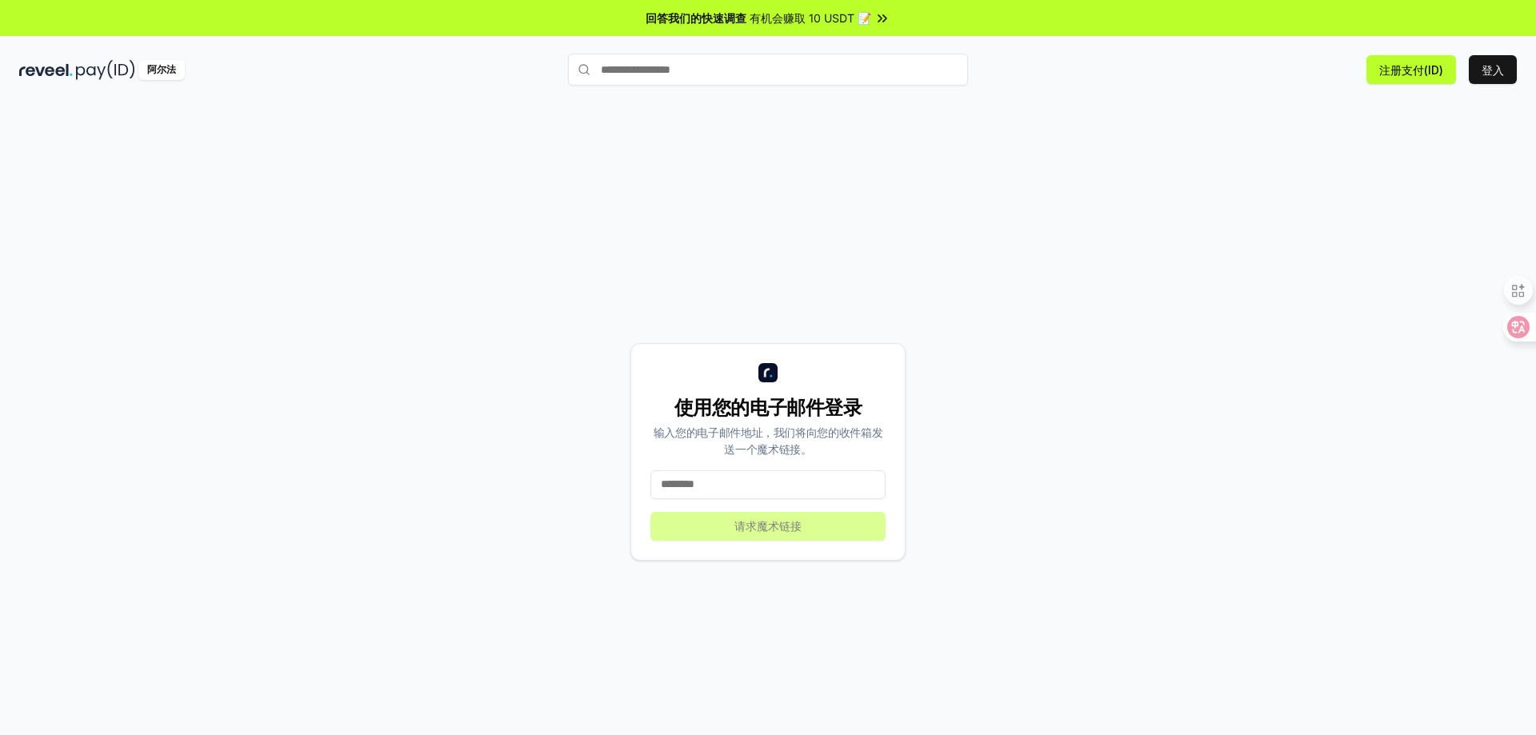
click at [304, 257] on div "使用您的电子邮件登录 输入您的电子邮件地址，我们将向您的收件箱发送一个魔术链接。 请求魔术链接" at bounding box center [768, 451] width 1498 height 659
click at [54, 57] on div "阿尔法 注册支付(ID) 登入" at bounding box center [768, 70] width 1536 height 42
click at [54, 63] on img at bounding box center [46, 70] width 54 height 20
